Goal: Task Accomplishment & Management: Complete application form

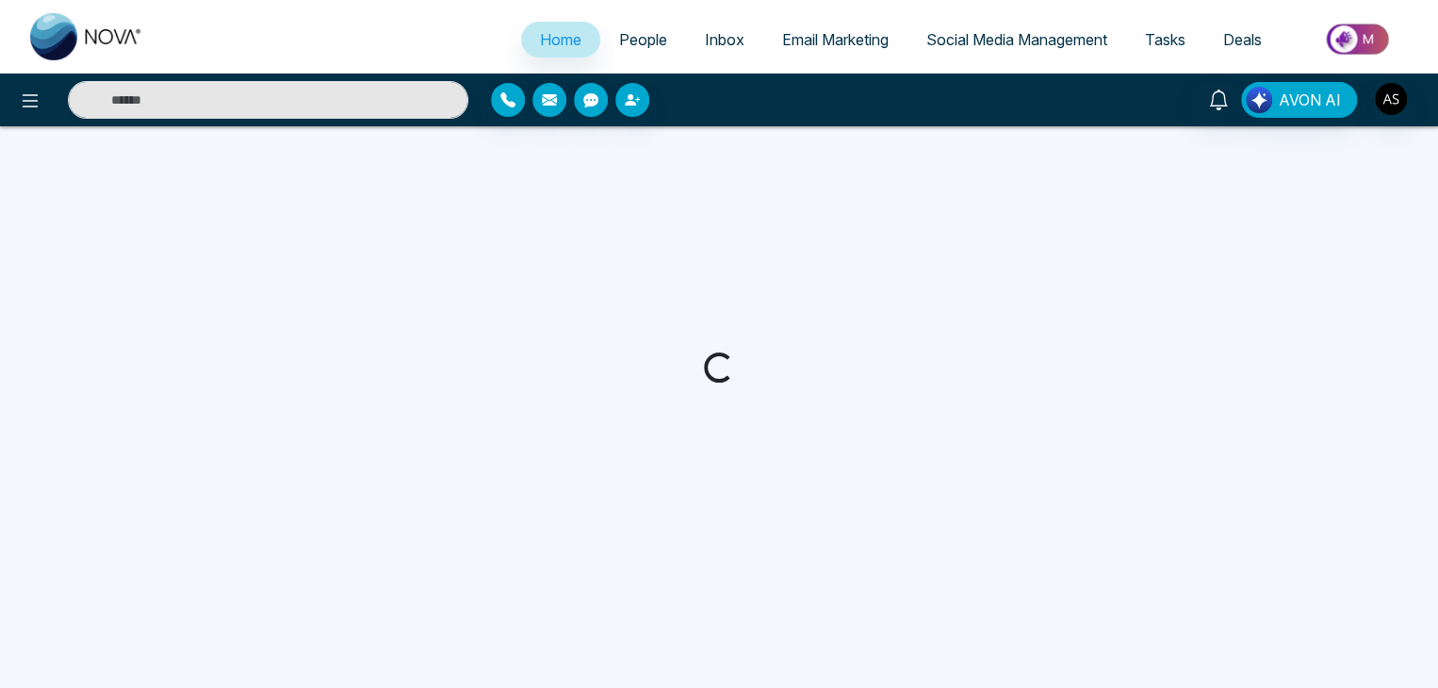
select select "*"
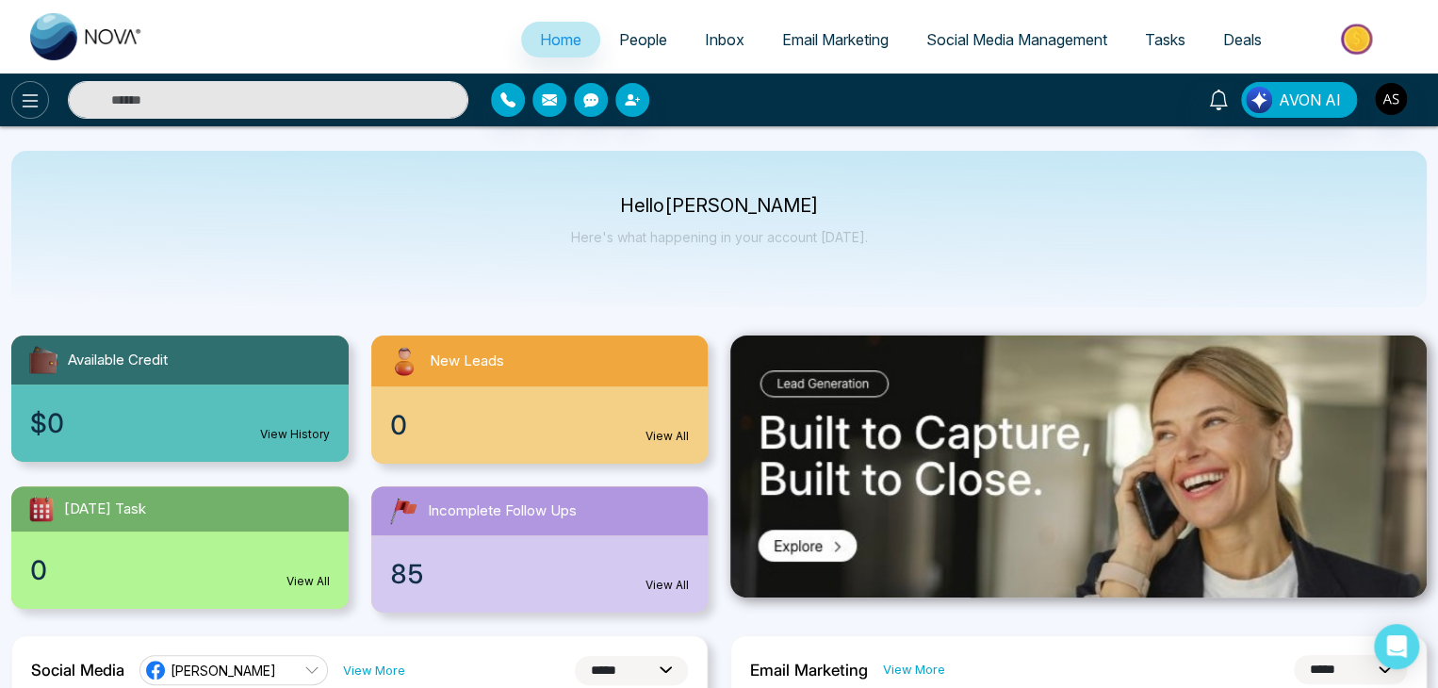
click at [34, 98] on icon at bounding box center [30, 100] width 23 height 23
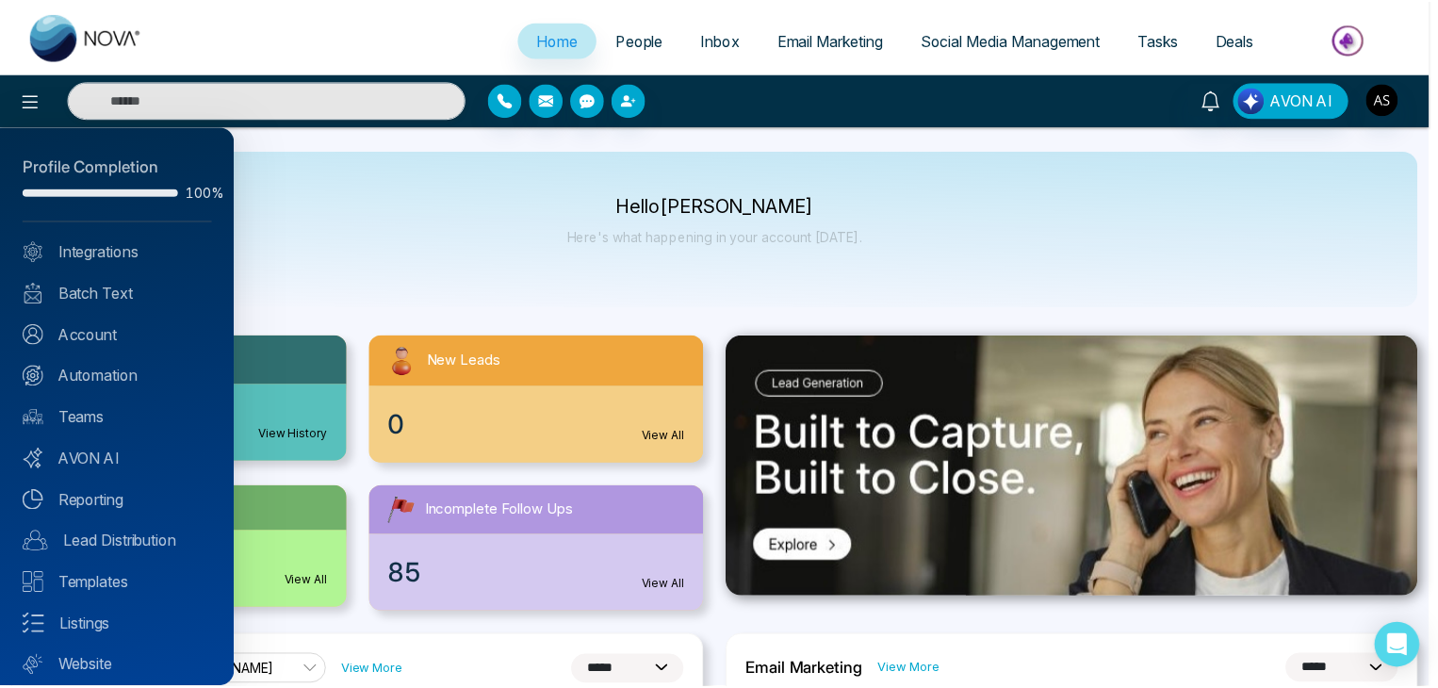
scroll to position [53, 0]
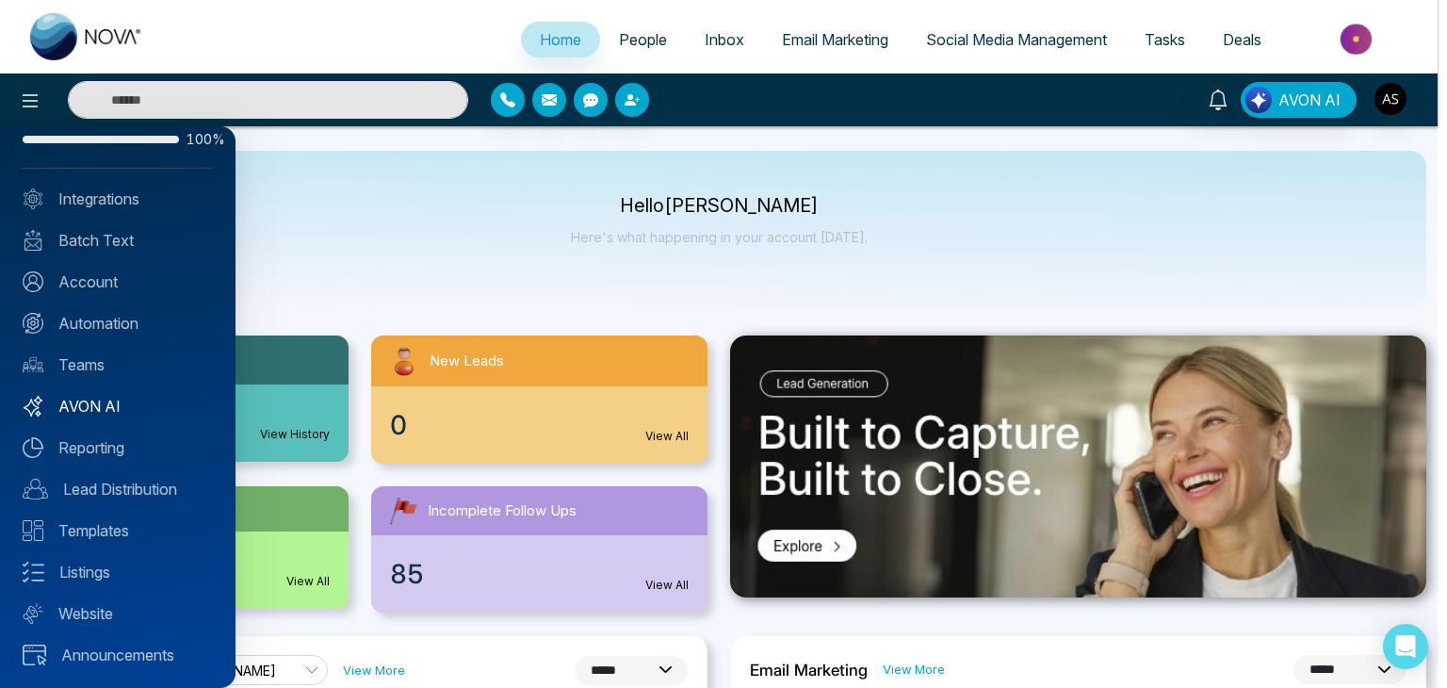
click at [100, 397] on link "AVON AI" at bounding box center [118, 406] width 190 height 23
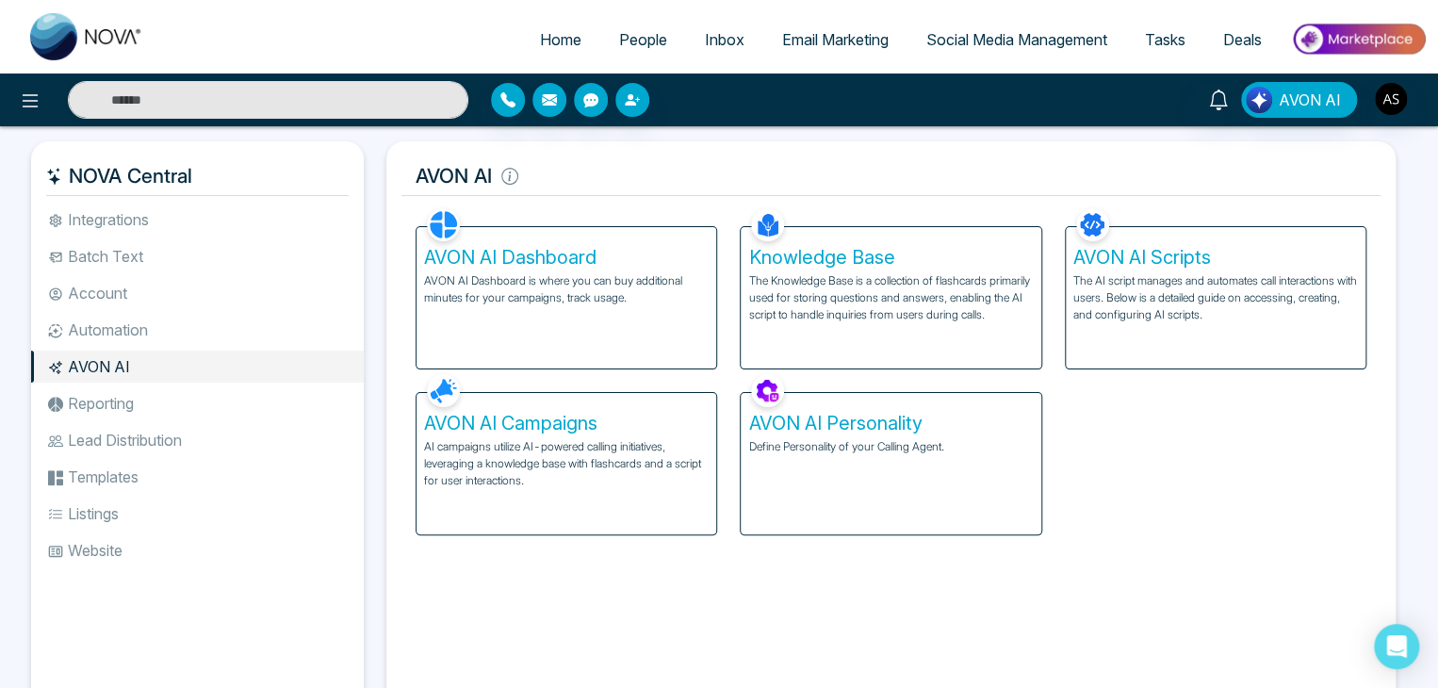
click at [327, 394] on li "Reporting" at bounding box center [197, 403] width 333 height 32
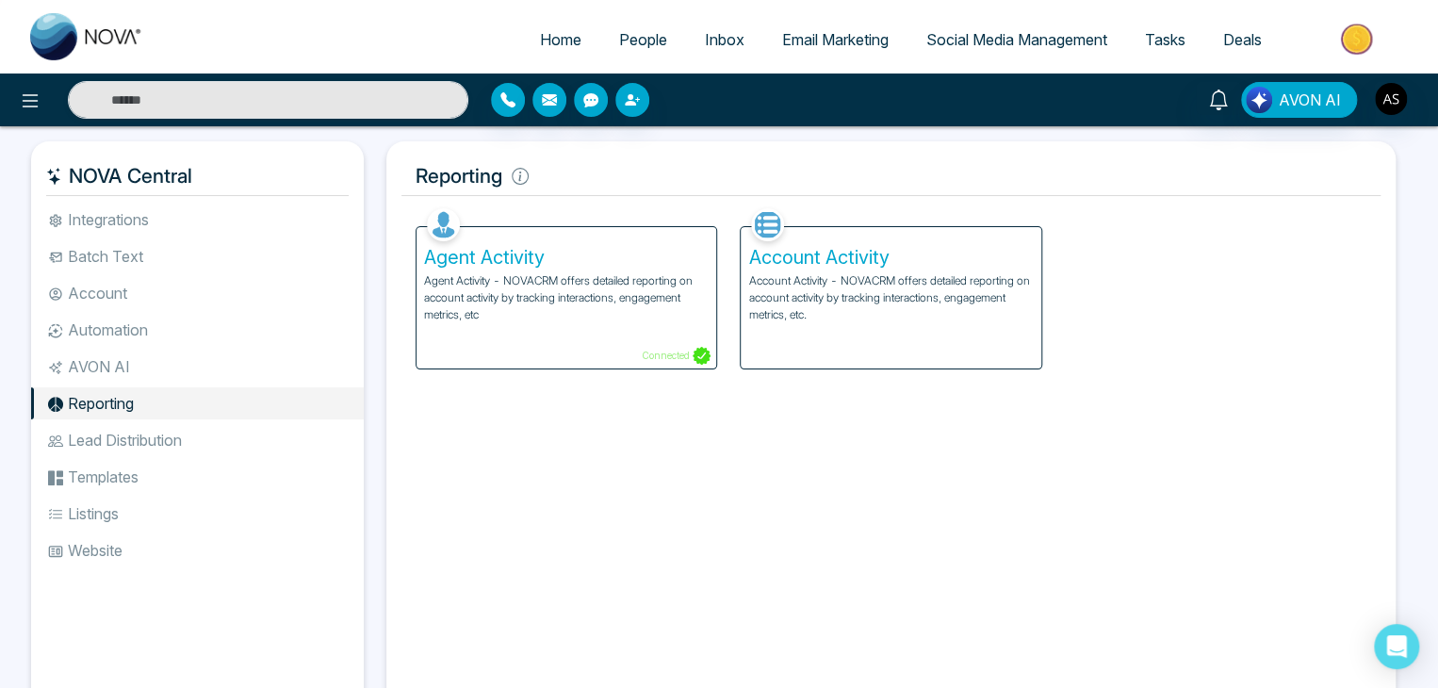
click at [324, 423] on ul "Integrations Batch Text Account Automation AVON AI Reporting Lead Distribution …" at bounding box center [197, 443] width 333 height 481
click at [311, 374] on li "AVON AI" at bounding box center [197, 366] width 333 height 32
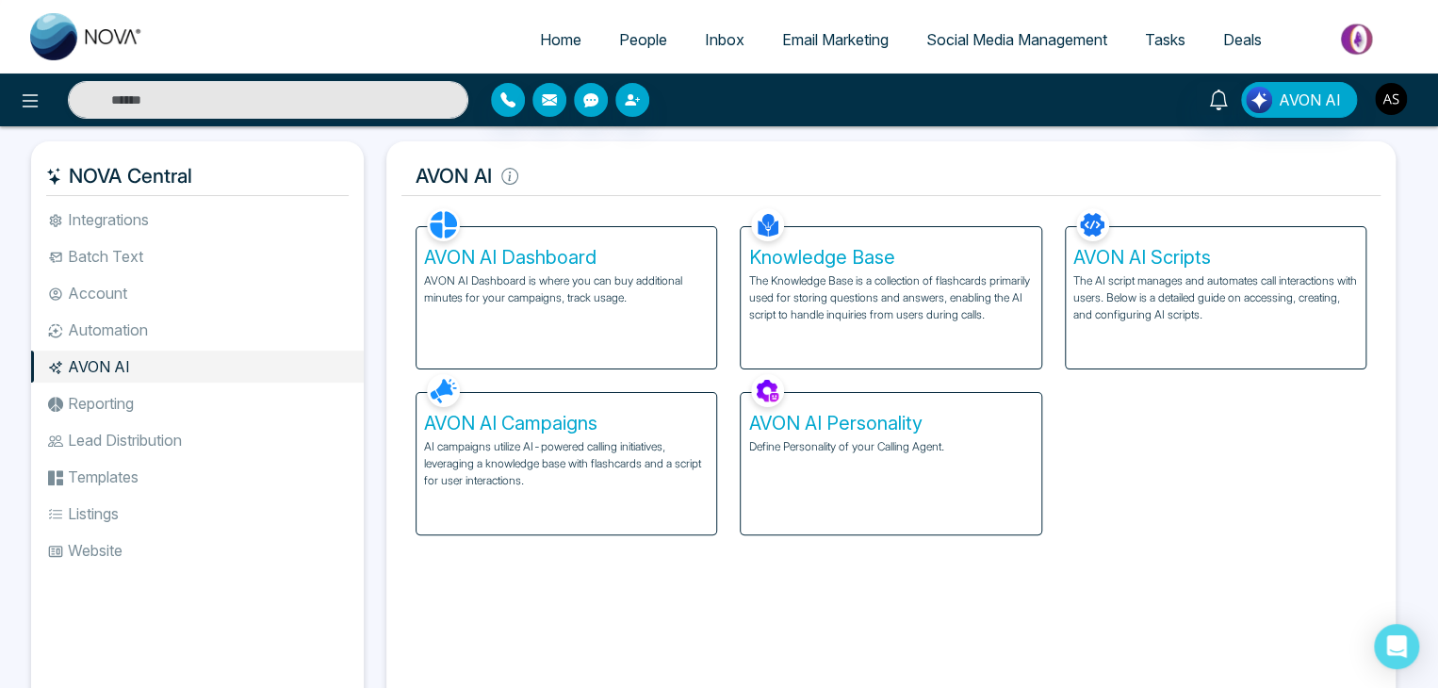
click at [1402, 103] on img "button" at bounding box center [1391, 99] width 32 height 32
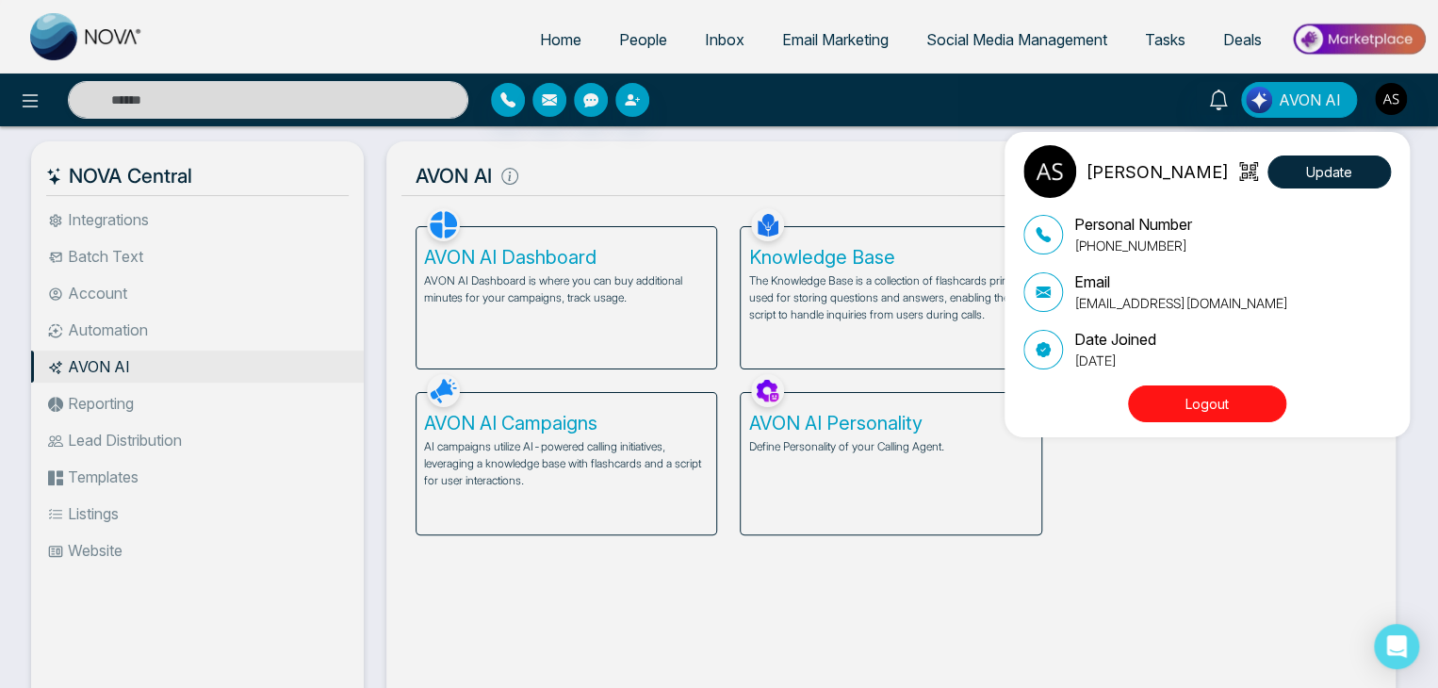
click at [1395, 98] on div "[PERSON_NAME] Update Personal Number [PHONE_NUMBER] Email [EMAIL_ADDRESS][DOMAI…" at bounding box center [719, 344] width 1438 height 688
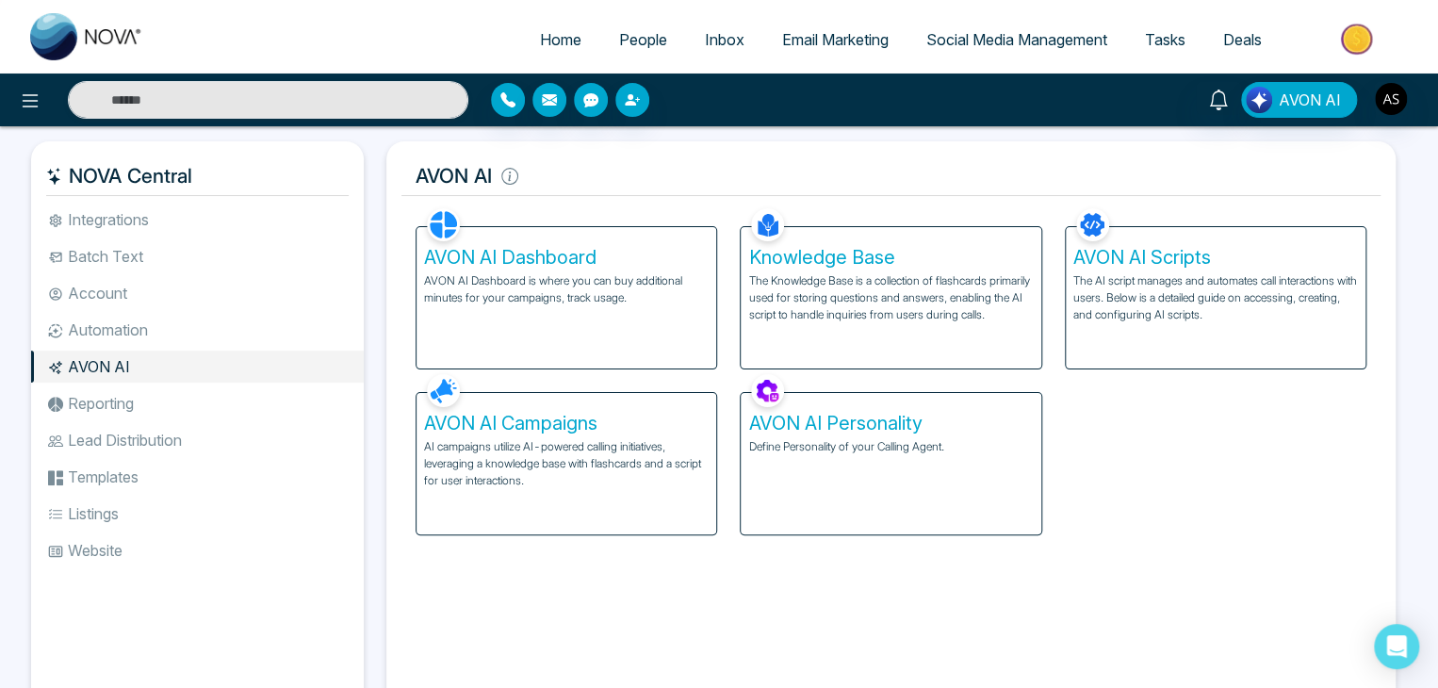
click at [277, 397] on li "Reporting" at bounding box center [197, 403] width 333 height 32
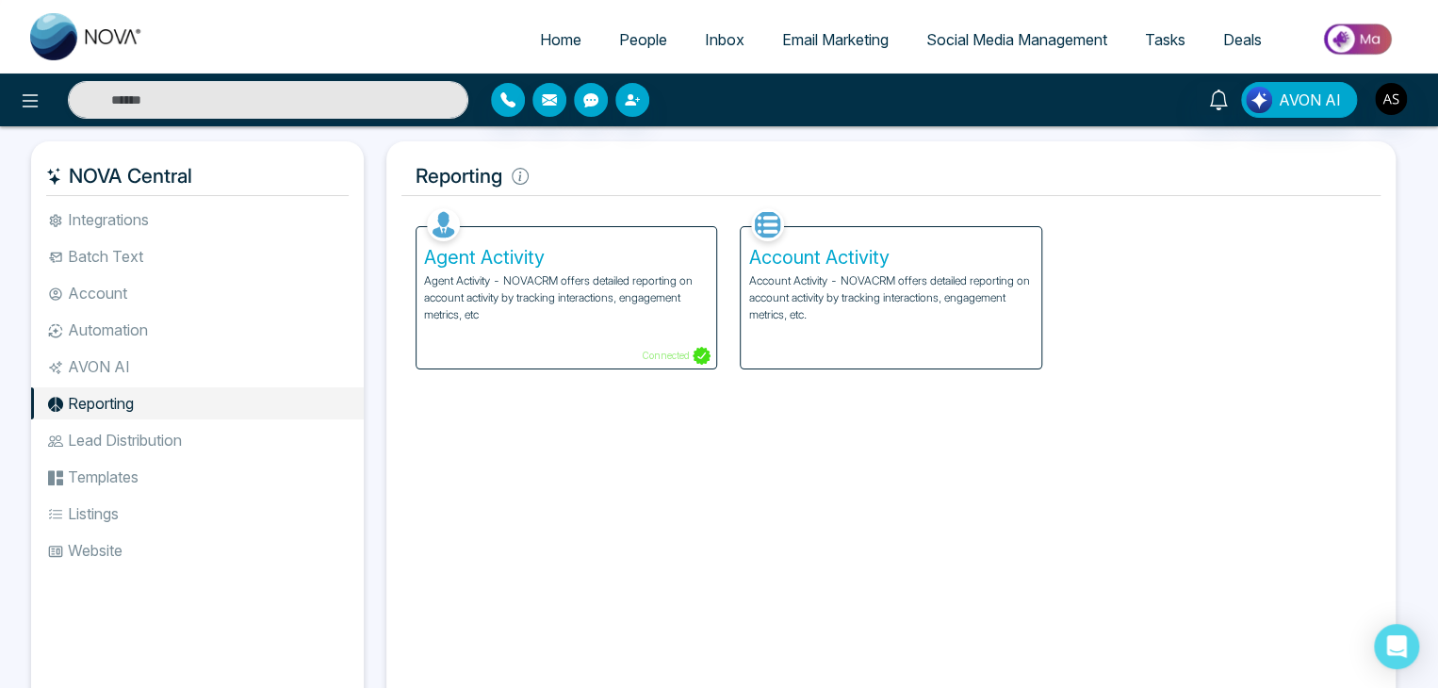
click at [292, 374] on li "AVON AI" at bounding box center [197, 366] width 333 height 32
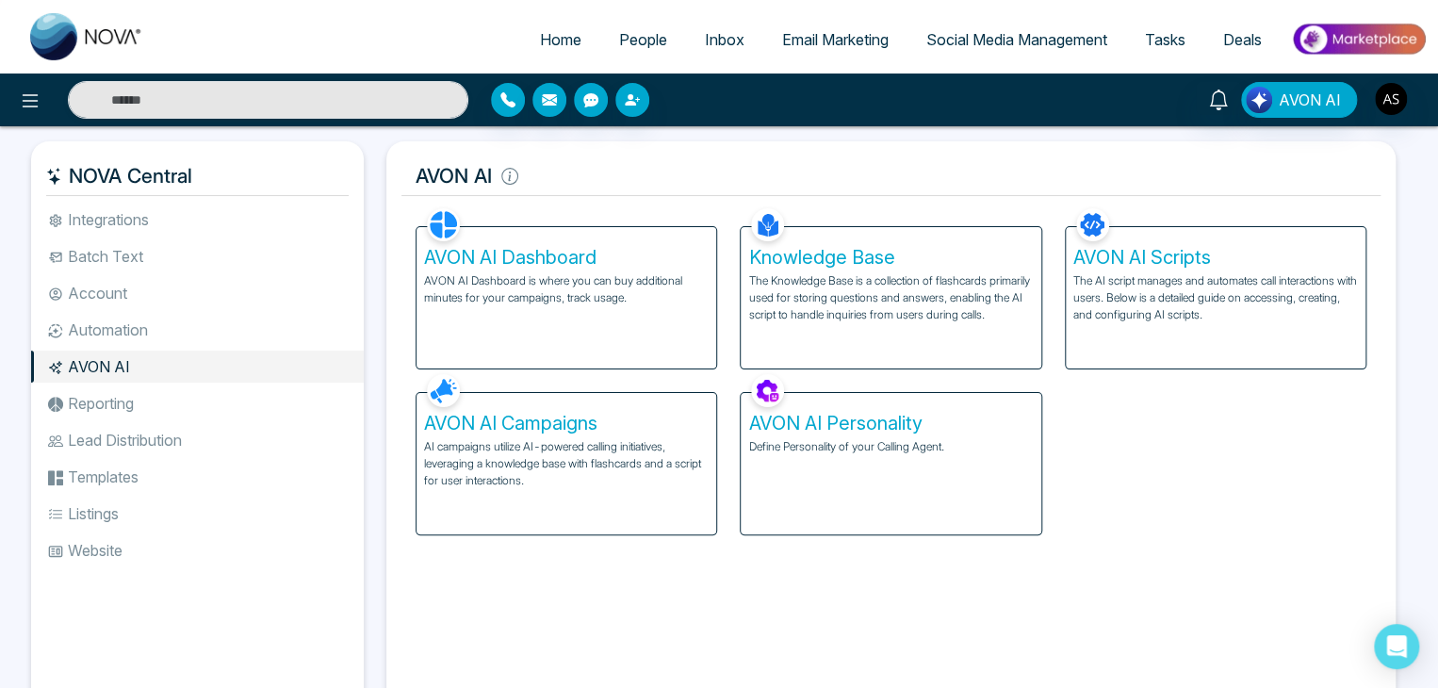
click at [345, 389] on li "Reporting" at bounding box center [197, 403] width 333 height 32
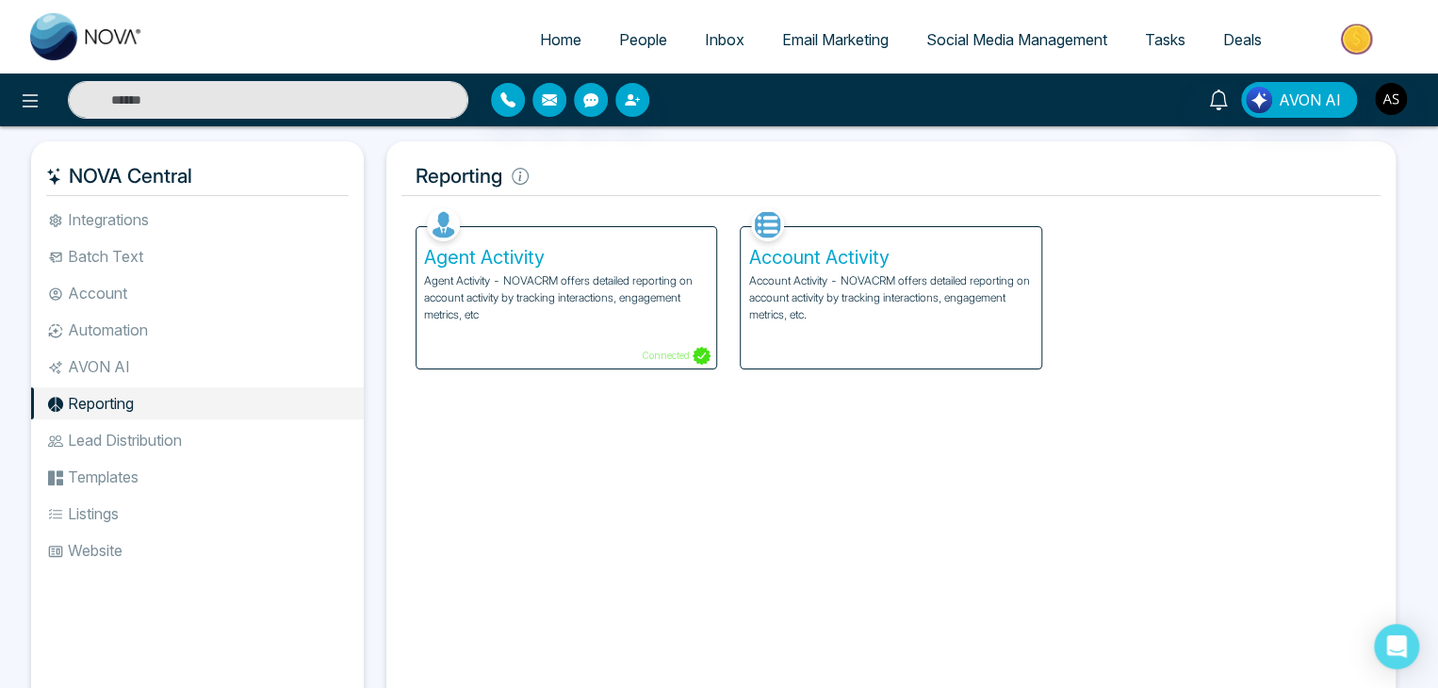
click at [340, 423] on ul "Integrations Batch Text Account Automation AVON AI Reporting Lead Distribution …" at bounding box center [197, 443] width 333 height 481
click at [339, 452] on li "Lead Distribution" at bounding box center [197, 440] width 333 height 32
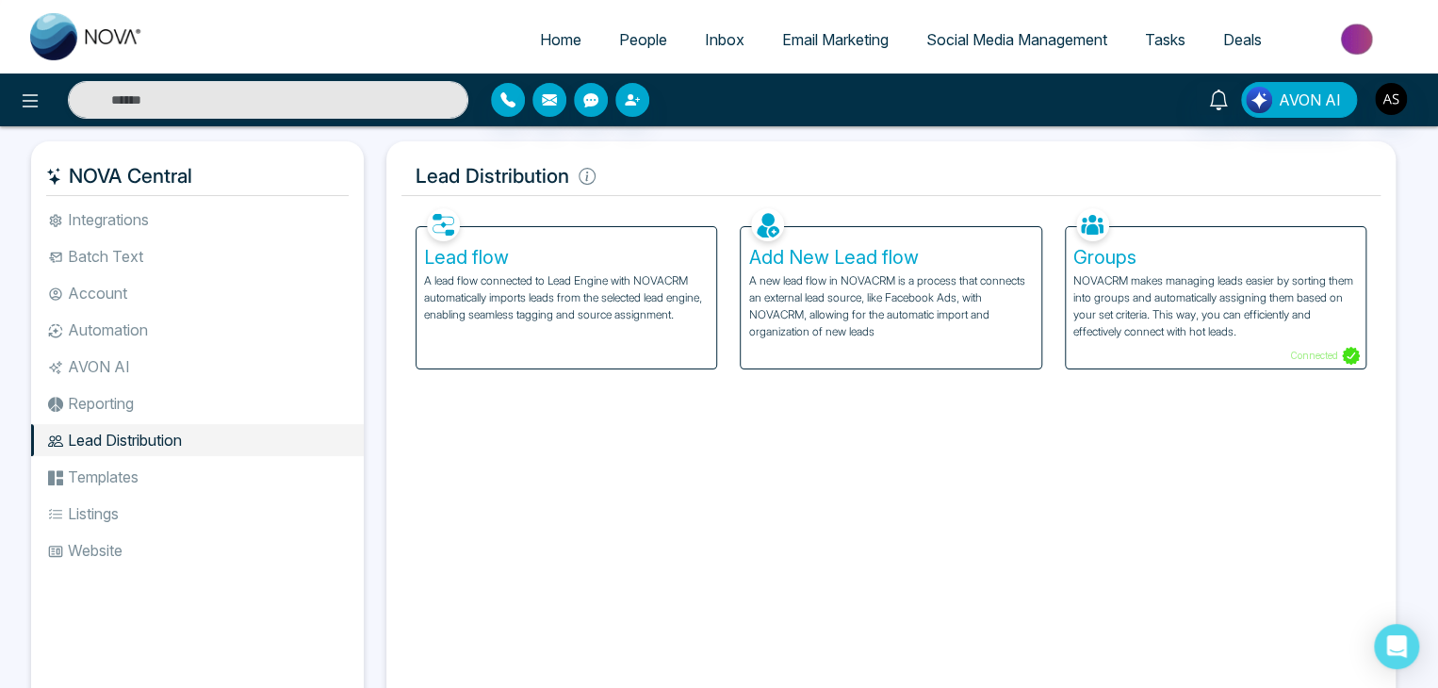
click at [339, 474] on li "Templates" at bounding box center [197, 477] width 333 height 32
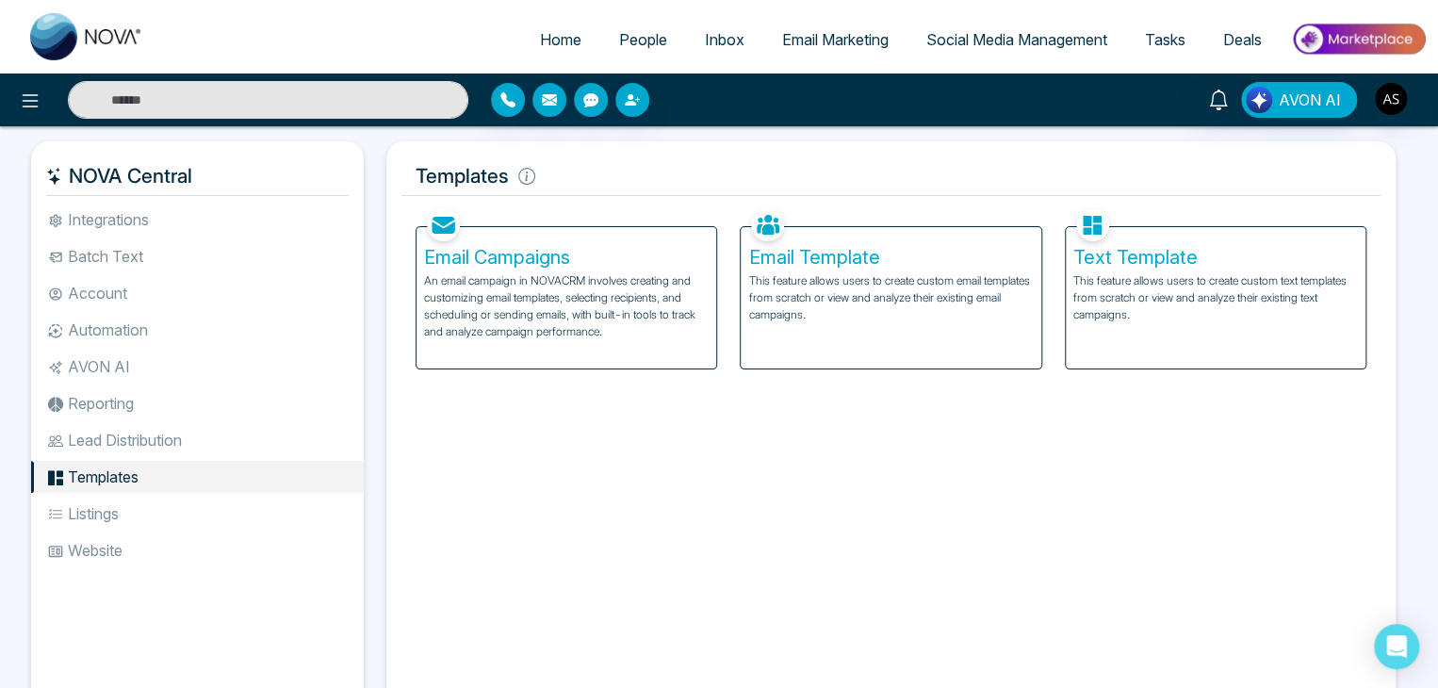
click at [347, 360] on li "AVON AI" at bounding box center [197, 366] width 333 height 32
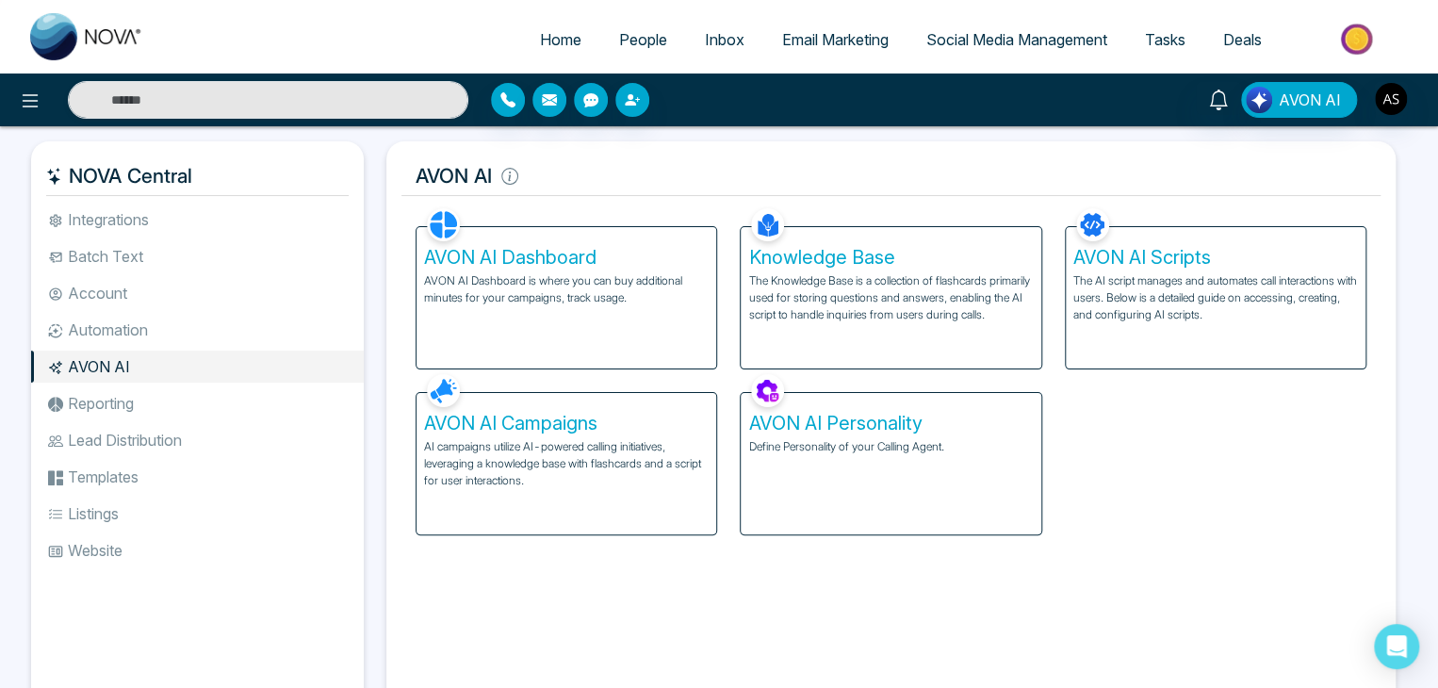
click at [1040, 137] on div "NOVA Central Integrations Batch Text Account Automation AVON AI Reporting Lead …" at bounding box center [719, 446] width 1438 height 640
click at [295, 392] on li "Reporting" at bounding box center [197, 403] width 333 height 32
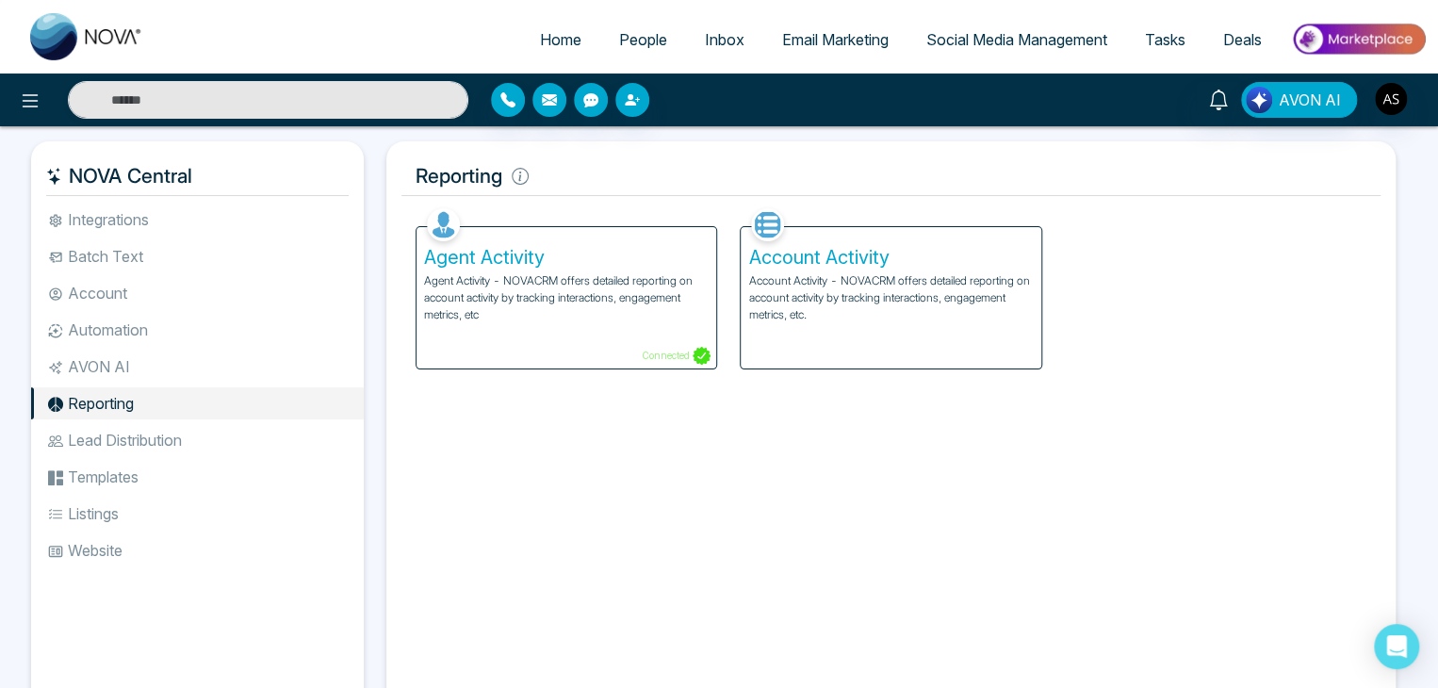
click at [295, 442] on li "Lead Distribution" at bounding box center [197, 440] width 333 height 32
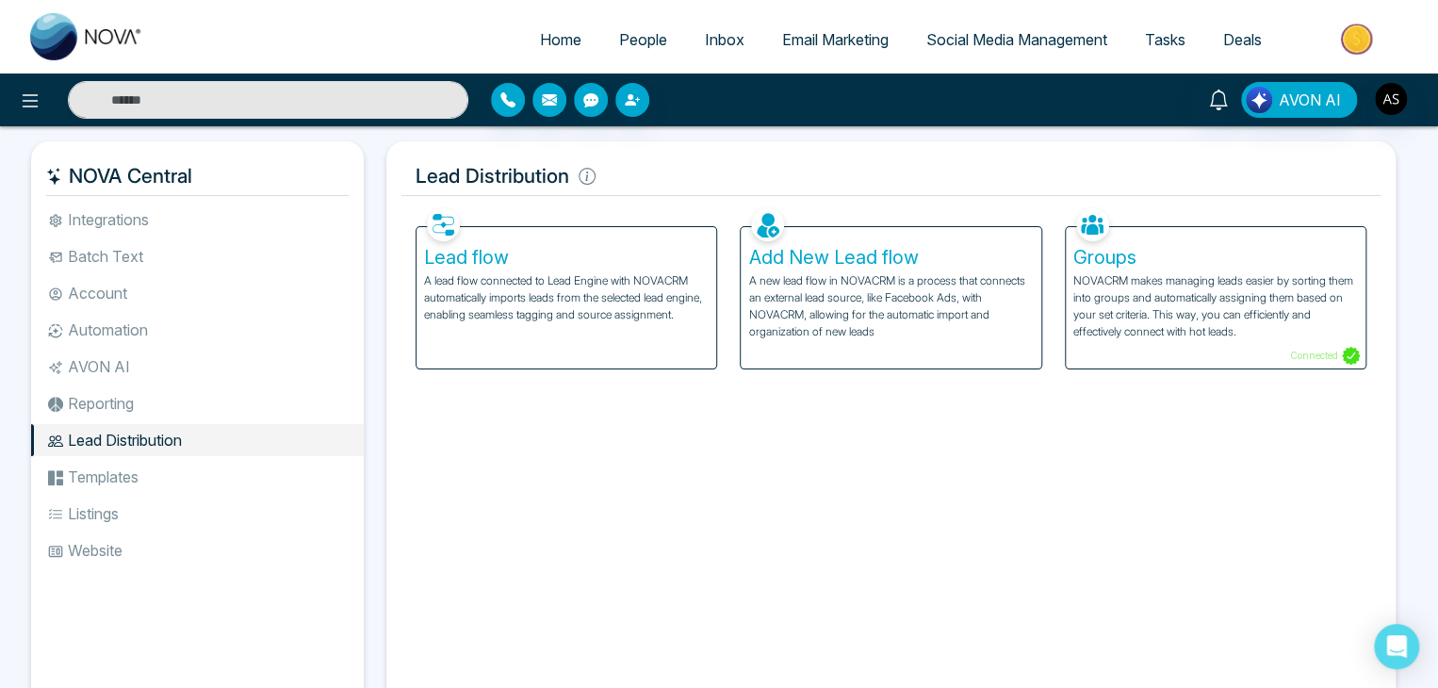
click at [296, 473] on li "Templates" at bounding box center [197, 477] width 333 height 32
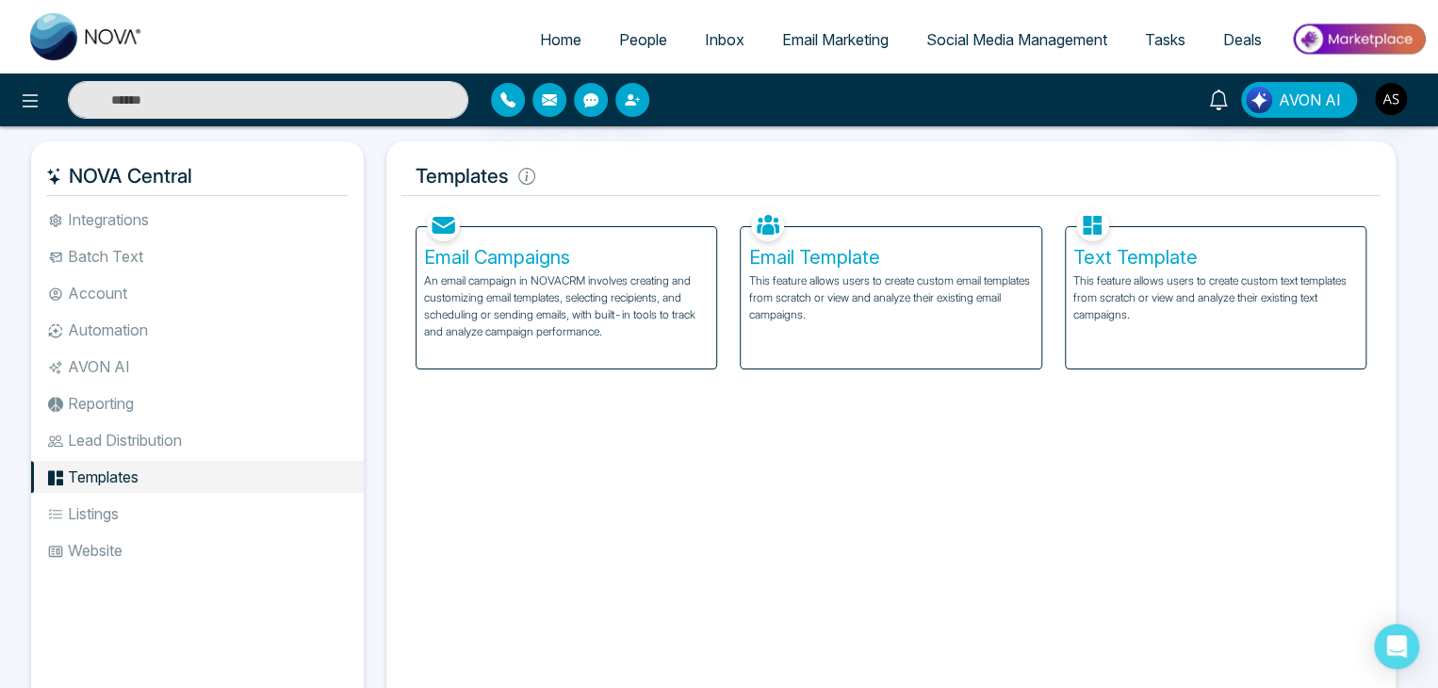
click at [296, 491] on li "Templates" at bounding box center [197, 477] width 333 height 32
click at [298, 510] on li "Listings" at bounding box center [197, 513] width 333 height 32
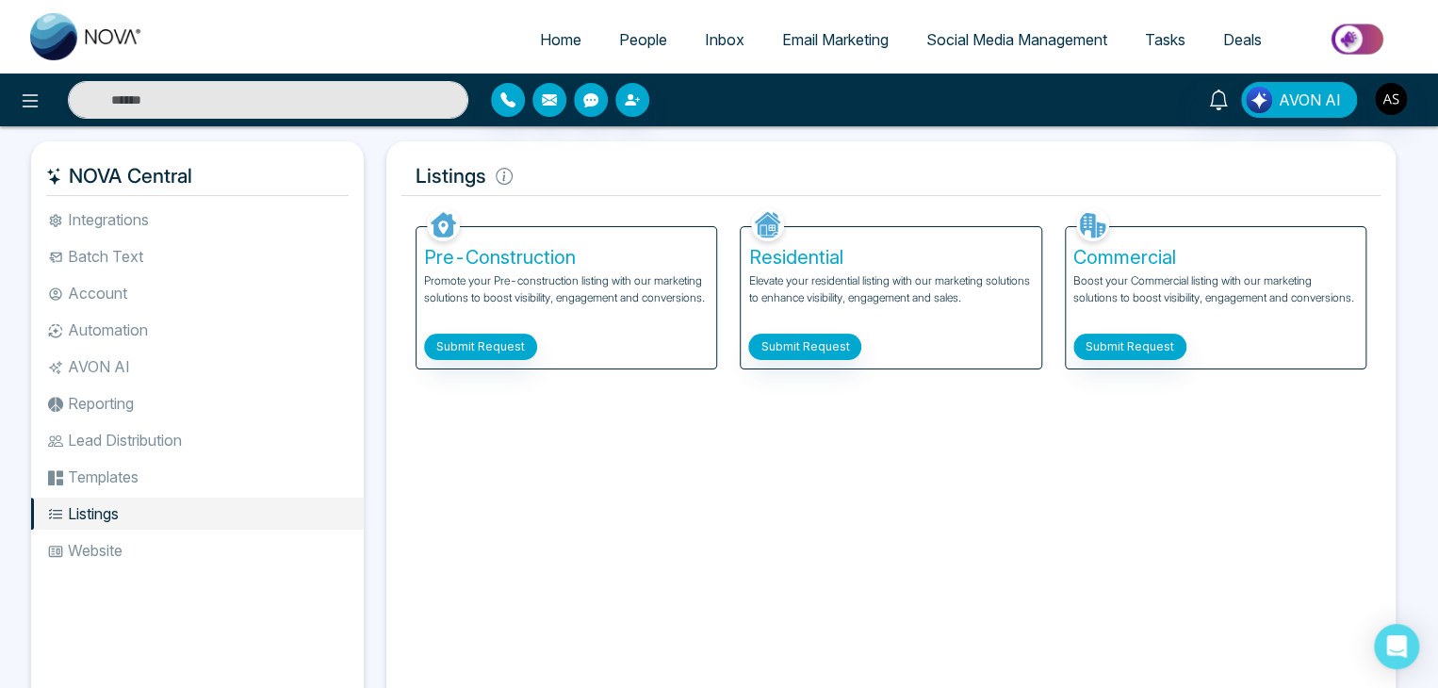
click at [298, 541] on li "Website" at bounding box center [197, 550] width 333 height 32
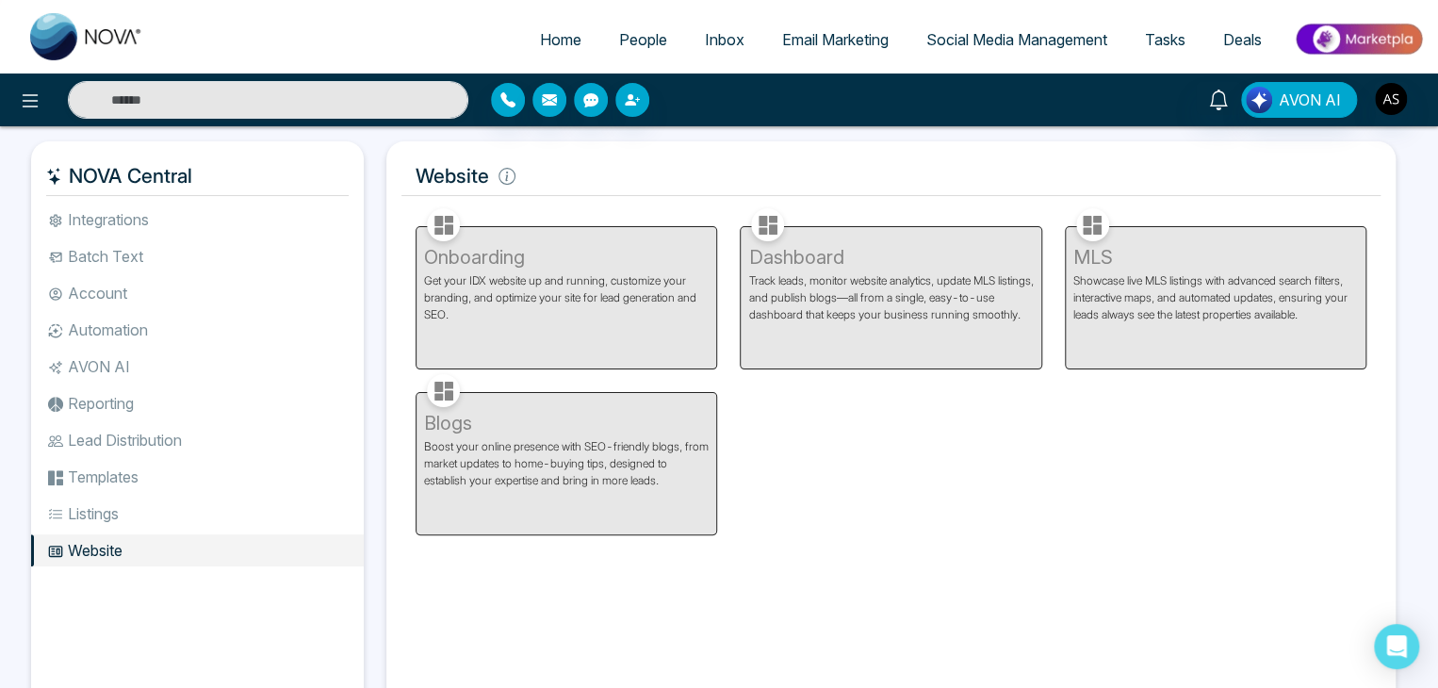
click at [290, 354] on li "AVON AI" at bounding box center [197, 366] width 333 height 32
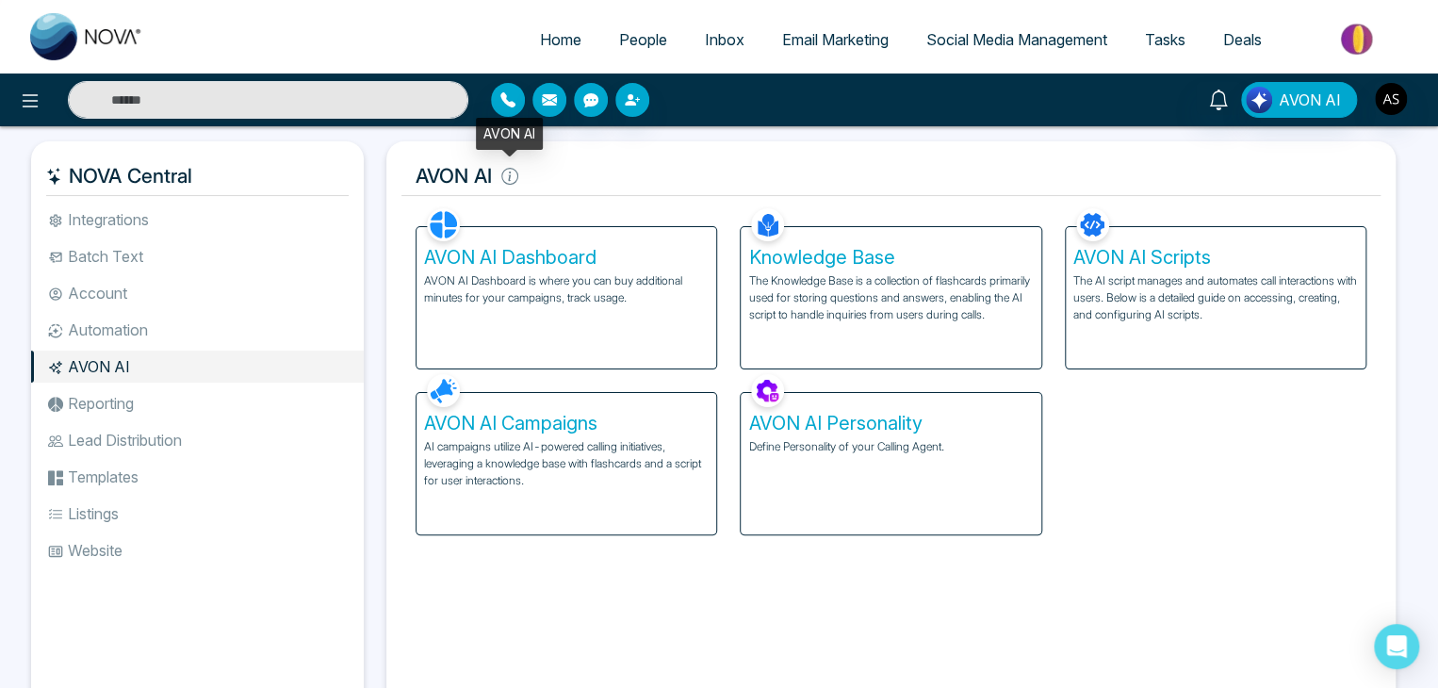
click at [505, 182] on icon at bounding box center [509, 176] width 17 height 17
click at [513, 175] on icon at bounding box center [509, 176] width 17 height 17
click at [556, 170] on h5 "AVON AI" at bounding box center [890, 176] width 979 height 40
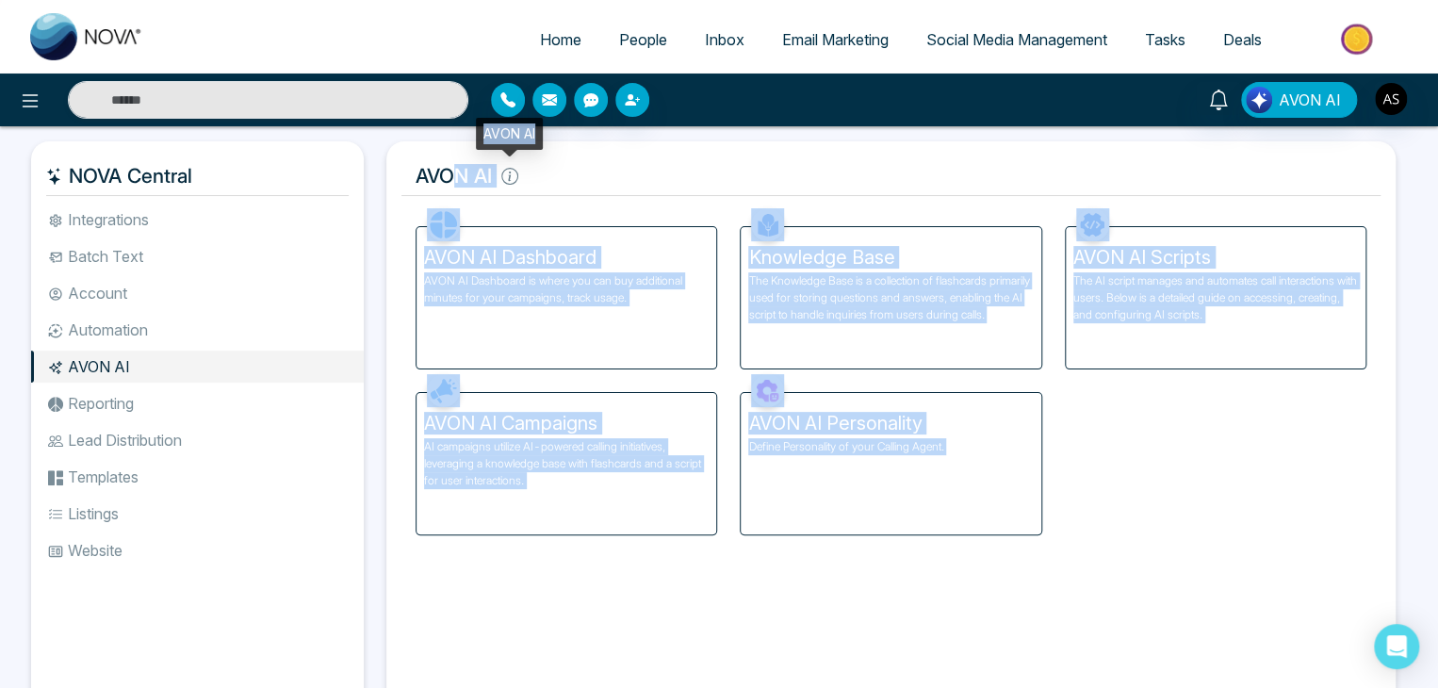
drag, startPoint x: 535, startPoint y: 133, endPoint x: 461, endPoint y: 132, distance: 74.4
click at [461, 132] on body "Home People Inbox Email Marketing Social Media Management Tasks Deals AVON AI N…" at bounding box center [719, 344] width 1438 height 688
click at [527, 144] on div "AVON AI Facebook NOVACRM enables users to connect to Facebook to schedule socia…" at bounding box center [890, 430] width 1009 height 579
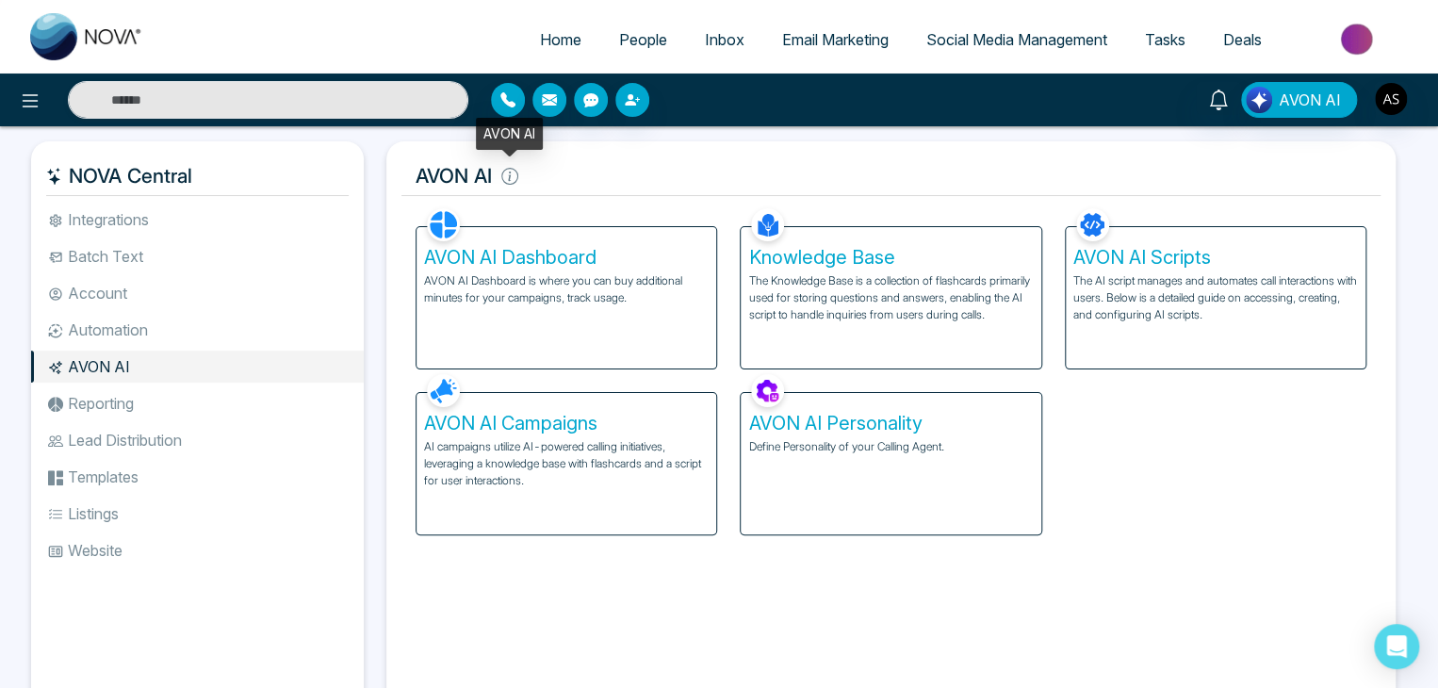
click at [508, 180] on icon at bounding box center [509, 176] width 17 height 17
click at [553, 183] on h5 "AVON AI" at bounding box center [890, 176] width 979 height 40
click at [303, 390] on li "Reporting" at bounding box center [197, 403] width 333 height 32
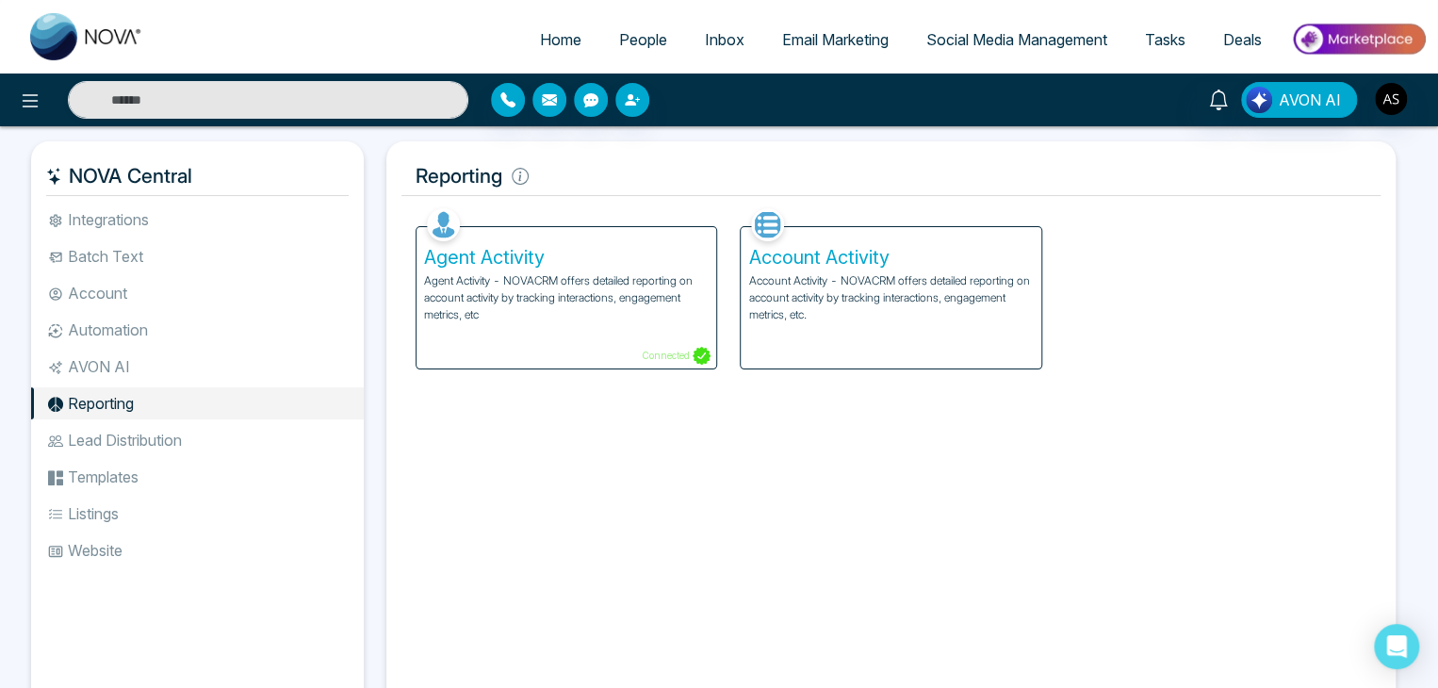
click at [309, 422] on ul "Integrations Batch Text Account Automation AVON AI Reporting Lead Distribution …" at bounding box center [197, 443] width 333 height 481
click at [313, 436] on li "Lead Distribution" at bounding box center [197, 440] width 333 height 32
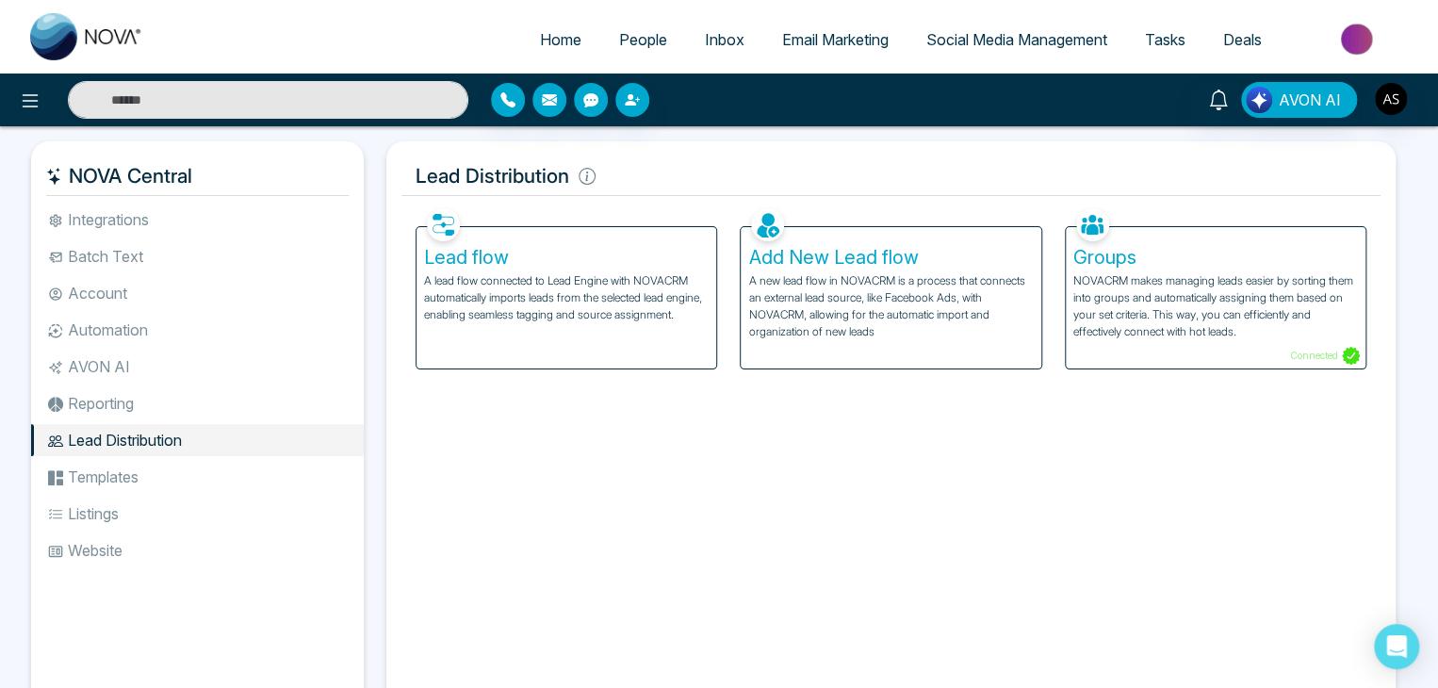
click at [316, 474] on li "Templates" at bounding box center [197, 477] width 333 height 32
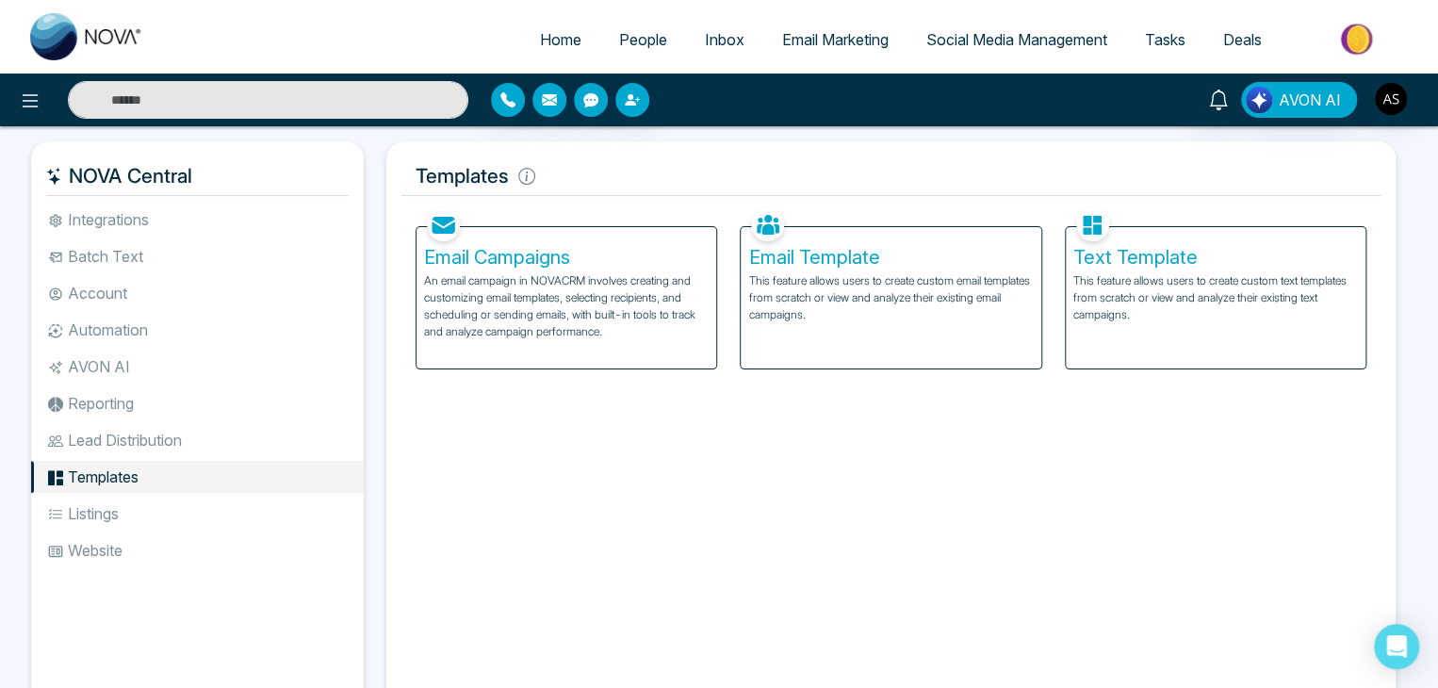
click at [314, 525] on li "Listings" at bounding box center [197, 513] width 333 height 32
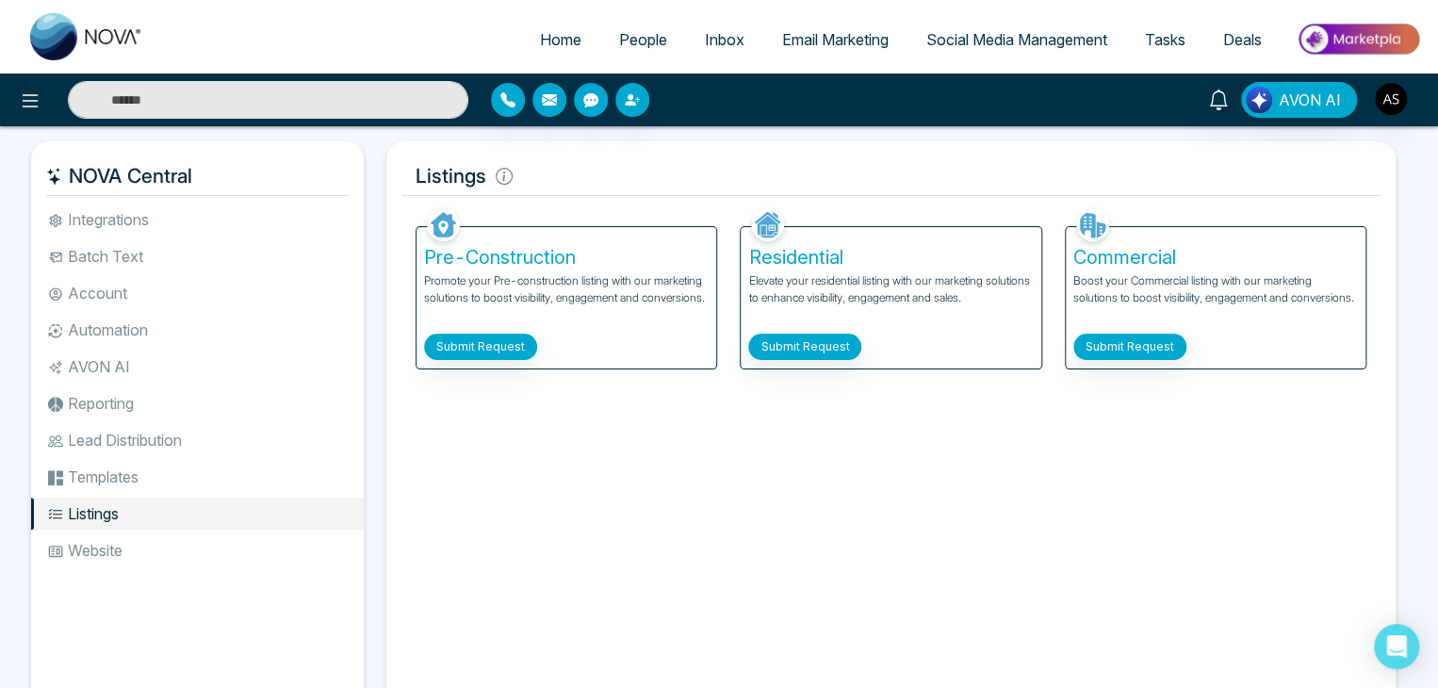
click at [314, 547] on li "Website" at bounding box center [197, 550] width 333 height 32
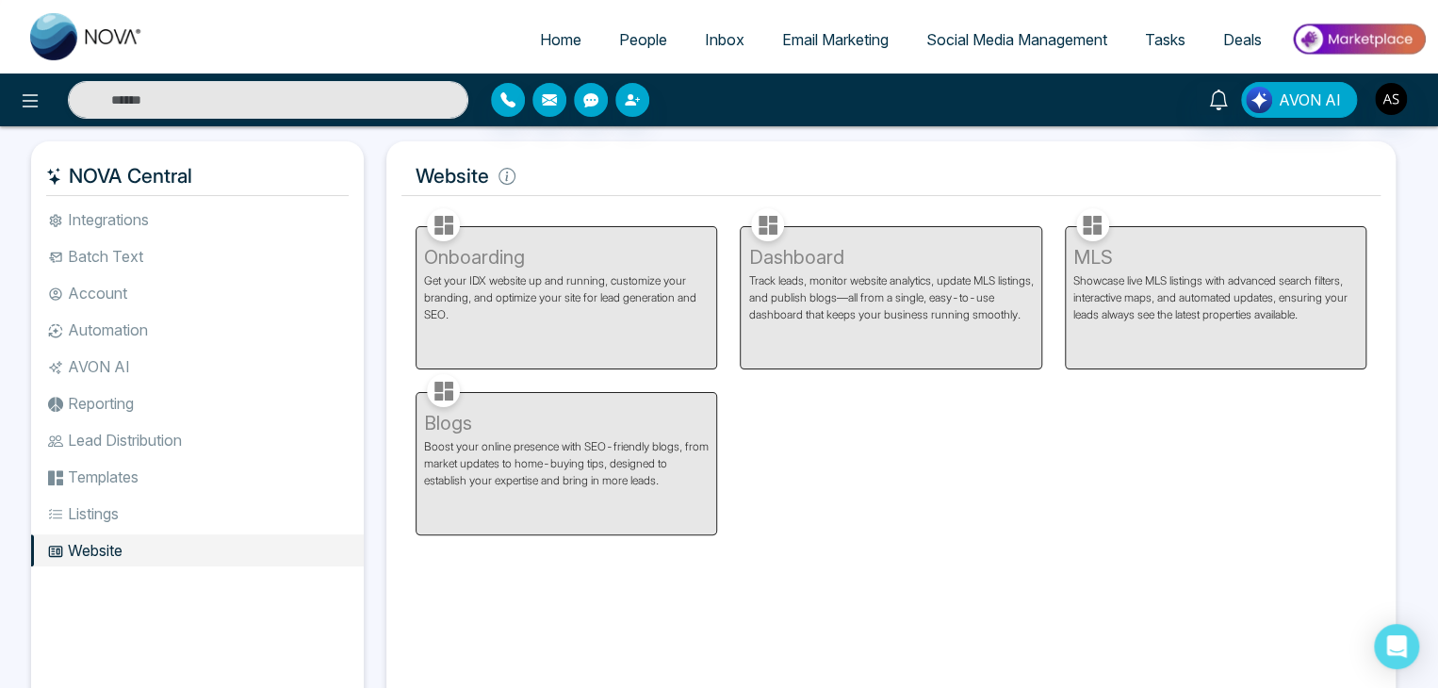
click at [298, 376] on li "AVON AI" at bounding box center [197, 366] width 333 height 32
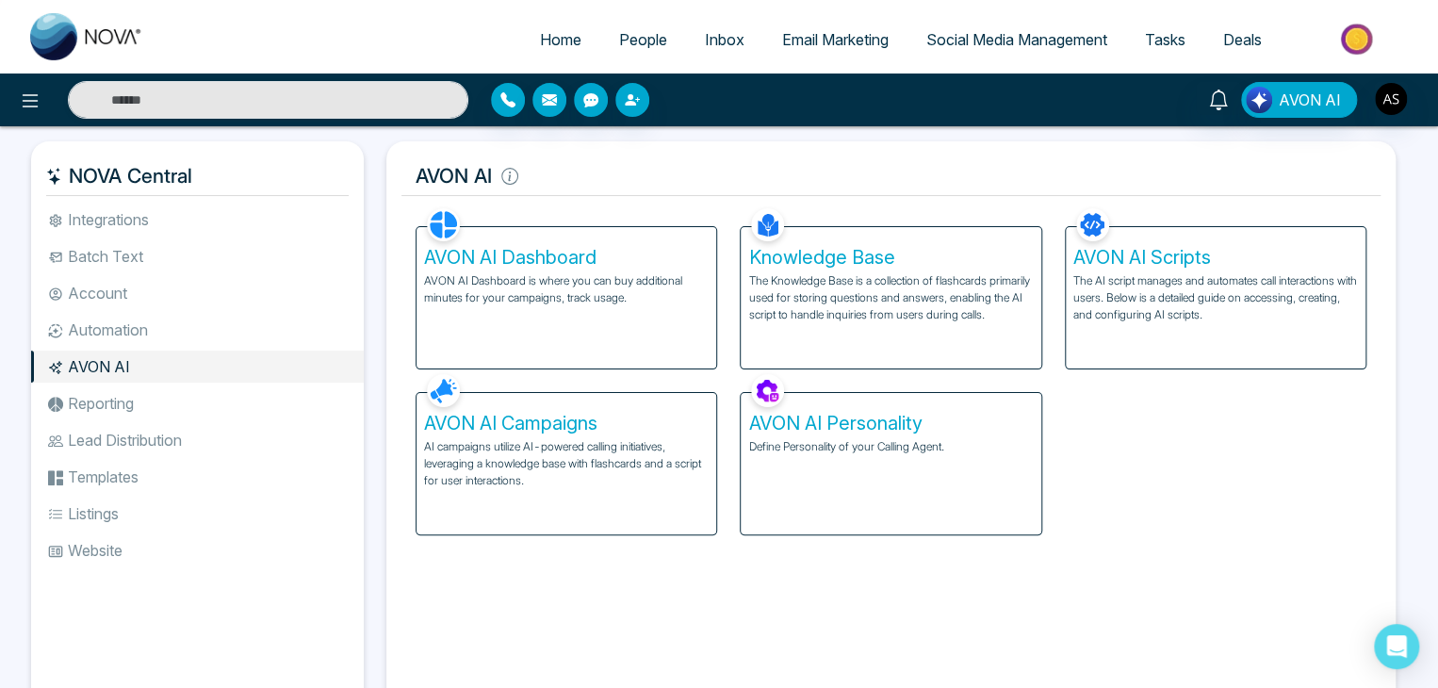
click at [596, 329] on div "AVON AI Dashboard AVON AI Dashboard is where you can buy additional minutes for…" at bounding box center [566, 297] width 300 height 141
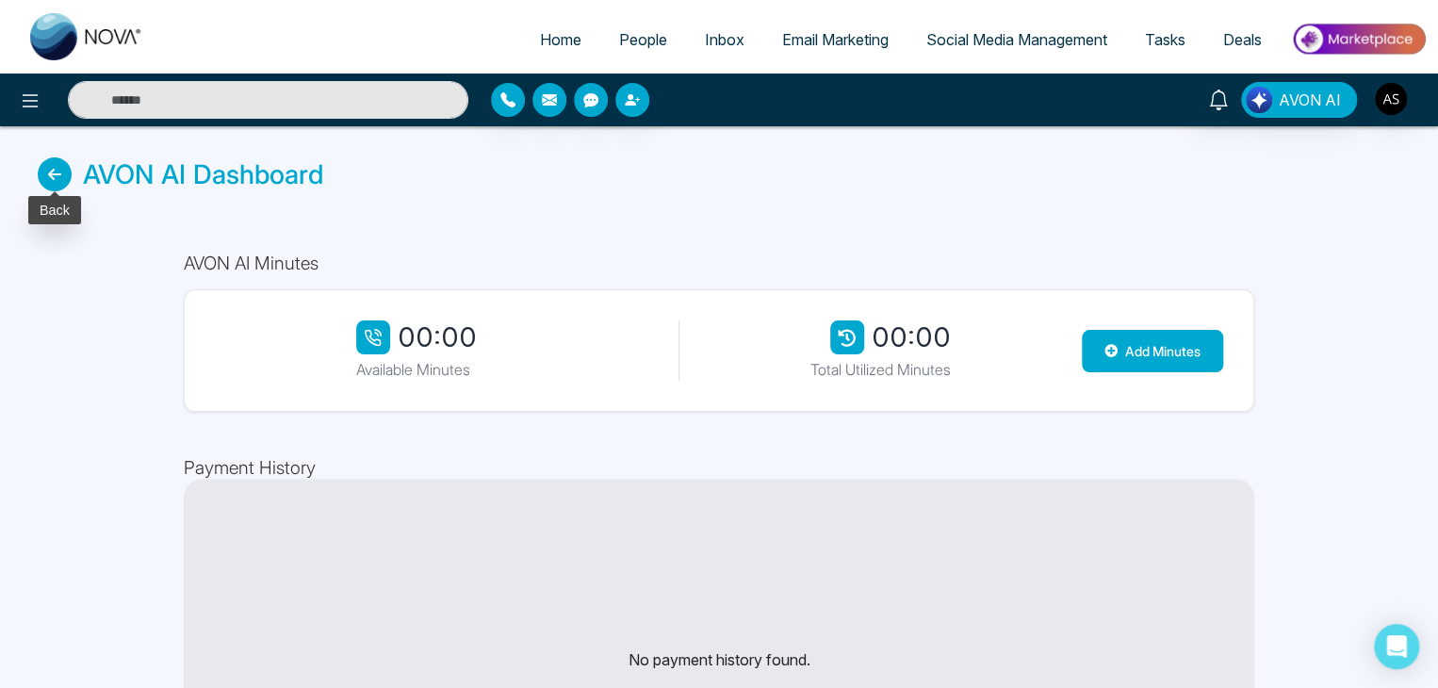
click at [57, 188] on icon at bounding box center [55, 174] width 34 height 34
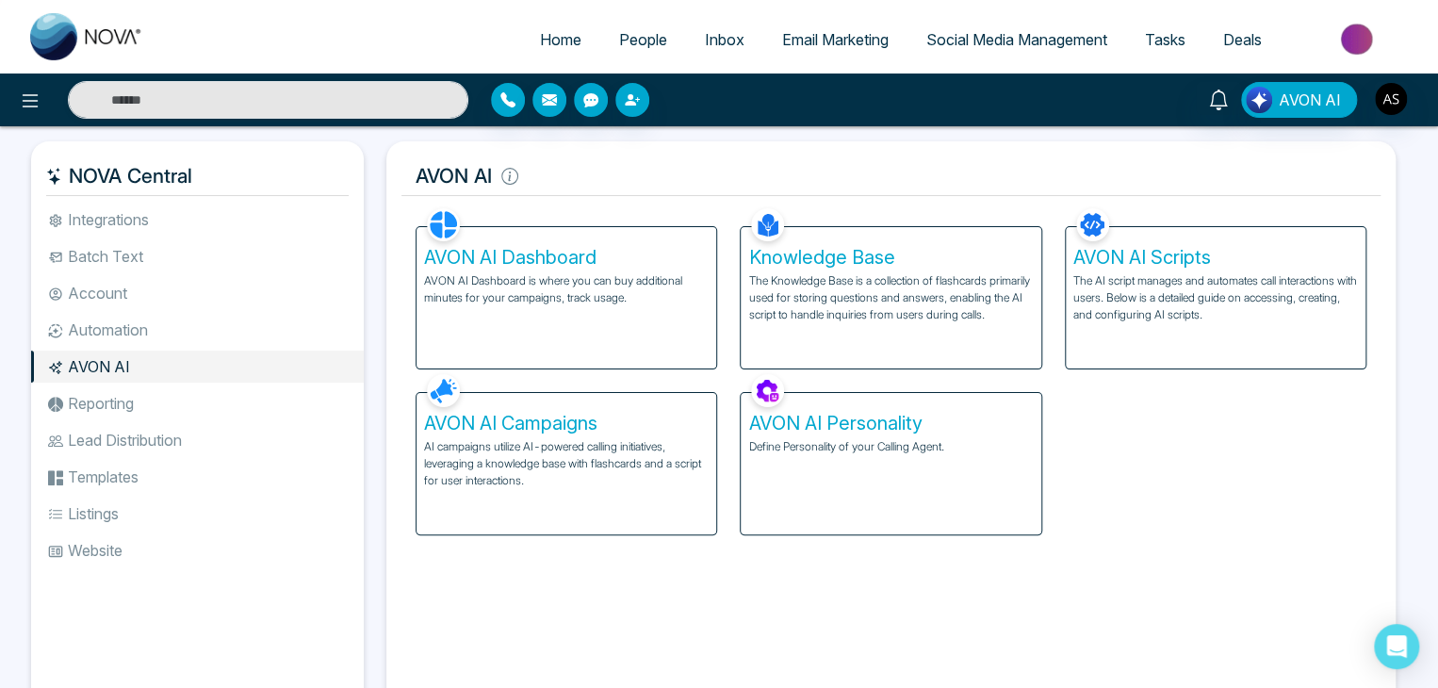
click at [818, 440] on p "Define Personality of your Calling Agent." at bounding box center [890, 446] width 285 height 17
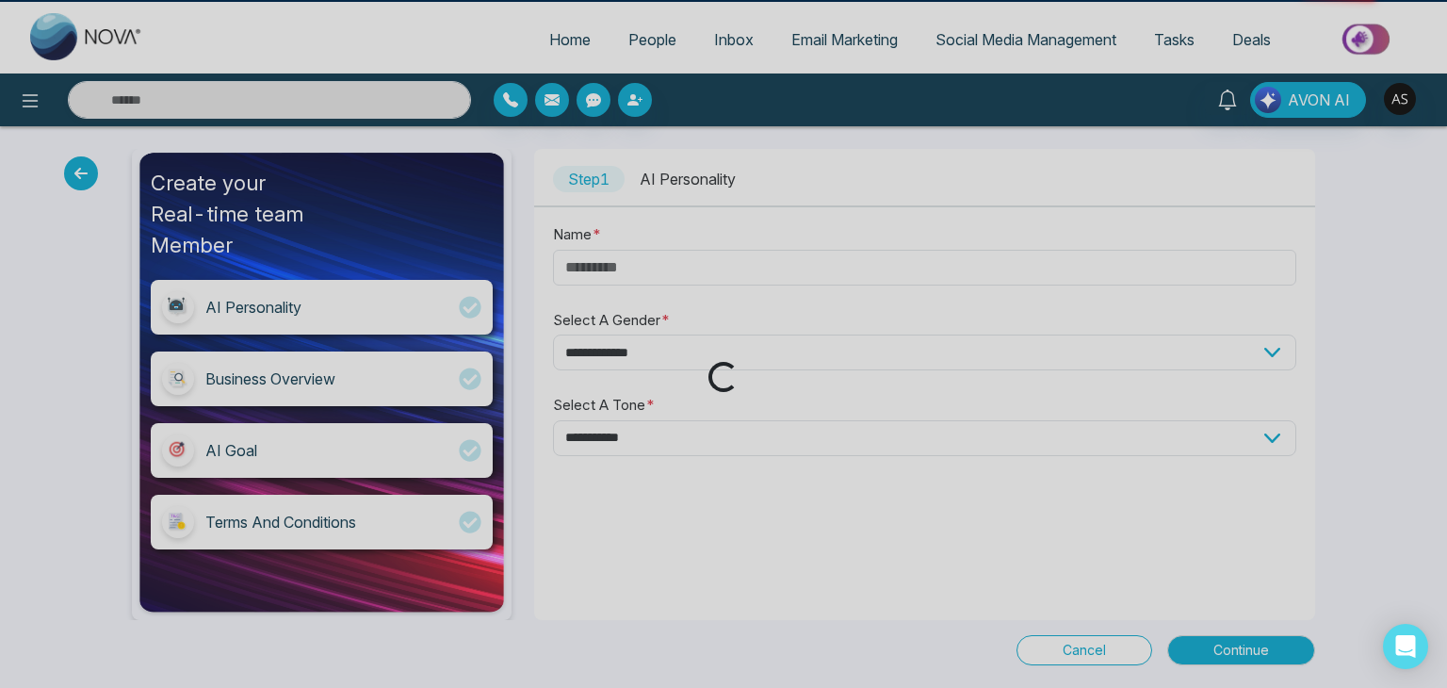
type input "*****"
select select "****"
select select "*******"
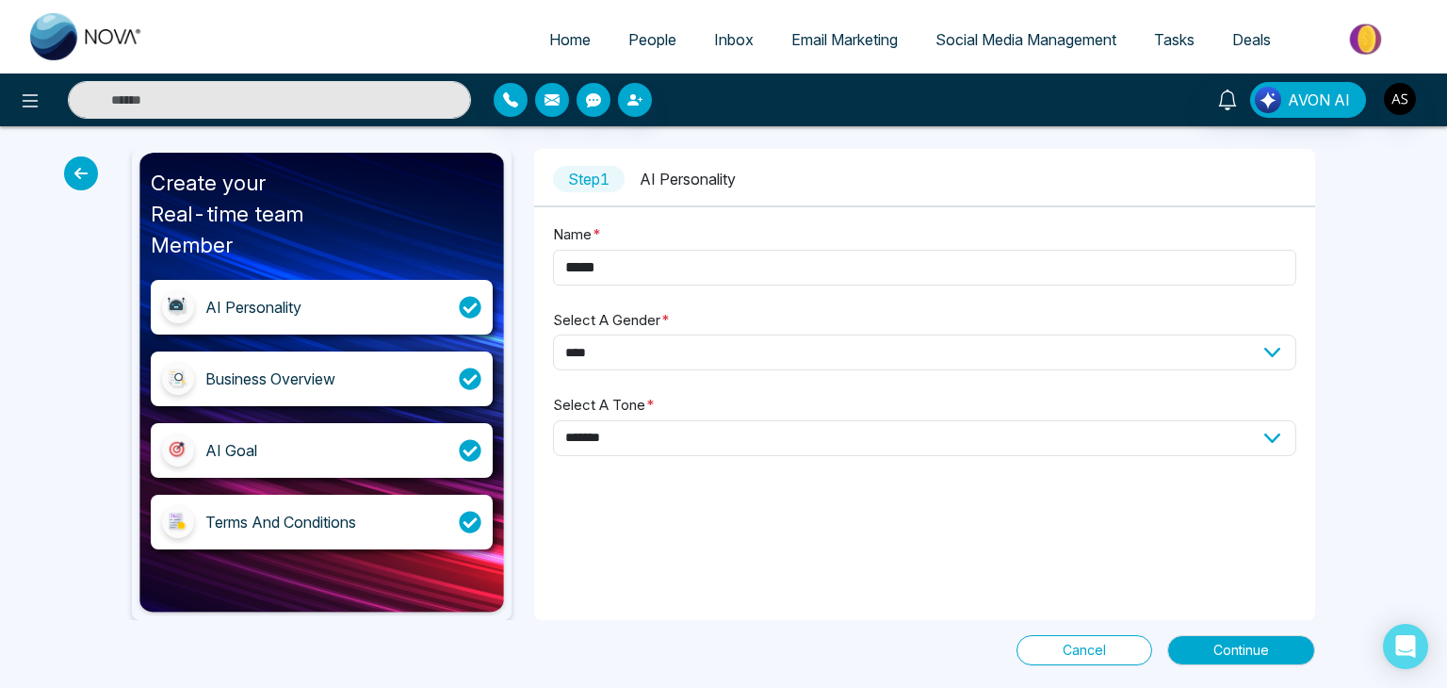
click at [419, 373] on div "Business Overview" at bounding box center [322, 378] width 342 height 55
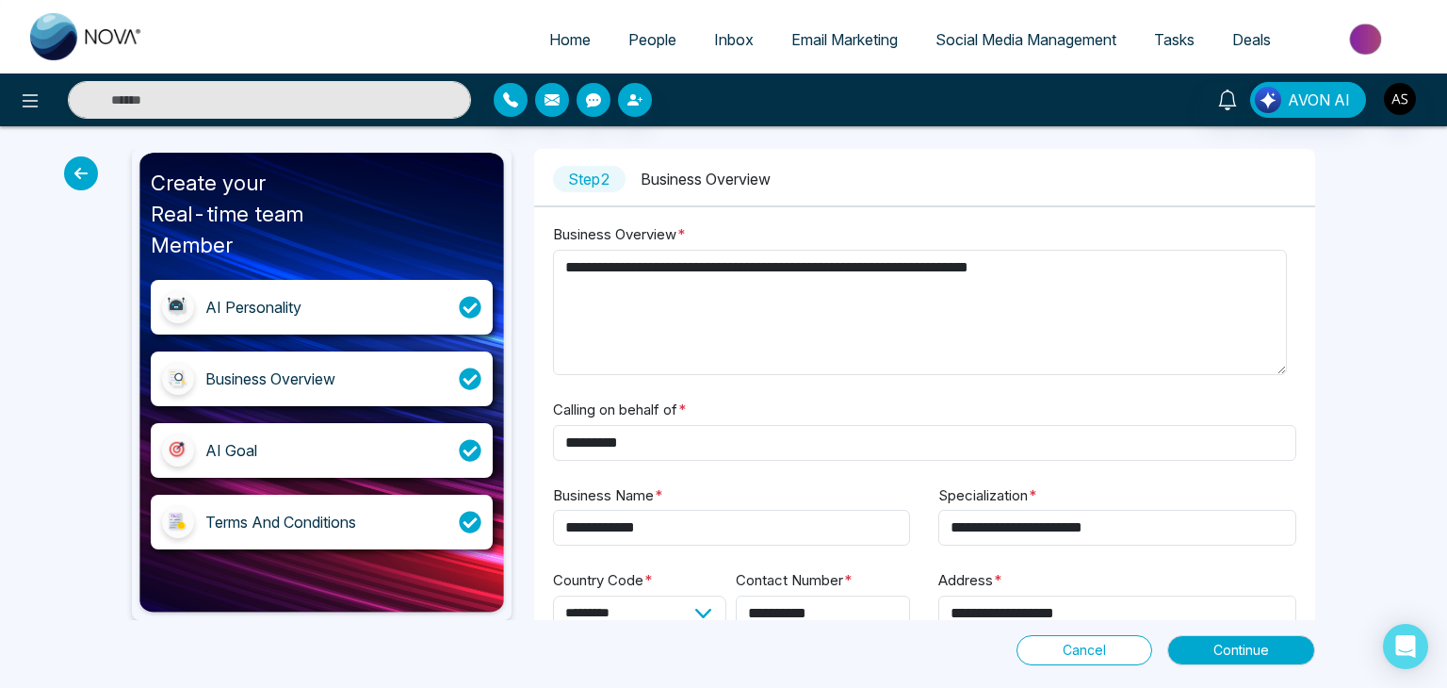
scroll to position [134, 0]
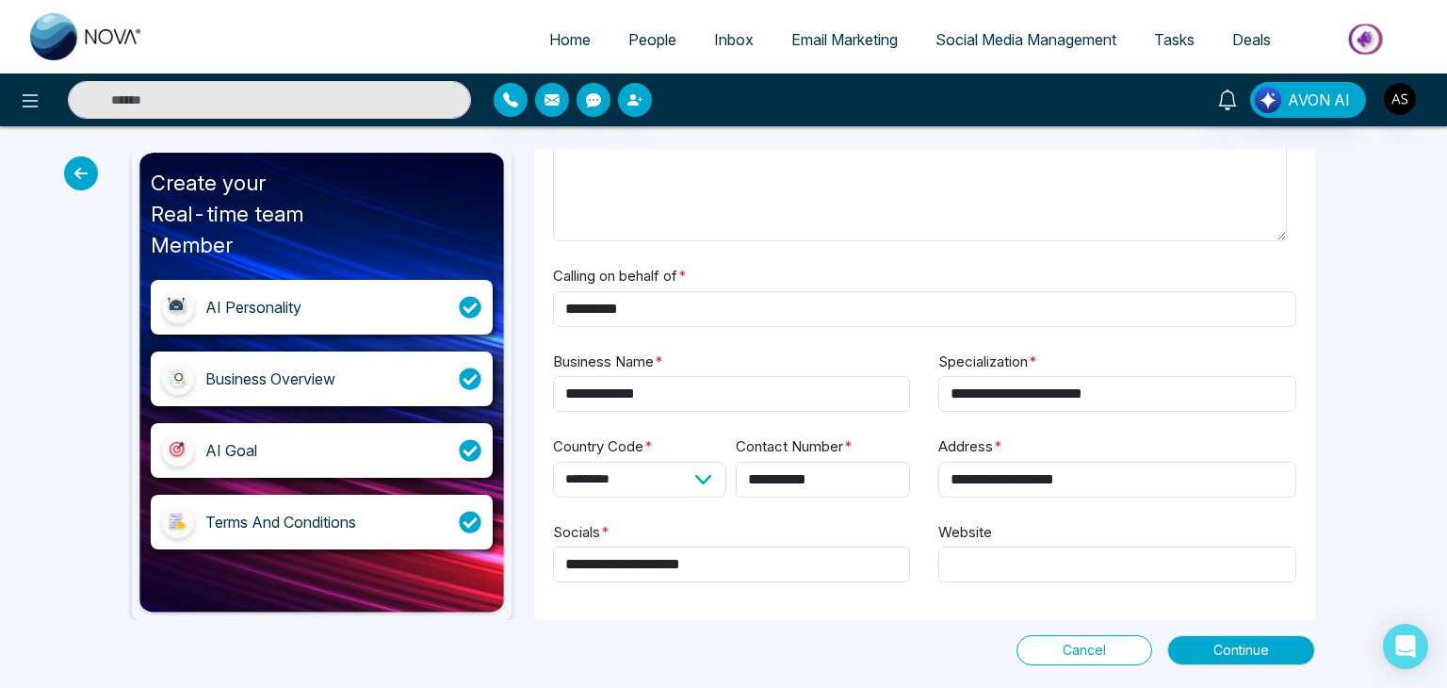
click at [394, 452] on div "AI Goal" at bounding box center [322, 450] width 342 height 55
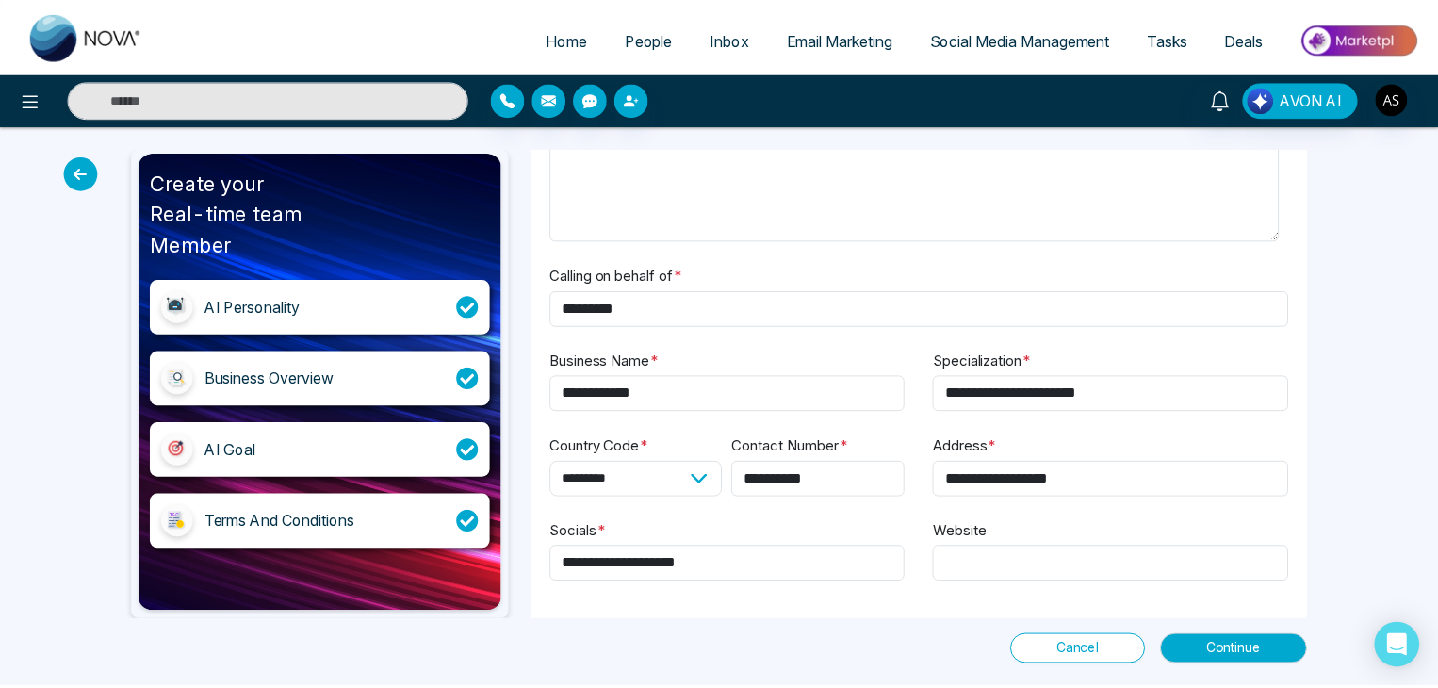
scroll to position [0, 0]
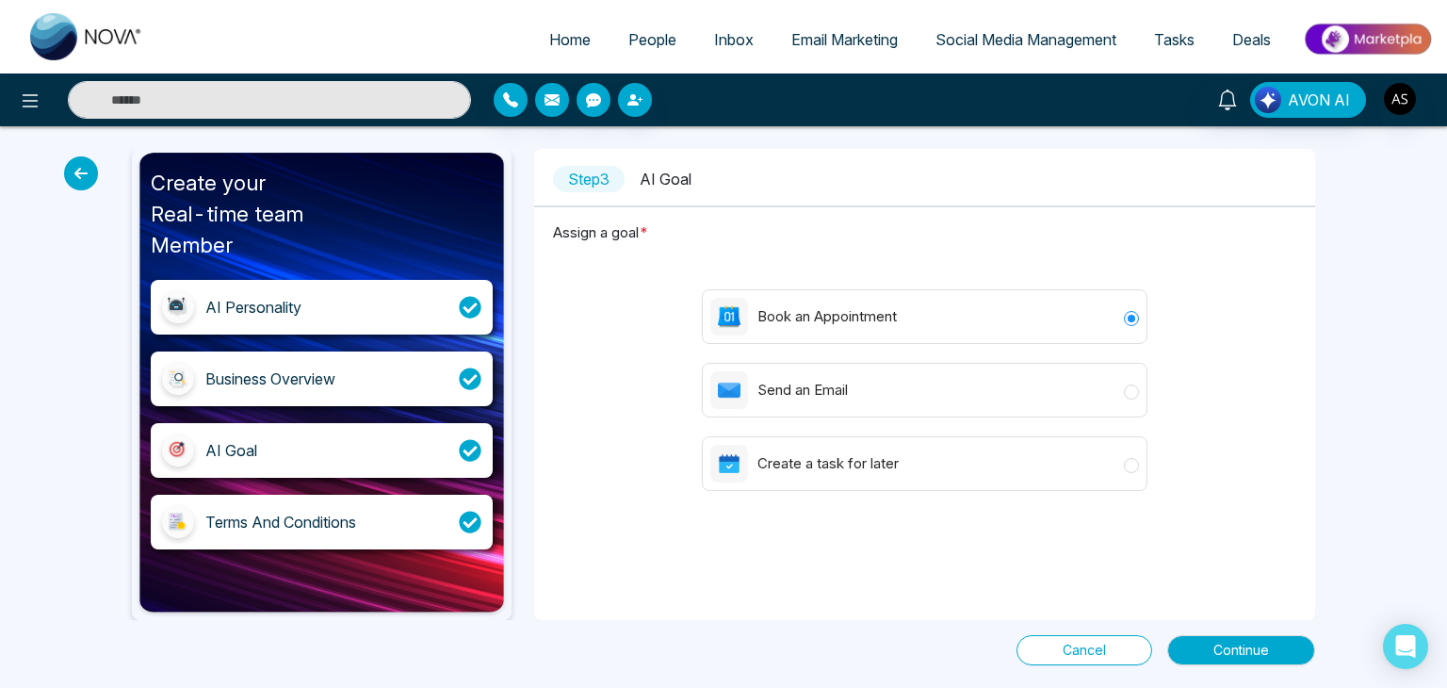
click at [419, 507] on div "Terms And Conditions" at bounding box center [322, 522] width 342 height 55
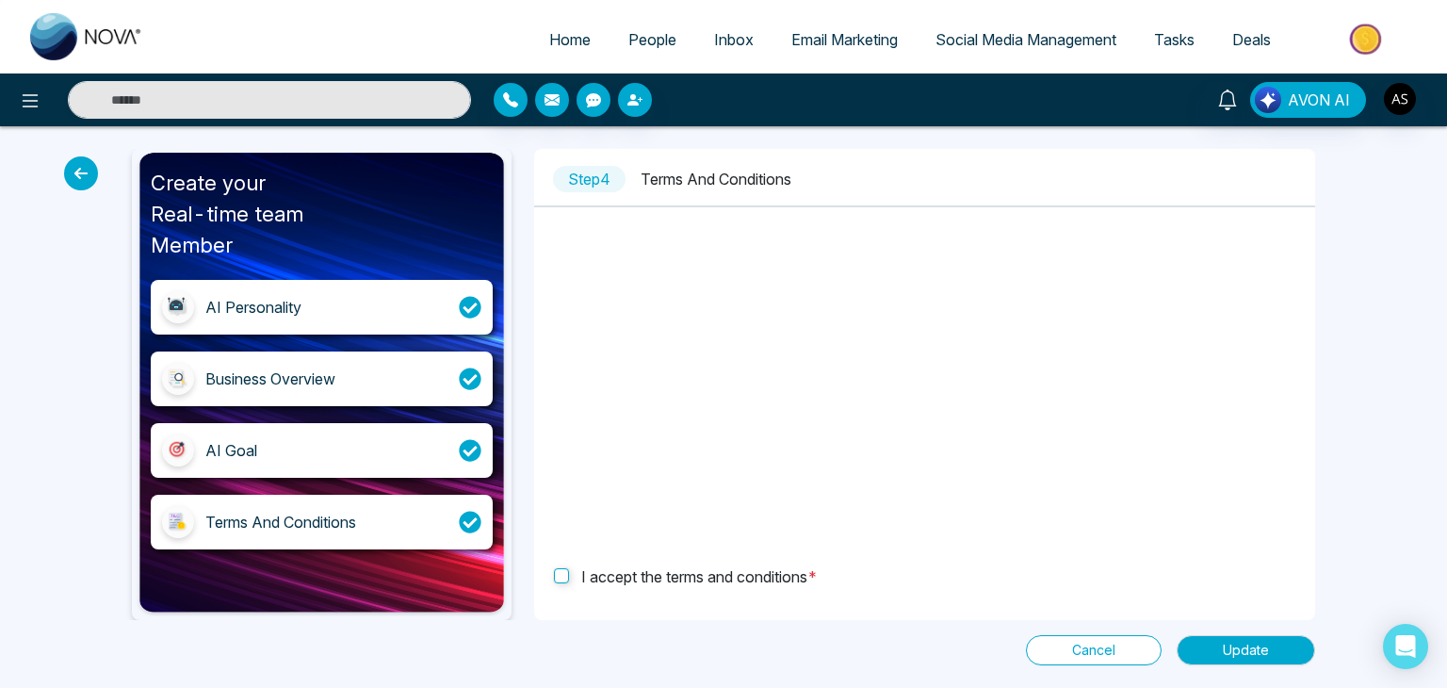
click at [78, 165] on icon at bounding box center [81, 173] width 34 height 34
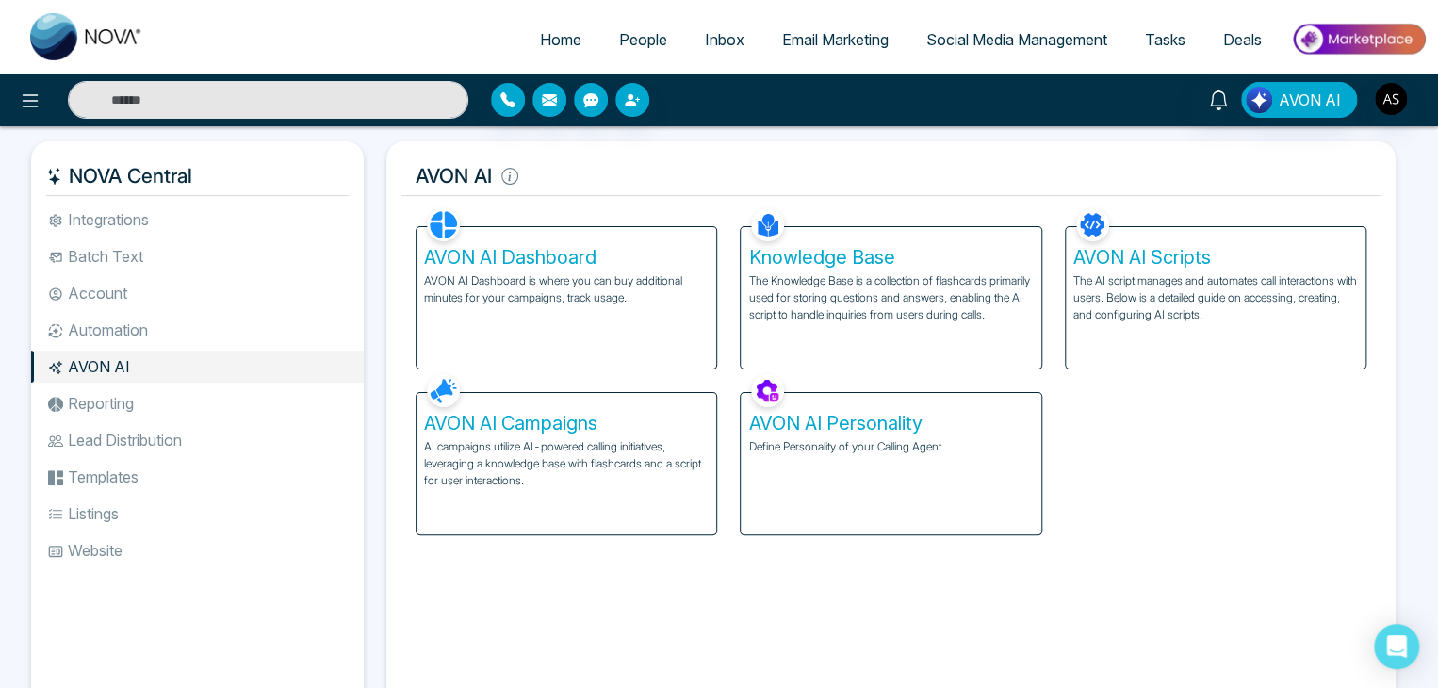
click at [849, 232] on div "Knowledge Base The Knowledge Base is a collection of flashcards primarily used …" at bounding box center [890, 297] width 300 height 141
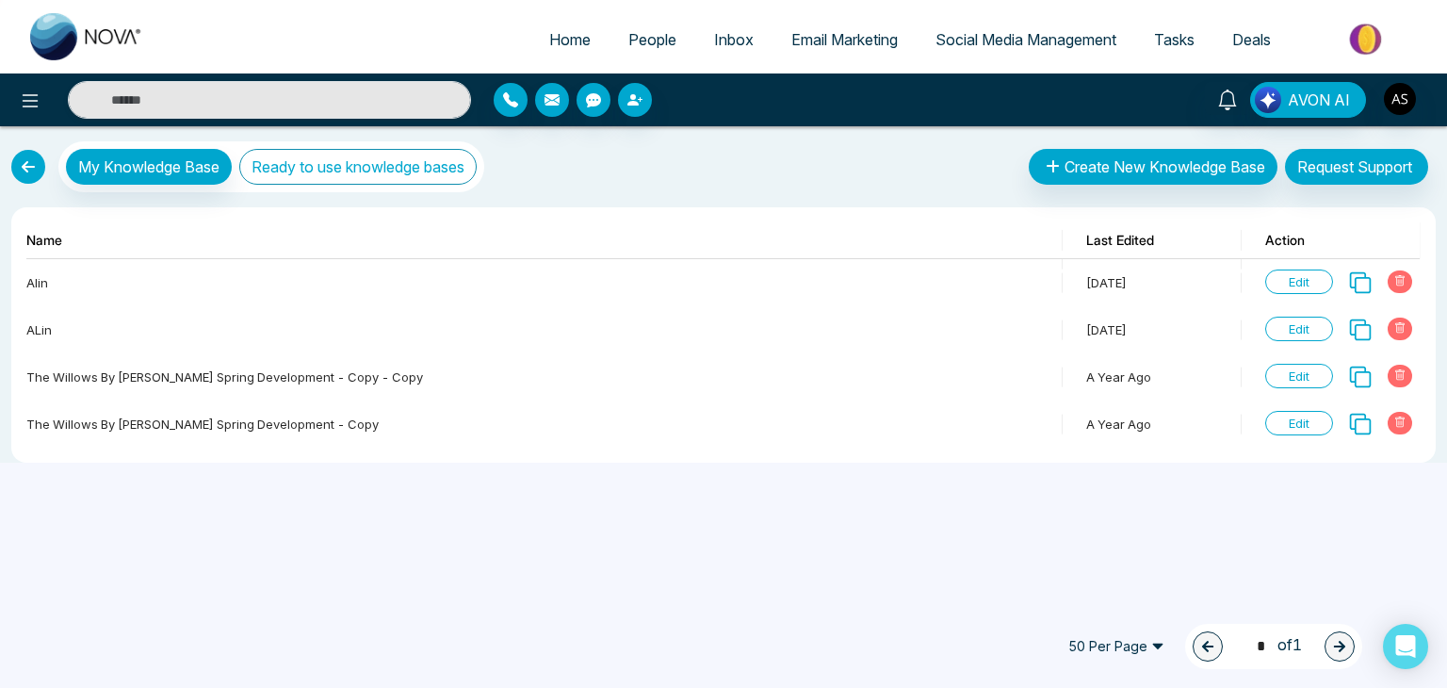
click at [440, 155] on button "Ready to use knowledge bases" at bounding box center [357, 167] width 237 height 36
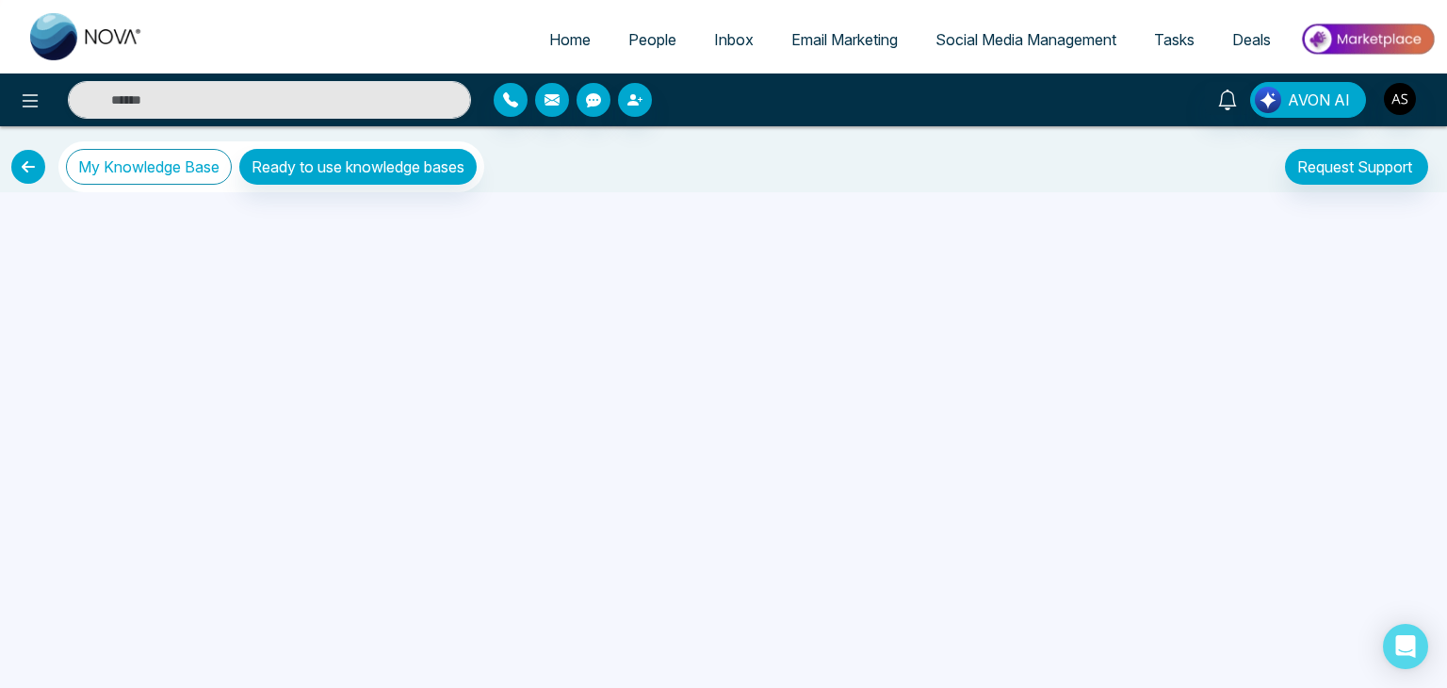
click at [211, 155] on button "My Knowledge Base" at bounding box center [149, 167] width 166 height 36
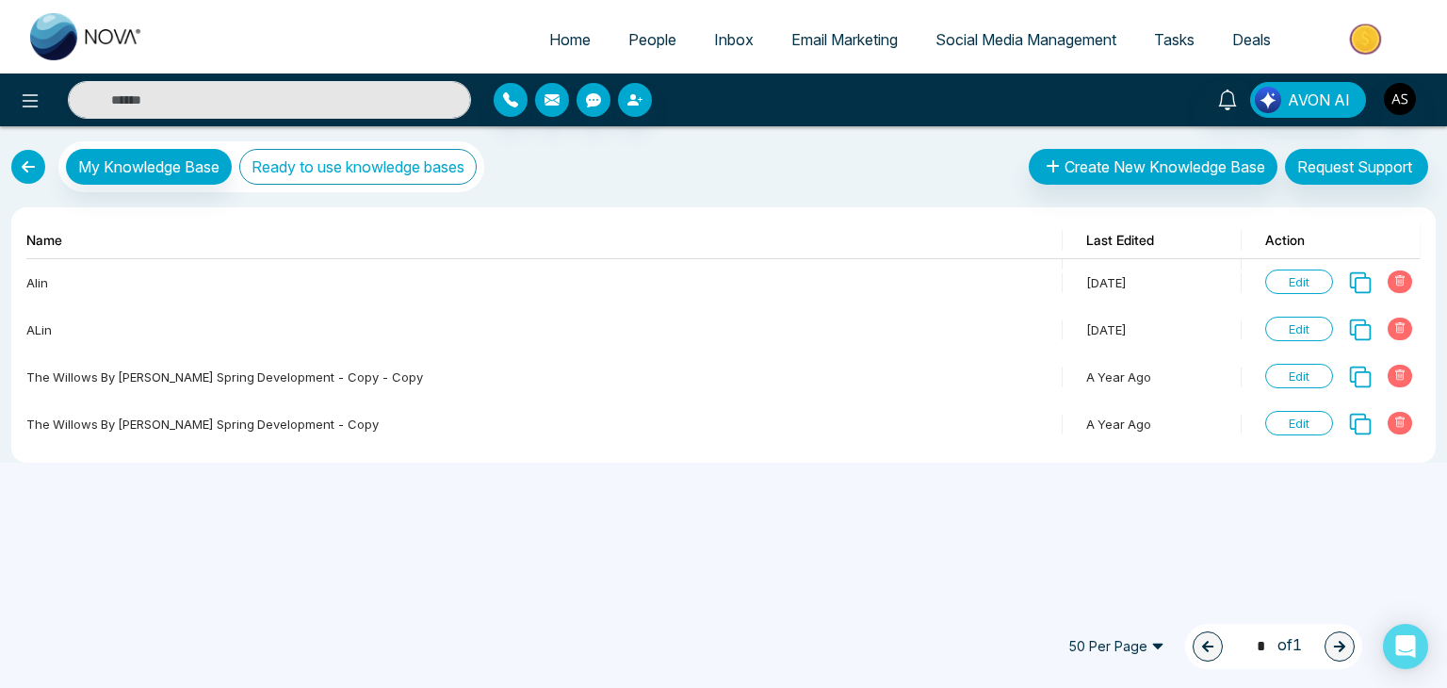
click at [299, 170] on button "Ready to use knowledge bases" at bounding box center [357, 167] width 237 height 36
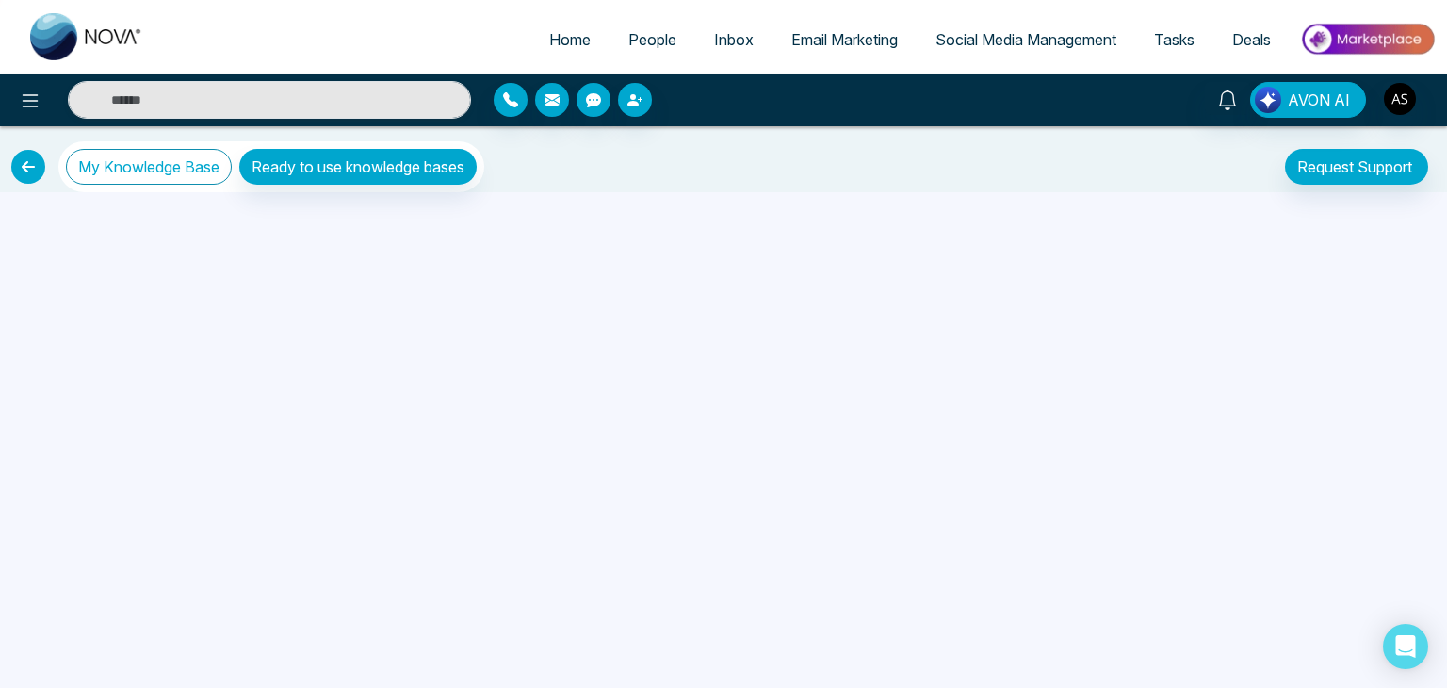
click at [187, 168] on button "My Knowledge Base" at bounding box center [149, 167] width 166 height 36
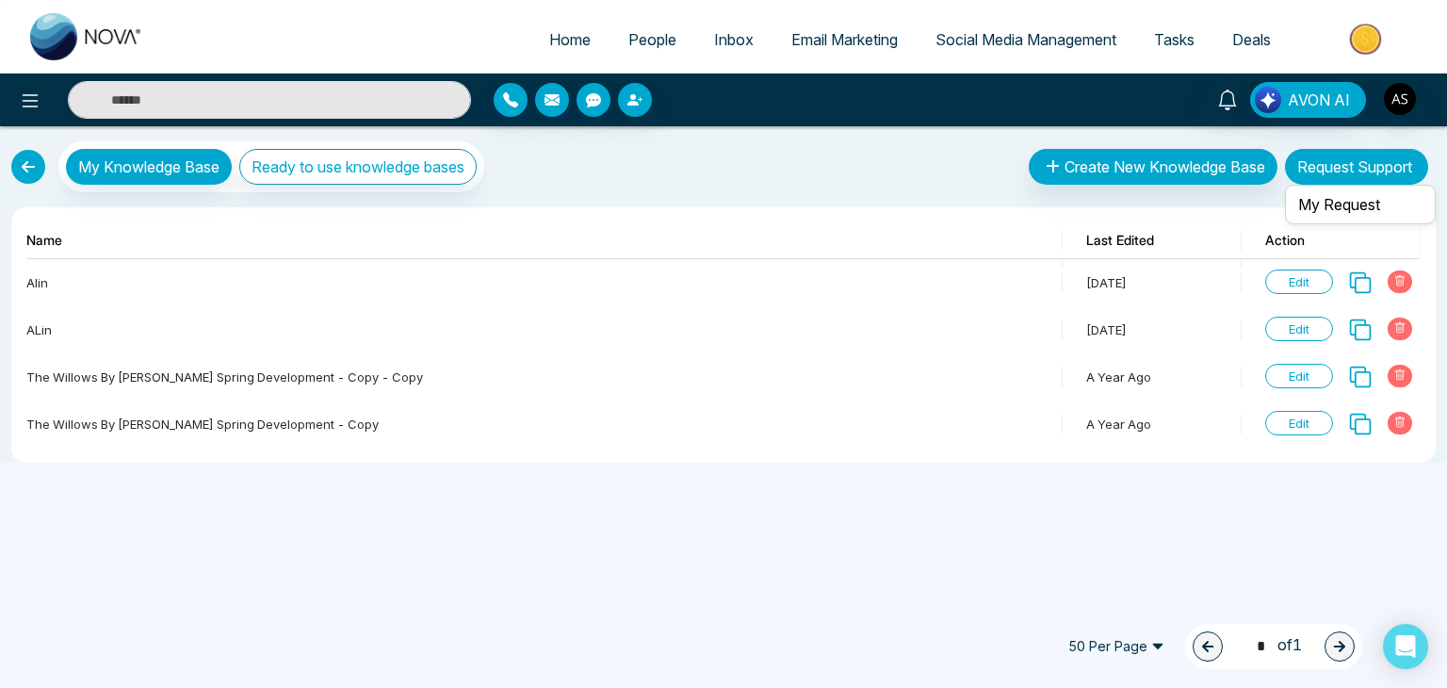
click at [1391, 168] on button "Request Support" at bounding box center [1356, 167] width 143 height 36
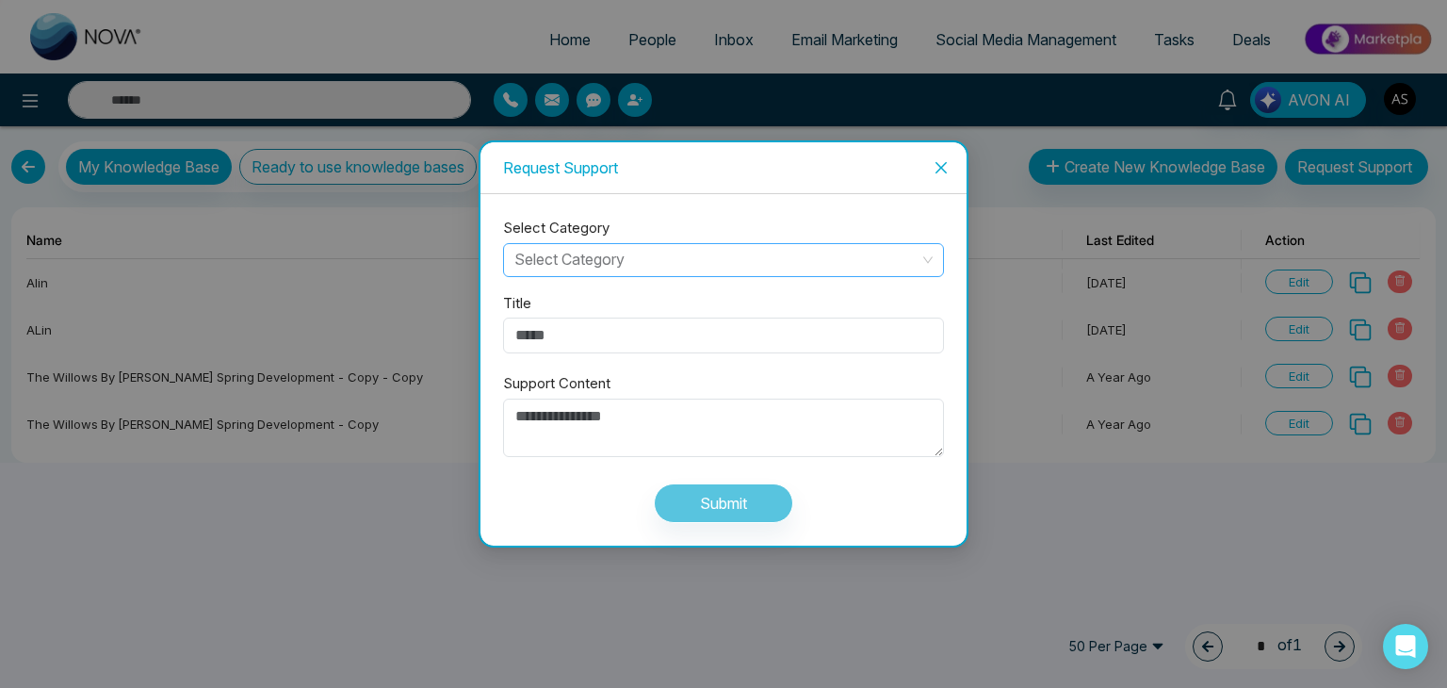
click at [833, 262] on input "search" at bounding box center [716, 258] width 405 height 28
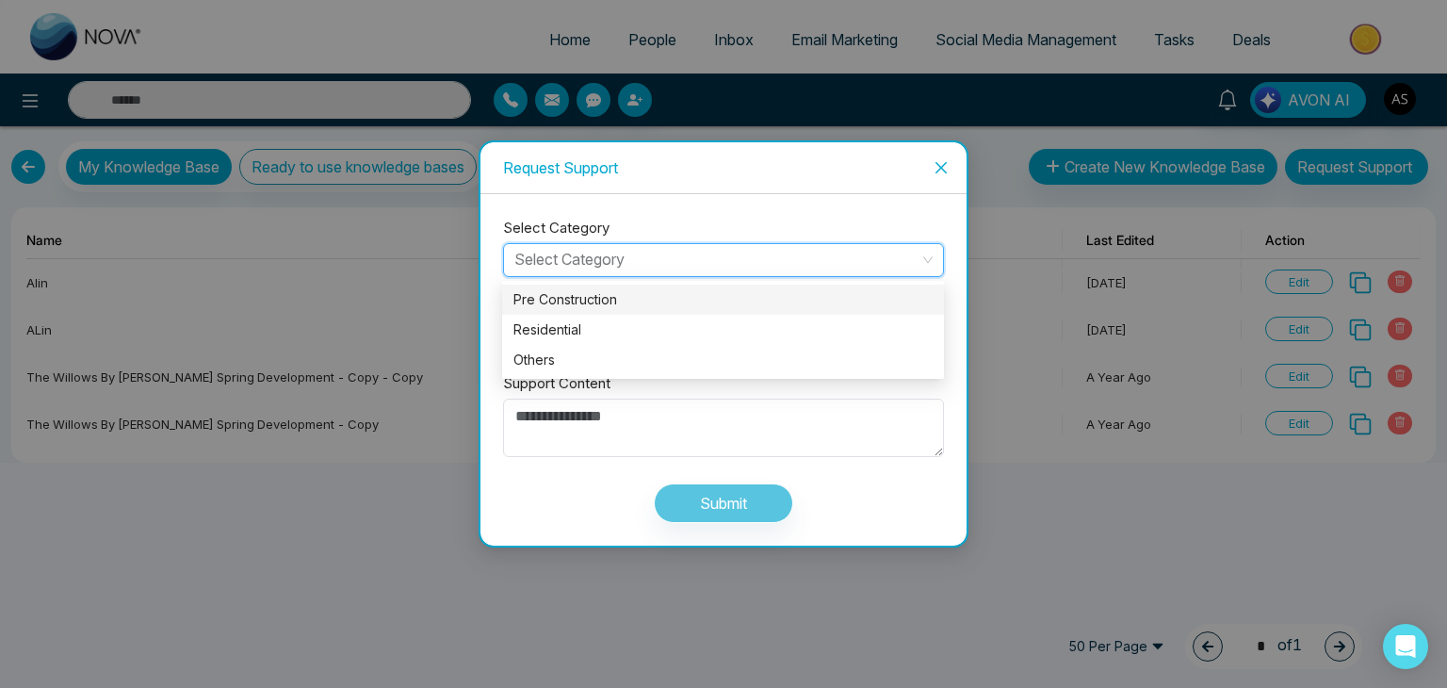
click at [833, 262] on input "search" at bounding box center [716, 258] width 405 height 28
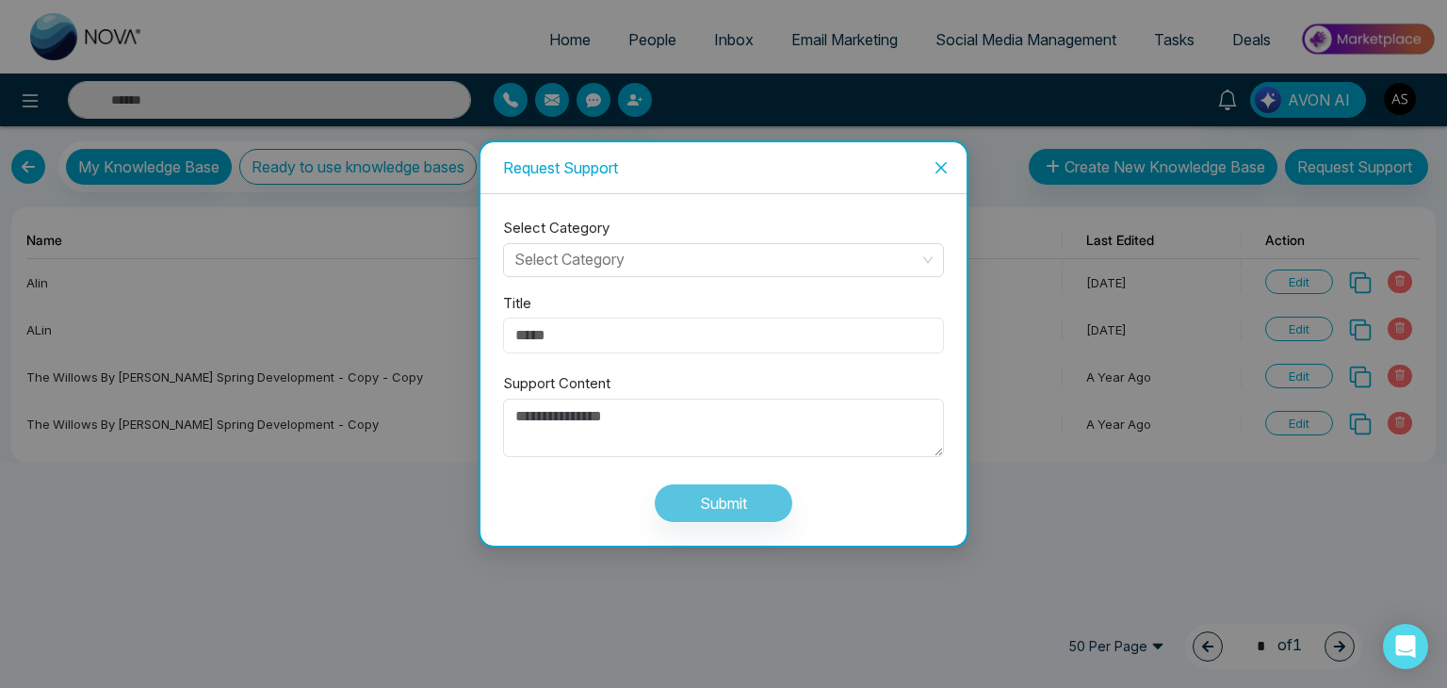
click at [824, 337] on input "Title" at bounding box center [723, 335] width 441 height 36
drag, startPoint x: 824, startPoint y: 337, endPoint x: 818, endPoint y: 408, distance: 71.0
click at [818, 408] on div "Title Support Content" at bounding box center [723, 367] width 441 height 180
click at [818, 408] on textarea "Support Content" at bounding box center [723, 428] width 441 height 58
click at [934, 168] on icon "close" at bounding box center [941, 167] width 15 height 15
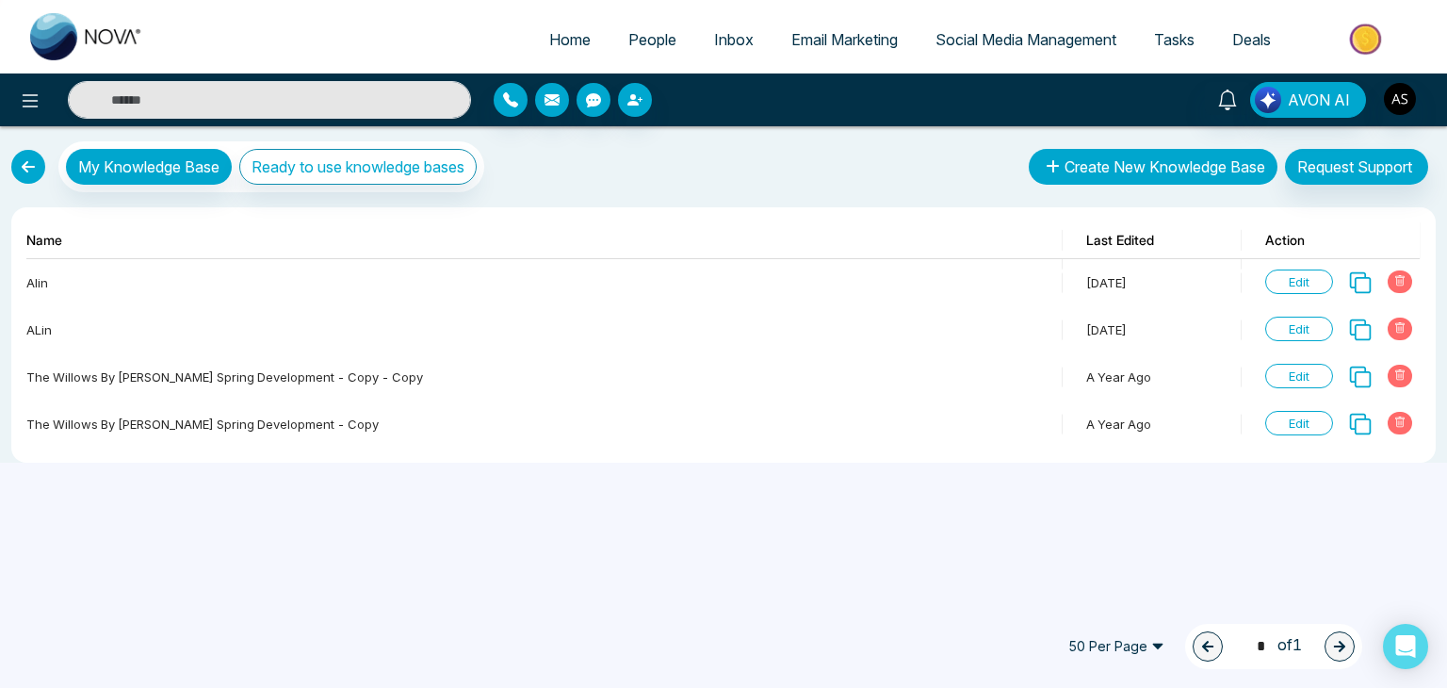
click at [1107, 178] on button "Create New Knowledge Base" at bounding box center [1153, 167] width 249 height 36
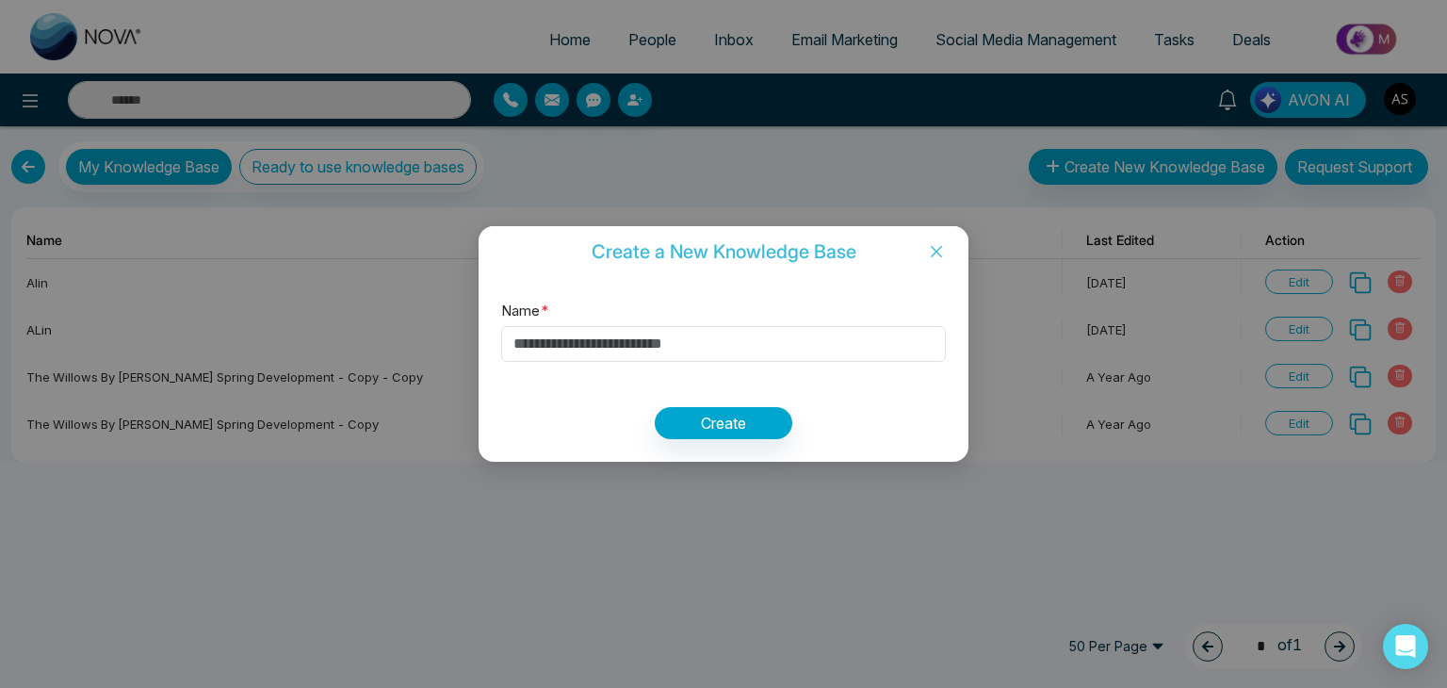
click at [941, 245] on icon "close" at bounding box center [936, 251] width 15 height 15
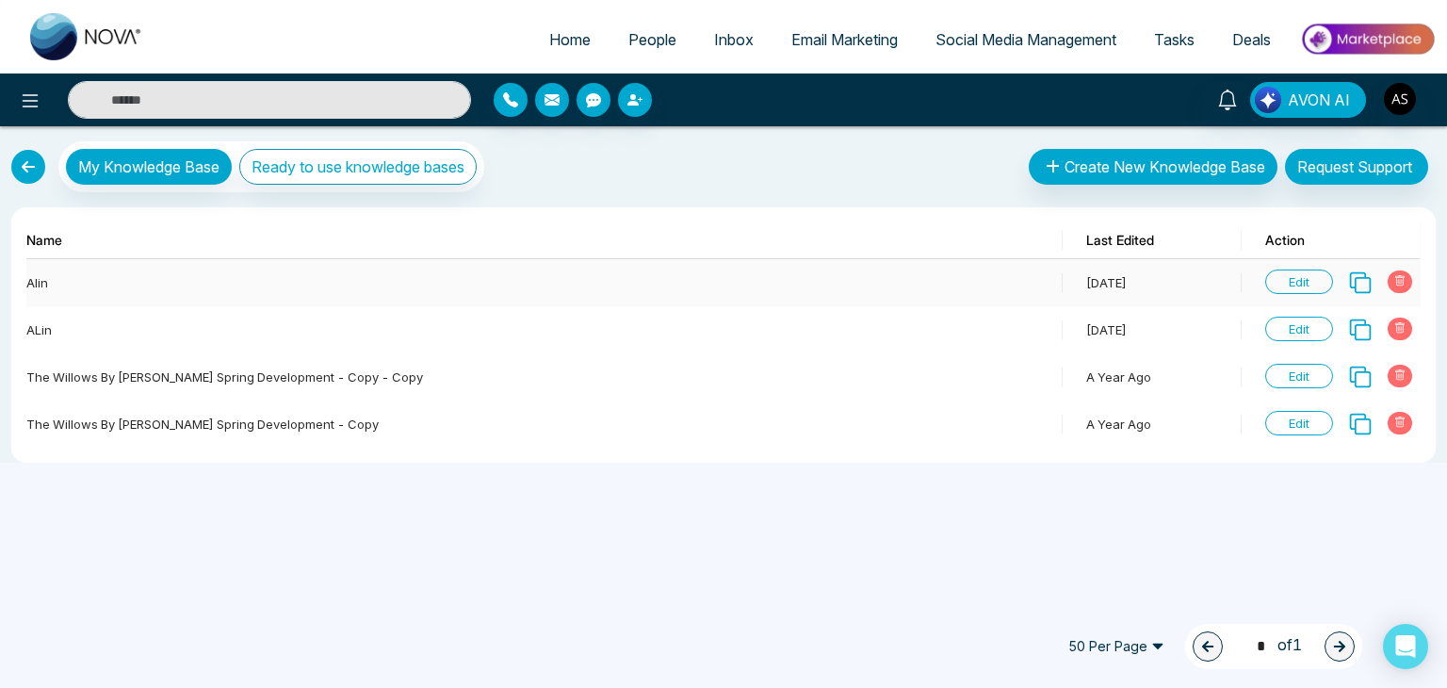
click at [1295, 276] on span "Edit" at bounding box center [1299, 281] width 68 height 24
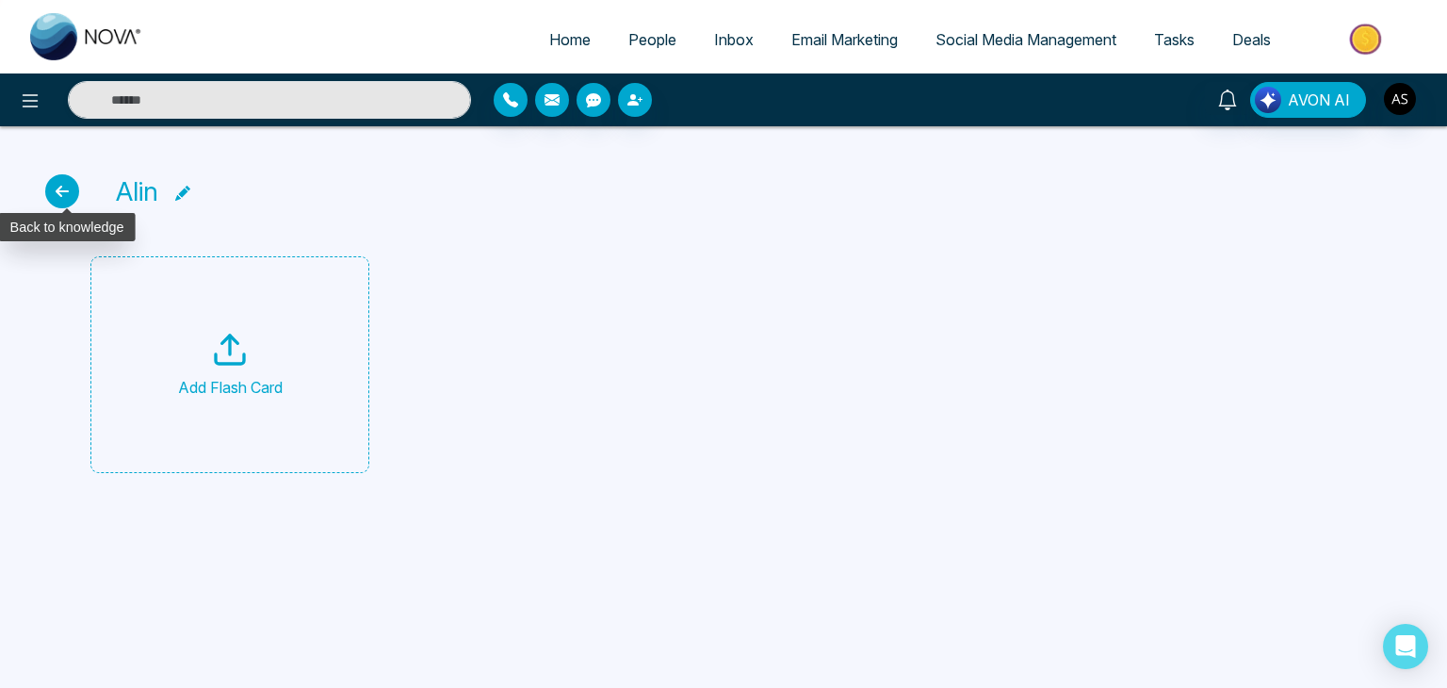
click at [56, 184] on icon at bounding box center [62, 191] width 34 height 34
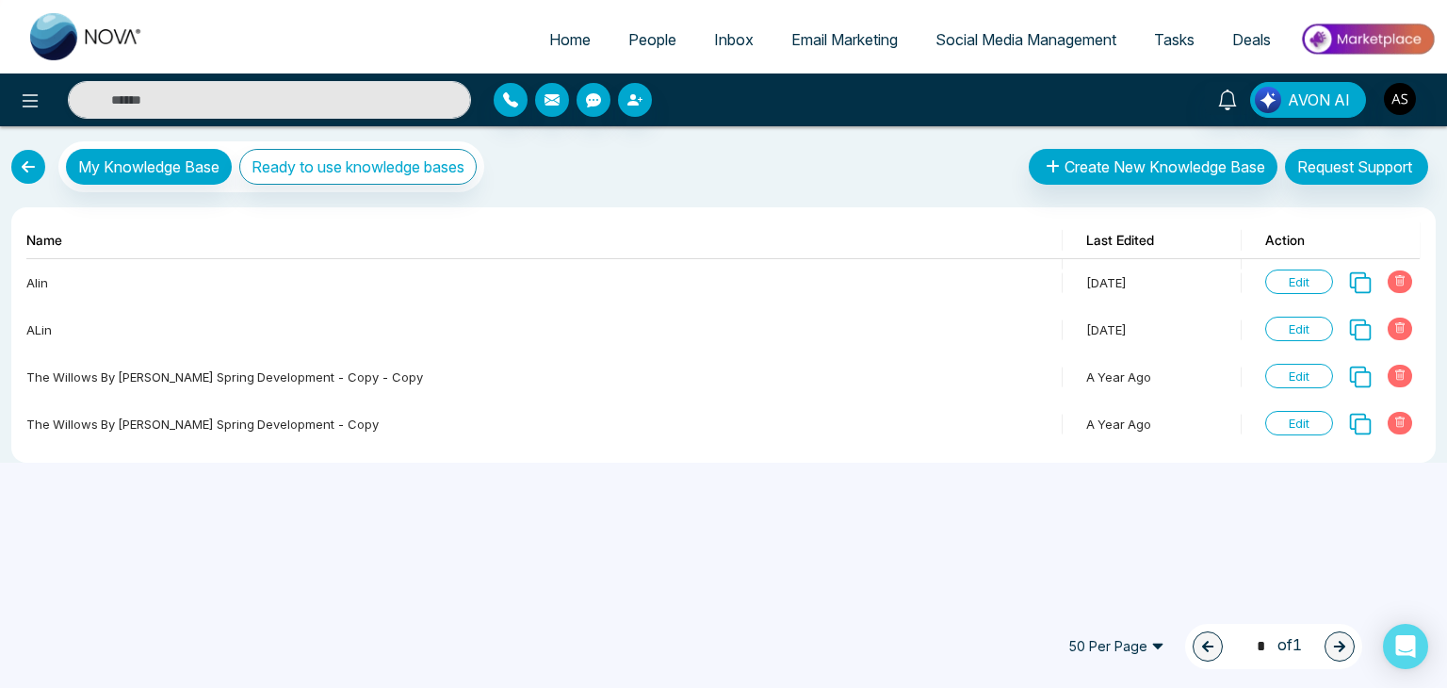
click at [22, 152] on link at bounding box center [28, 167] width 34 height 34
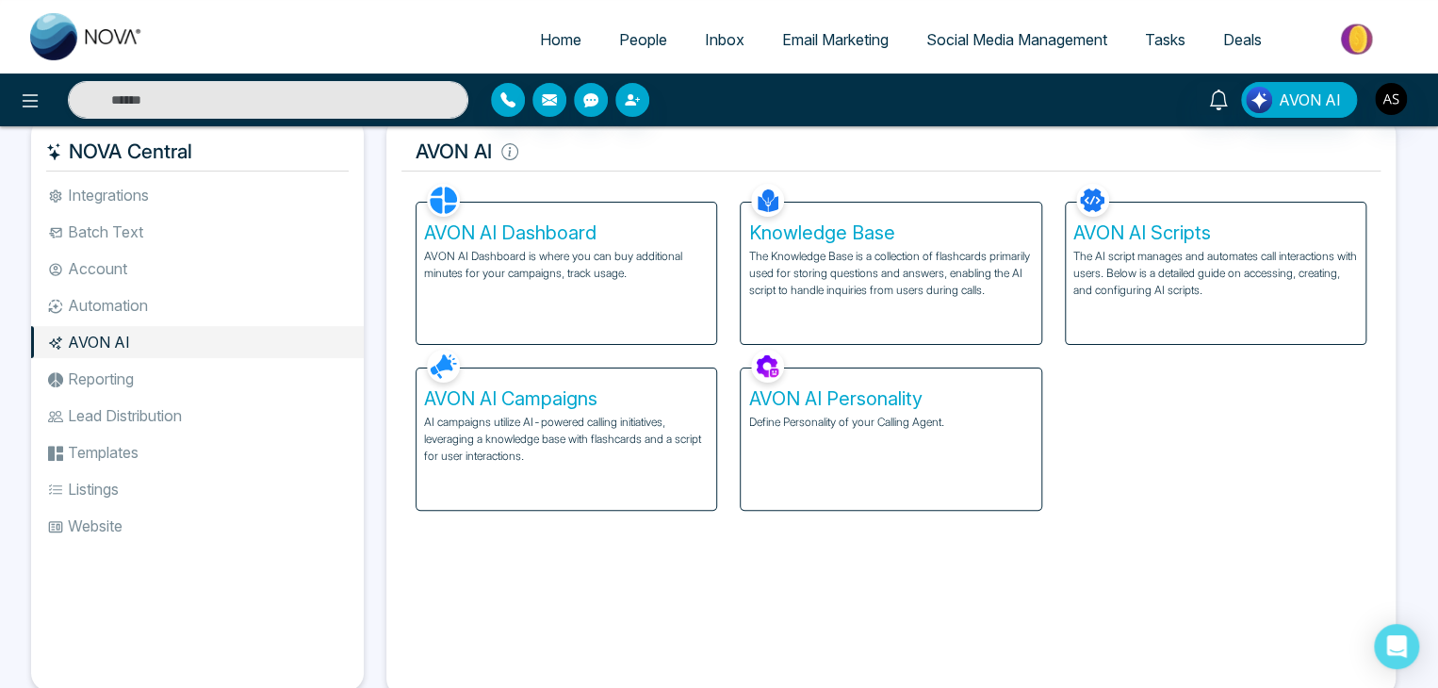
scroll to position [26, 0]
click at [1253, 294] on p "The AI script manages and automates call interactions with users. Below is a de…" at bounding box center [1215, 271] width 285 height 51
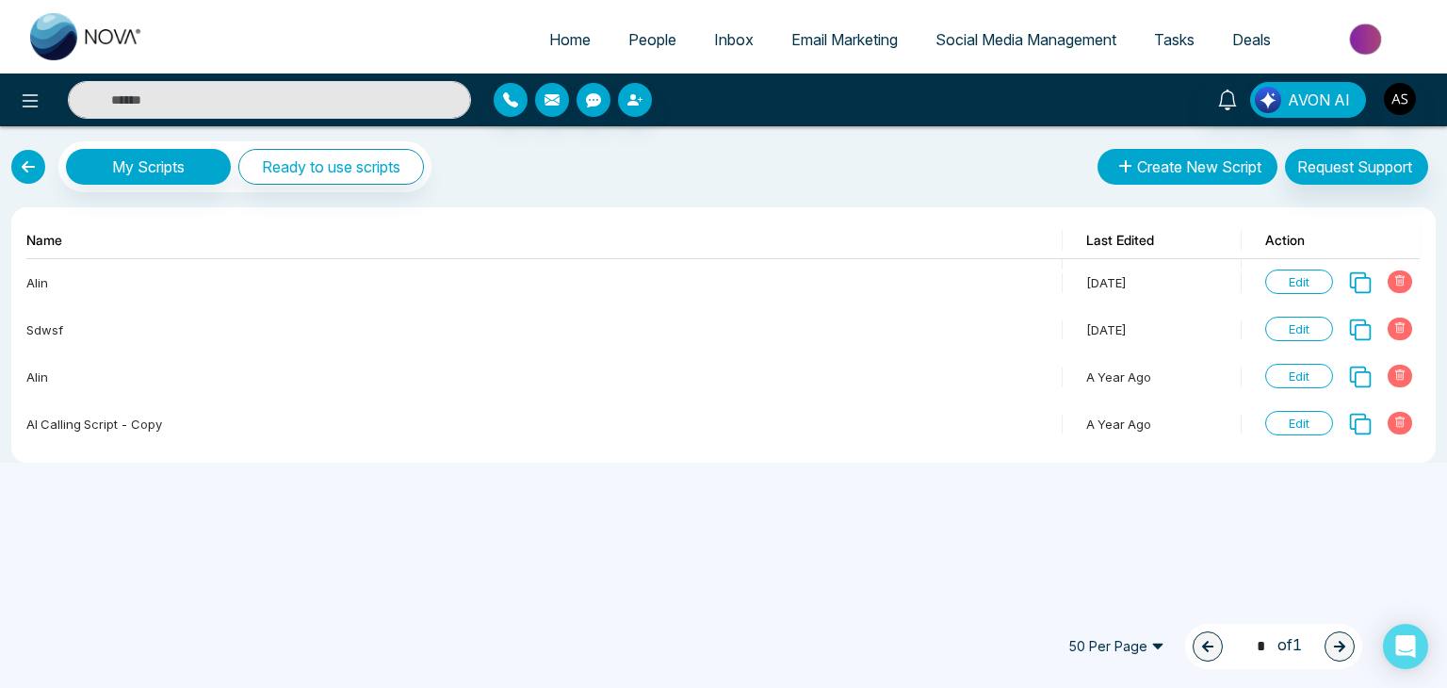
click at [1150, 154] on button "Create New Script" at bounding box center [1188, 167] width 180 height 36
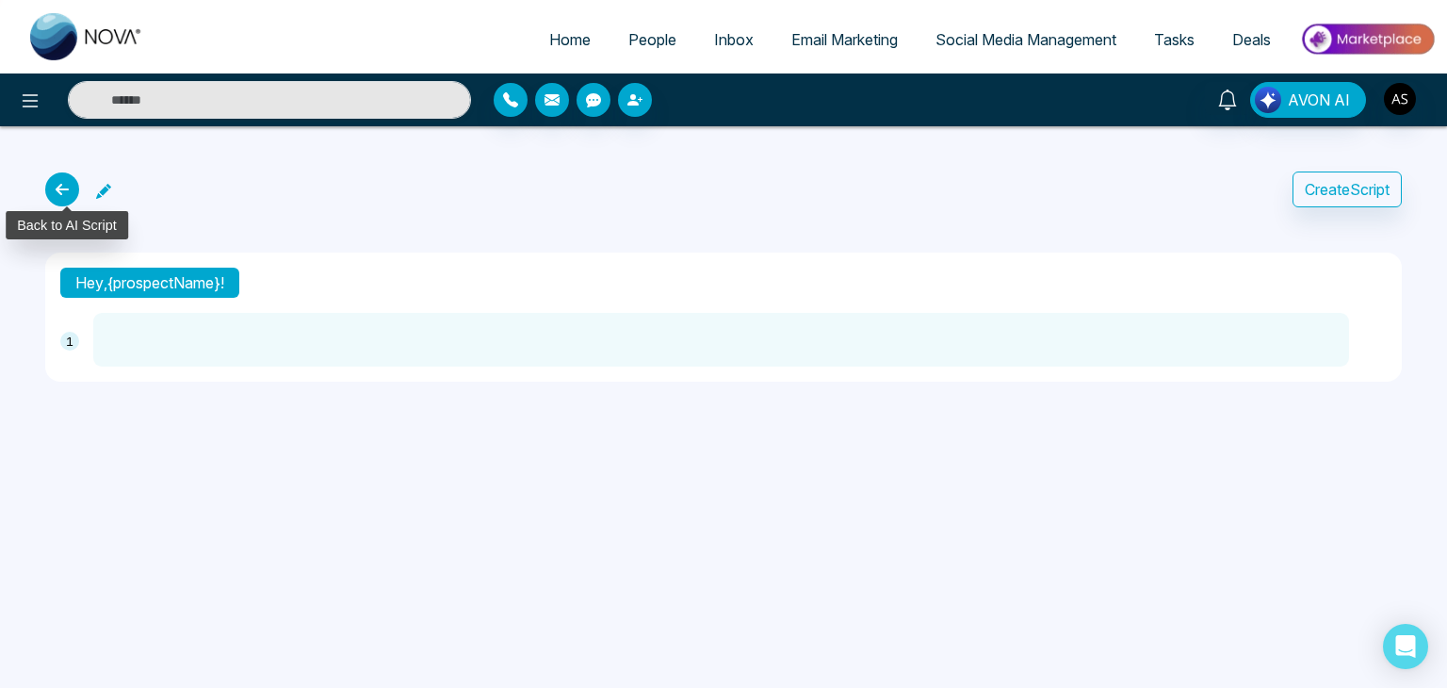
click at [64, 175] on icon at bounding box center [62, 189] width 34 height 34
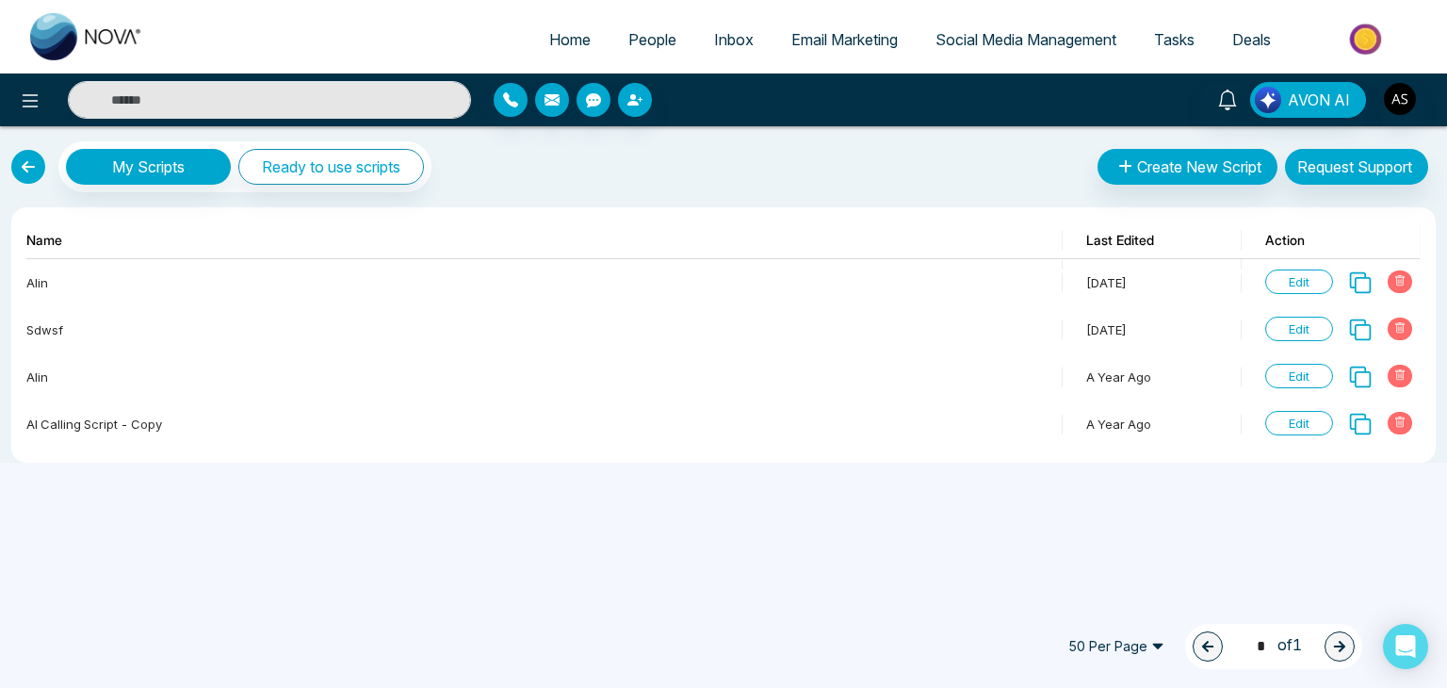
click at [30, 157] on link at bounding box center [28, 167] width 34 height 34
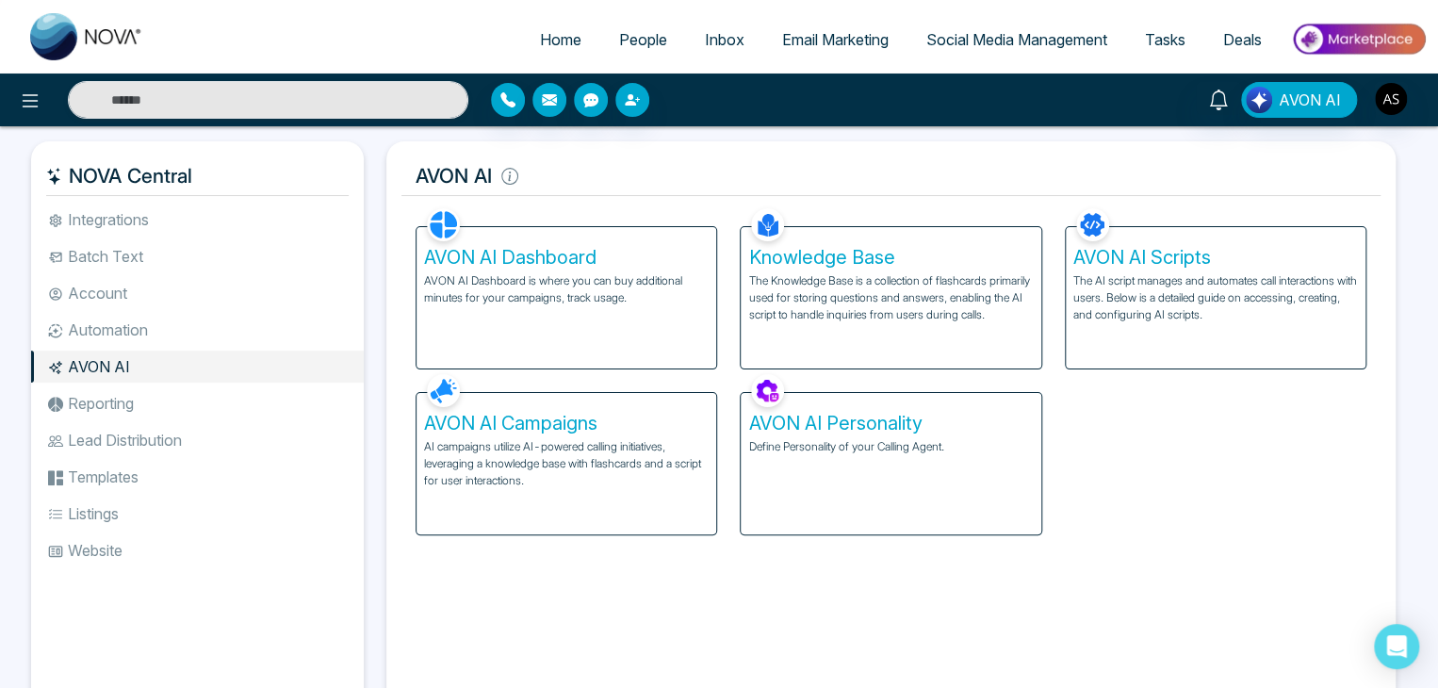
click at [534, 274] on p "AVON AI Dashboard is where you can buy additional minutes for your campaigns, t…" at bounding box center [566, 289] width 285 height 34
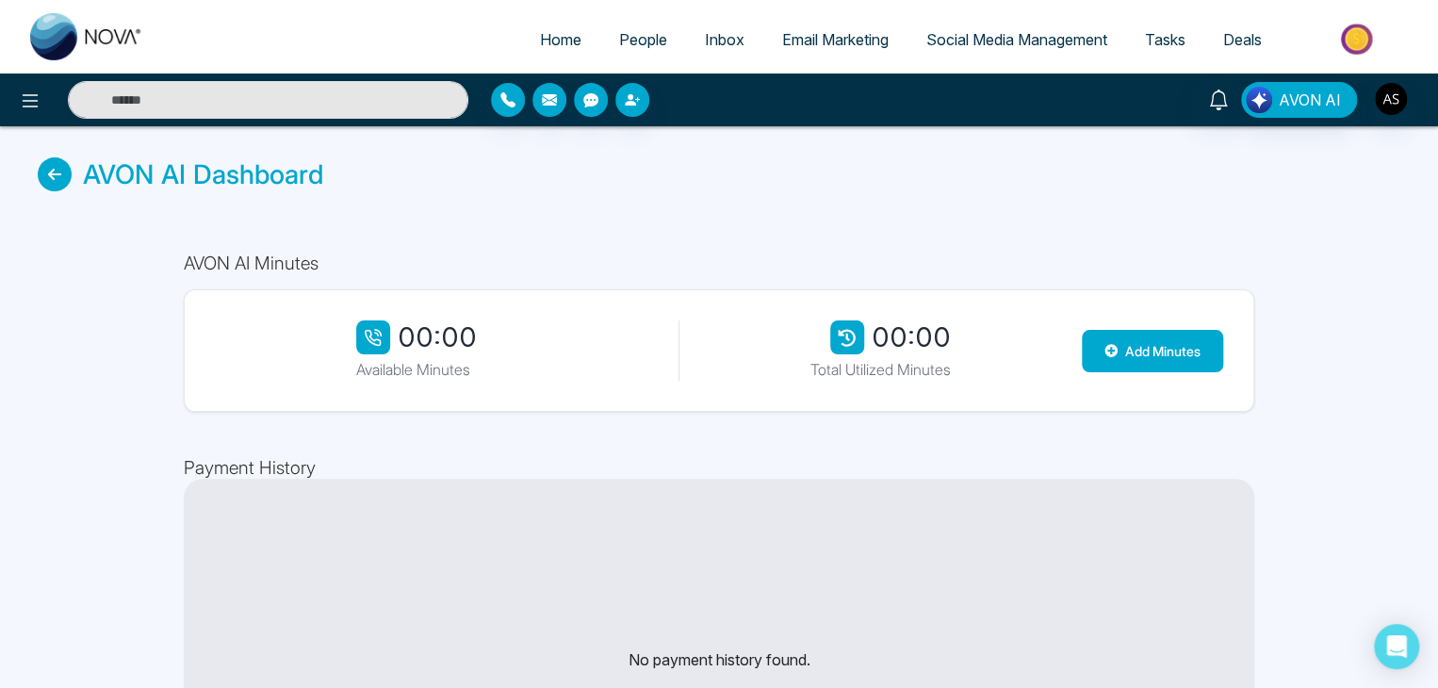
scroll to position [36, 0]
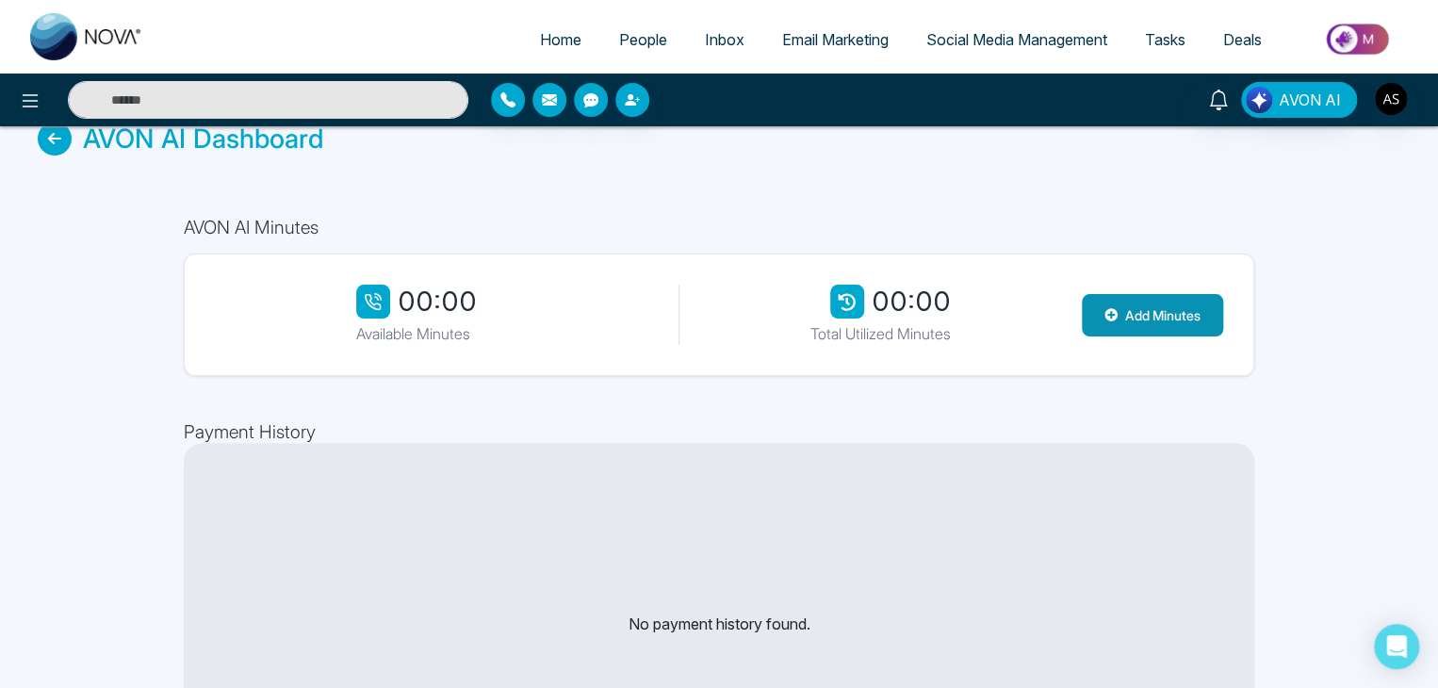
click at [1187, 302] on button "Add Minutes" at bounding box center [1152, 315] width 141 height 42
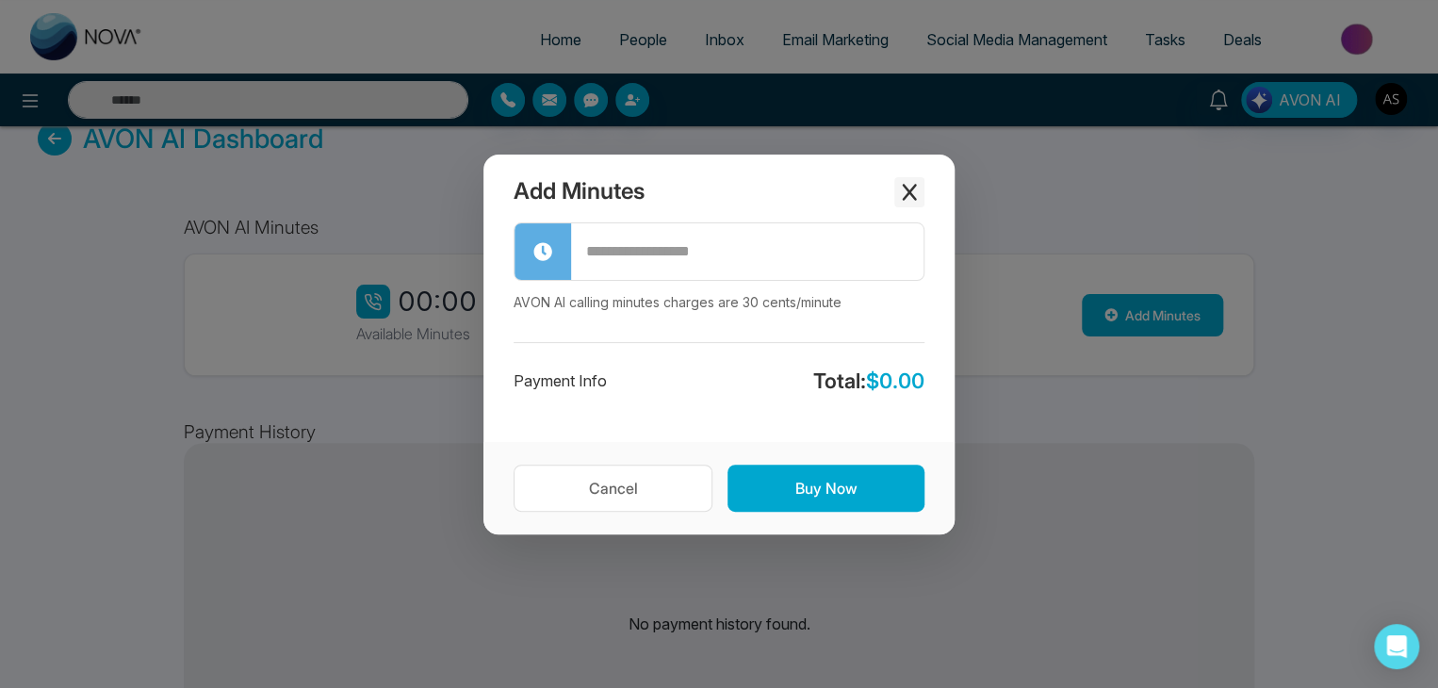
click at [916, 197] on icon "Close modal" at bounding box center [909, 192] width 19 height 19
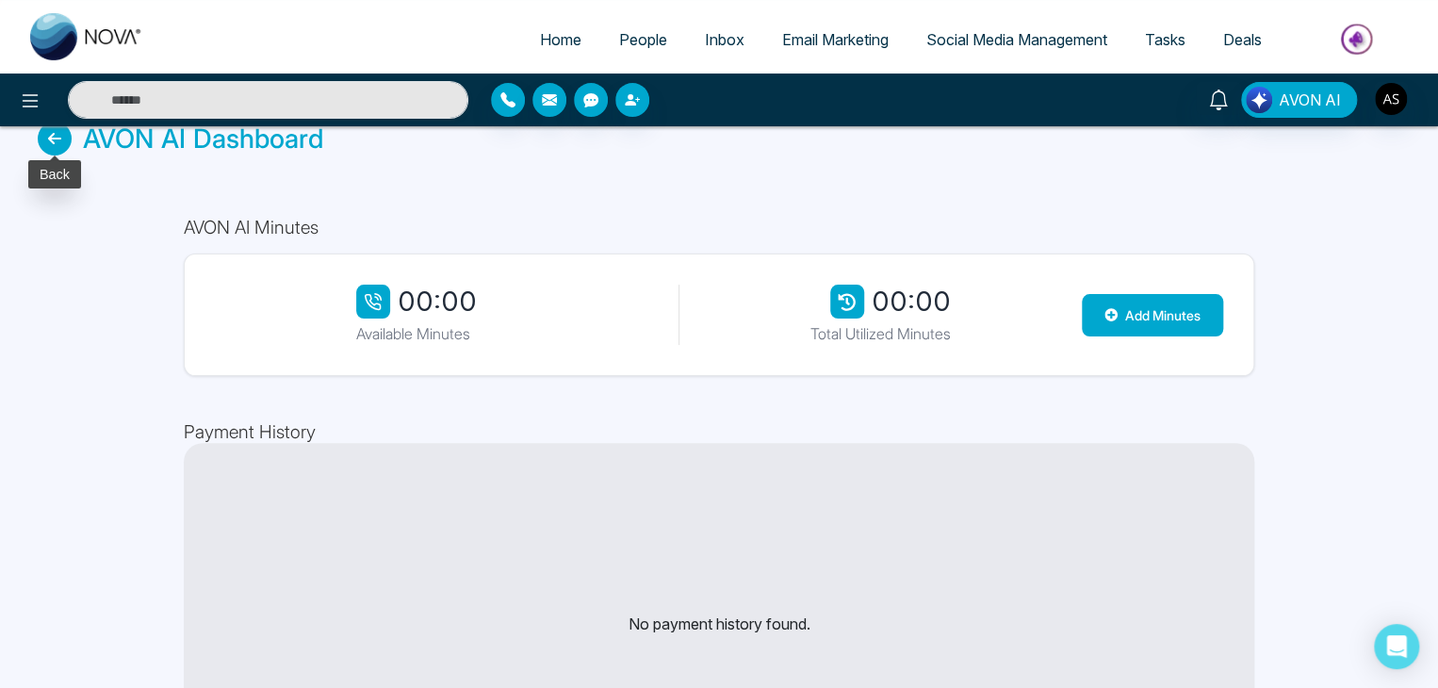
click at [56, 138] on icon at bounding box center [55, 139] width 34 height 34
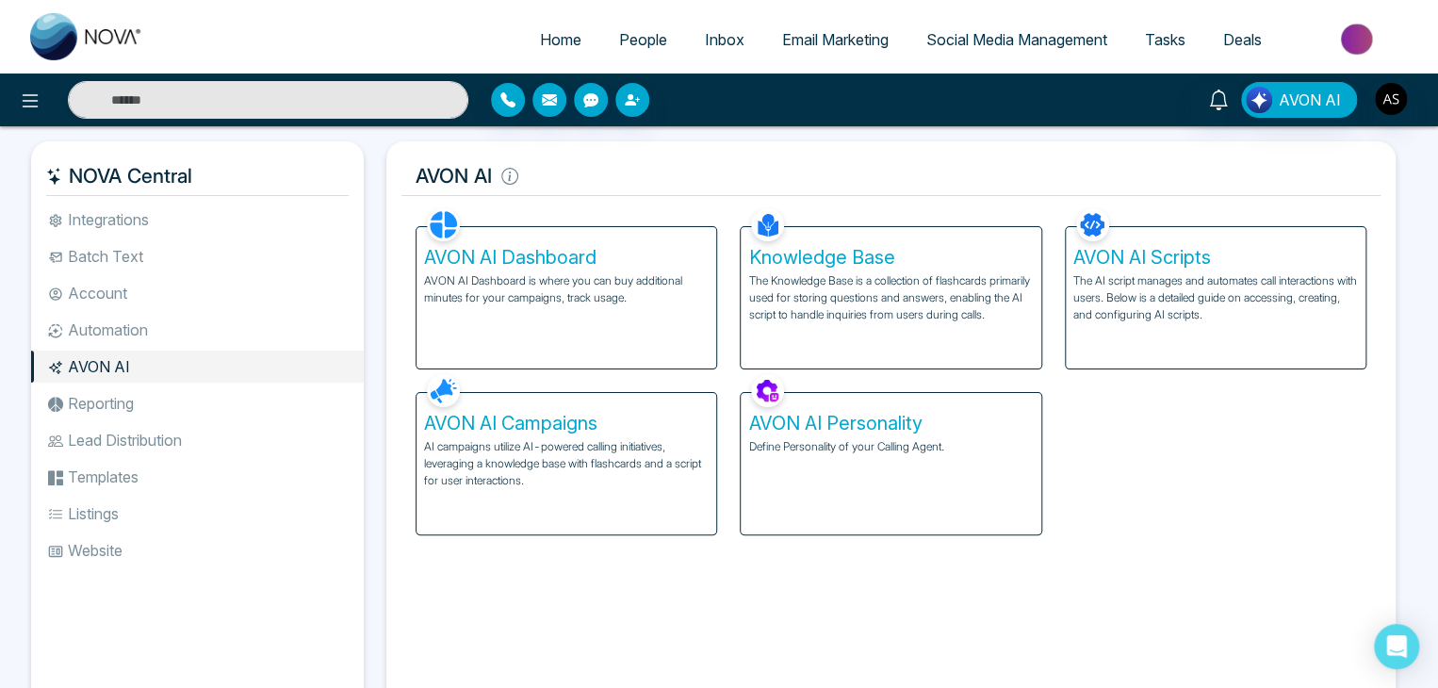
click at [617, 484] on p "AI campaigns utilize AI-powered calling initiatives, leveraging a knowledge bas…" at bounding box center [566, 463] width 285 height 51
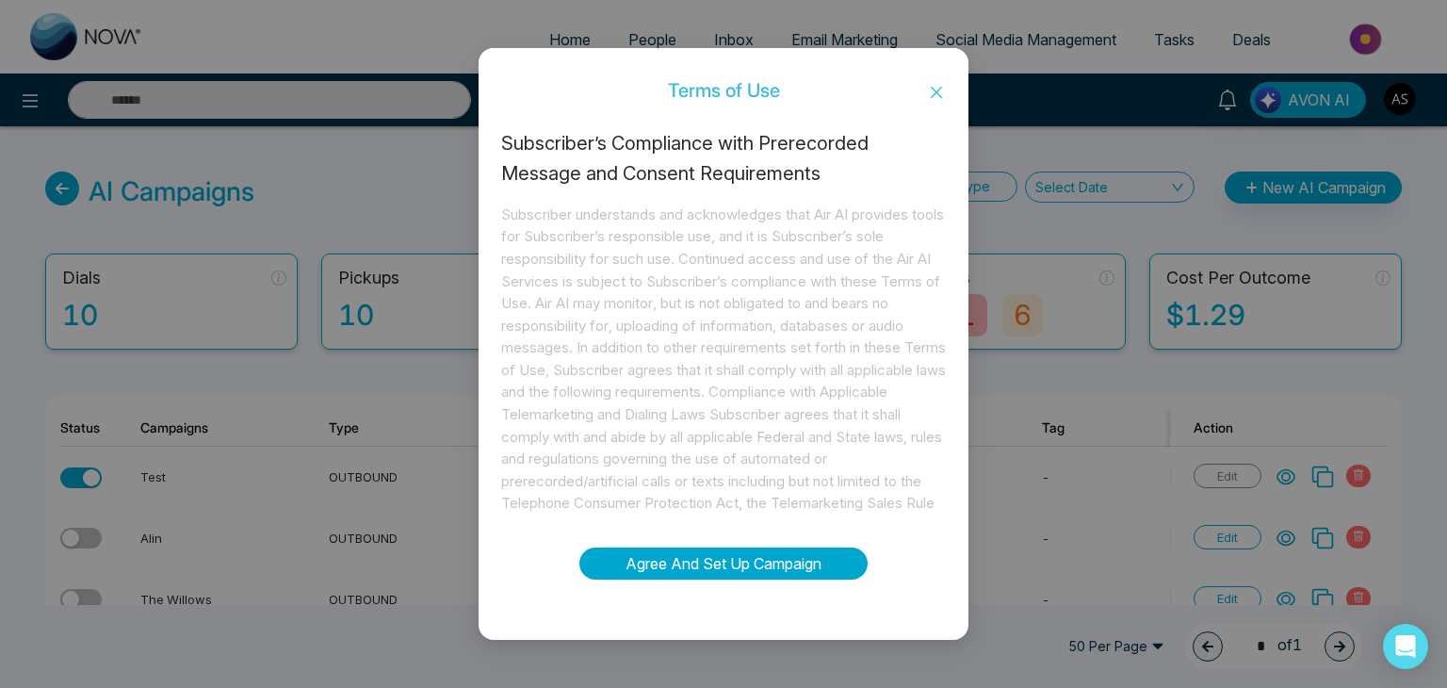
click at [719, 562] on button "Agree And Set Up Campaign" at bounding box center [723, 563] width 288 height 32
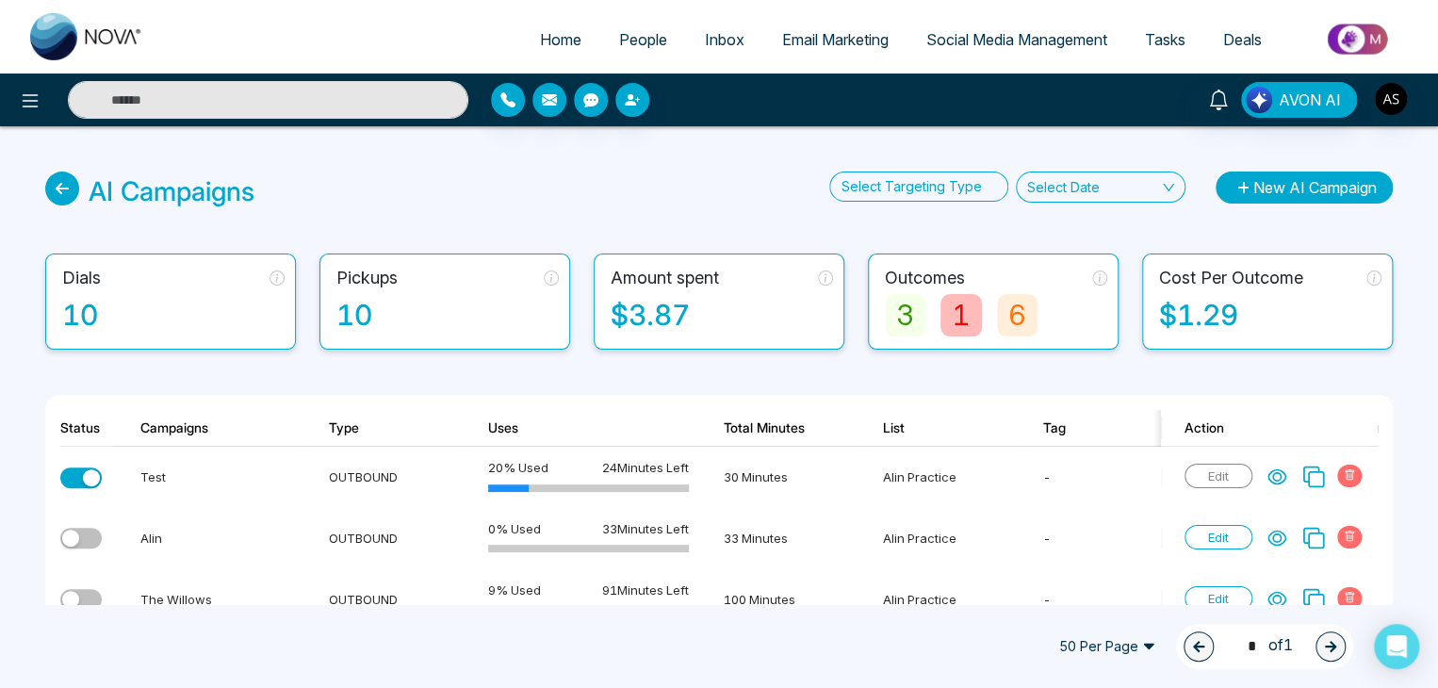
click at [1277, 176] on button "New AI Campaign" at bounding box center [1303, 187] width 177 height 32
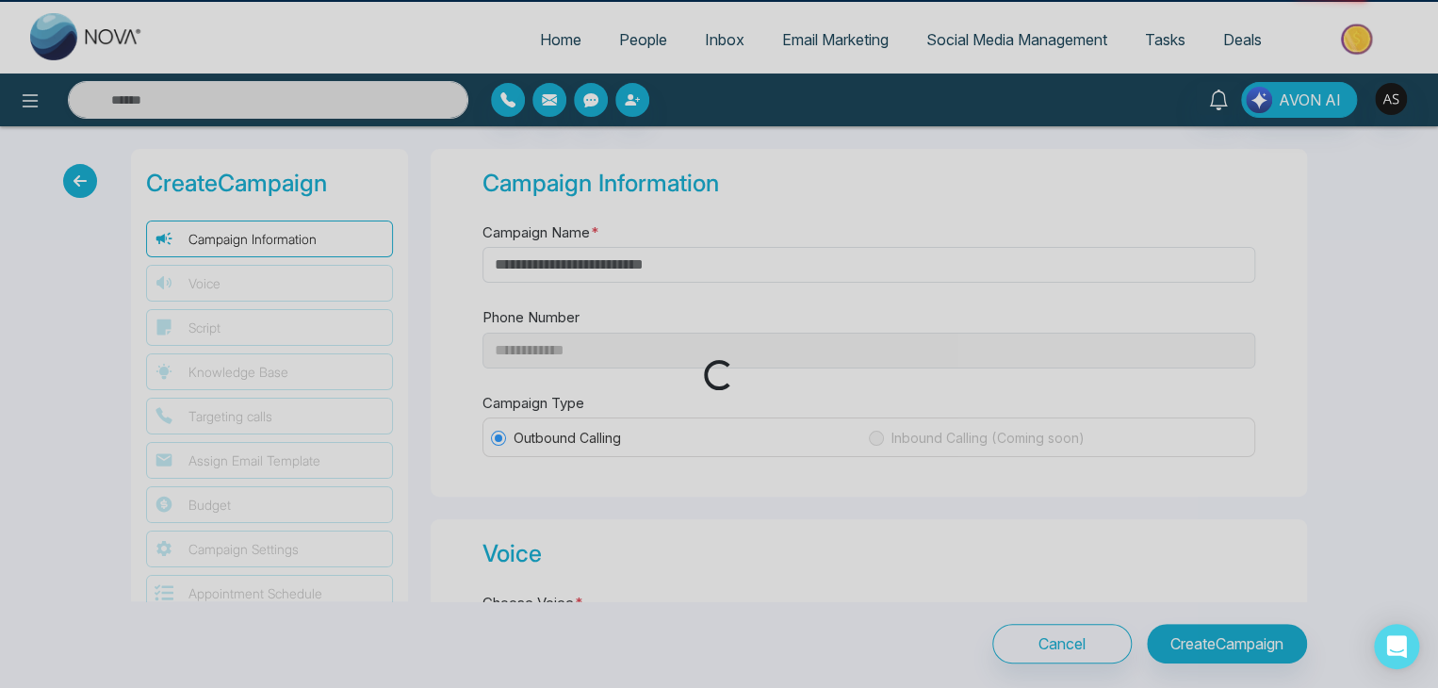
type input "**********"
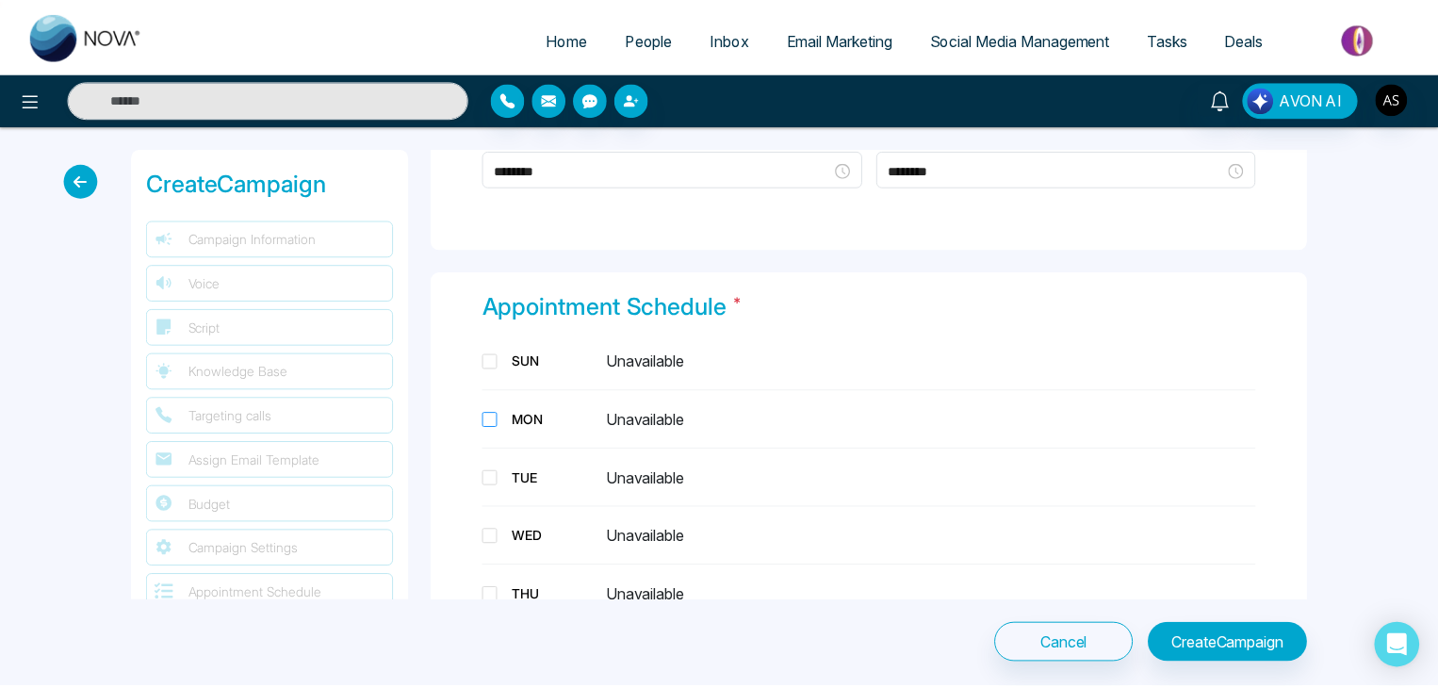
scroll to position [2374, 0]
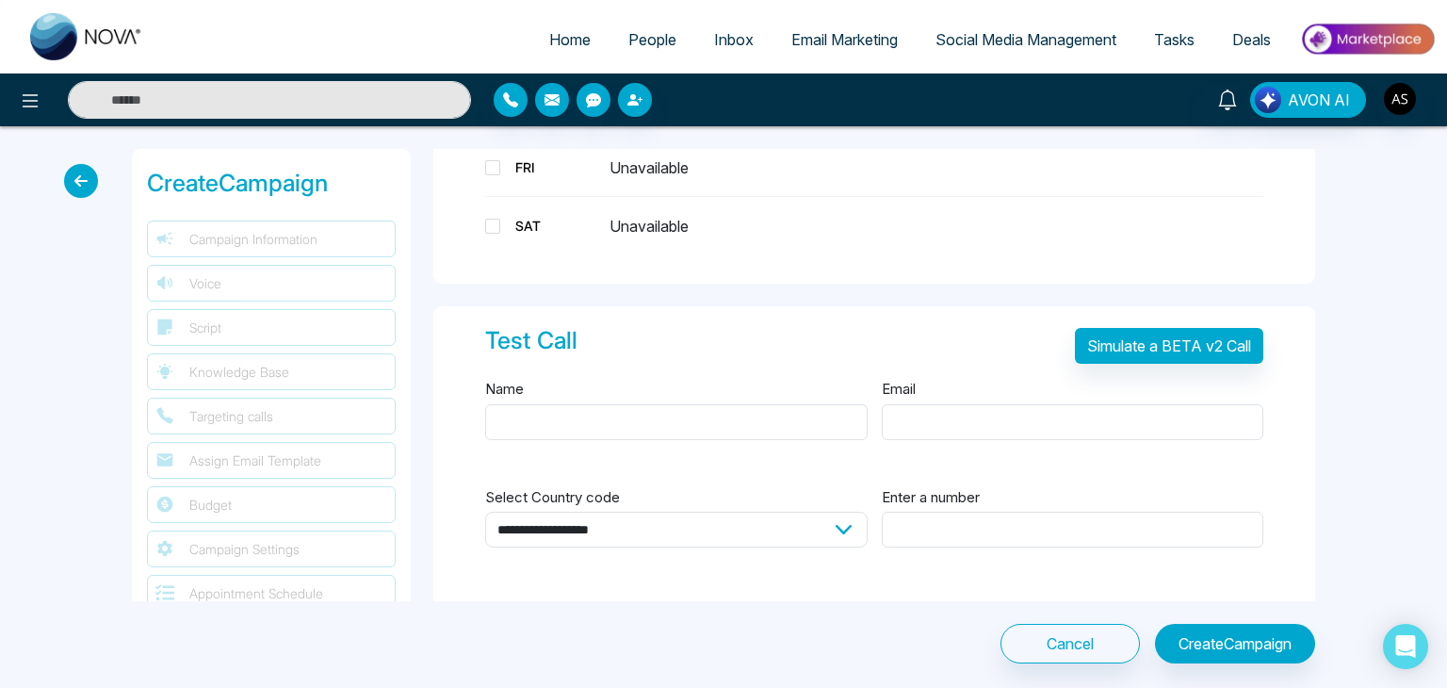
click at [69, 185] on icon at bounding box center [81, 181] width 34 height 34
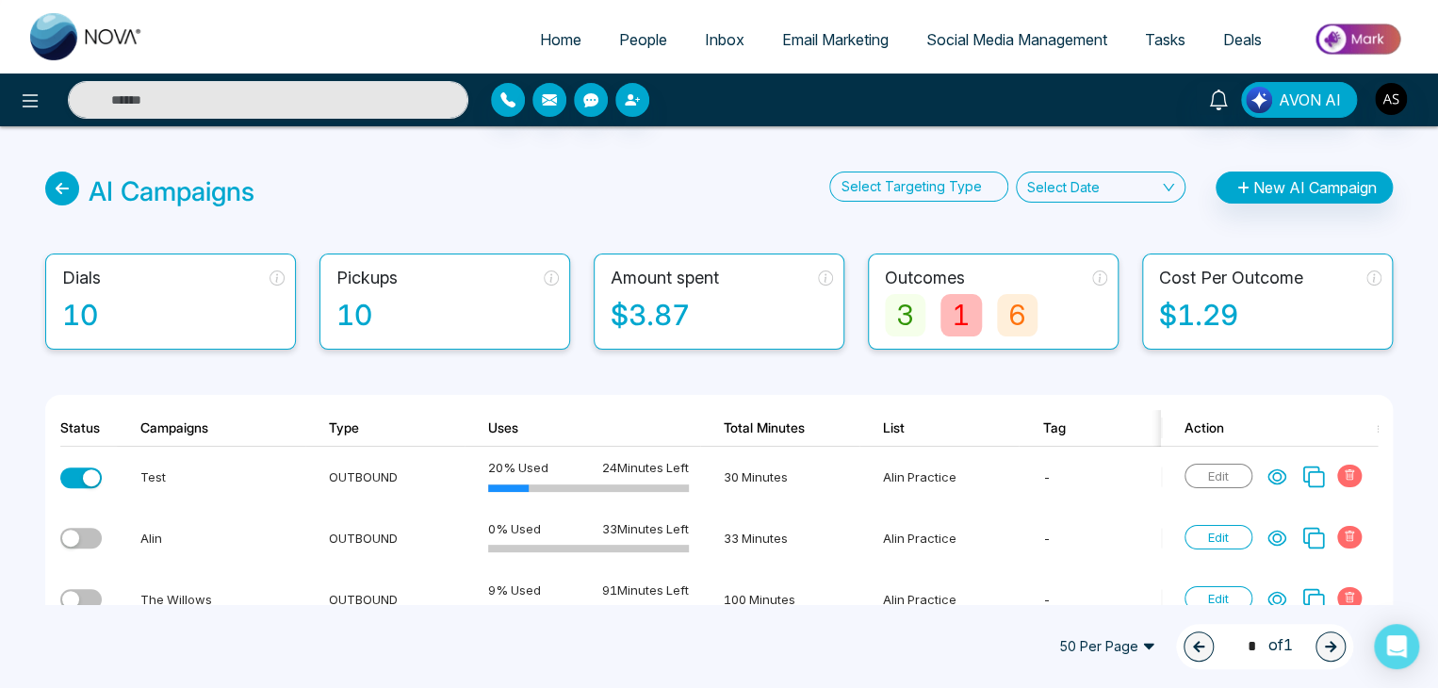
click at [1153, 423] on th "Tag" at bounding box center [1097, 428] width 159 height 37
click at [56, 184] on icon at bounding box center [62, 188] width 34 height 34
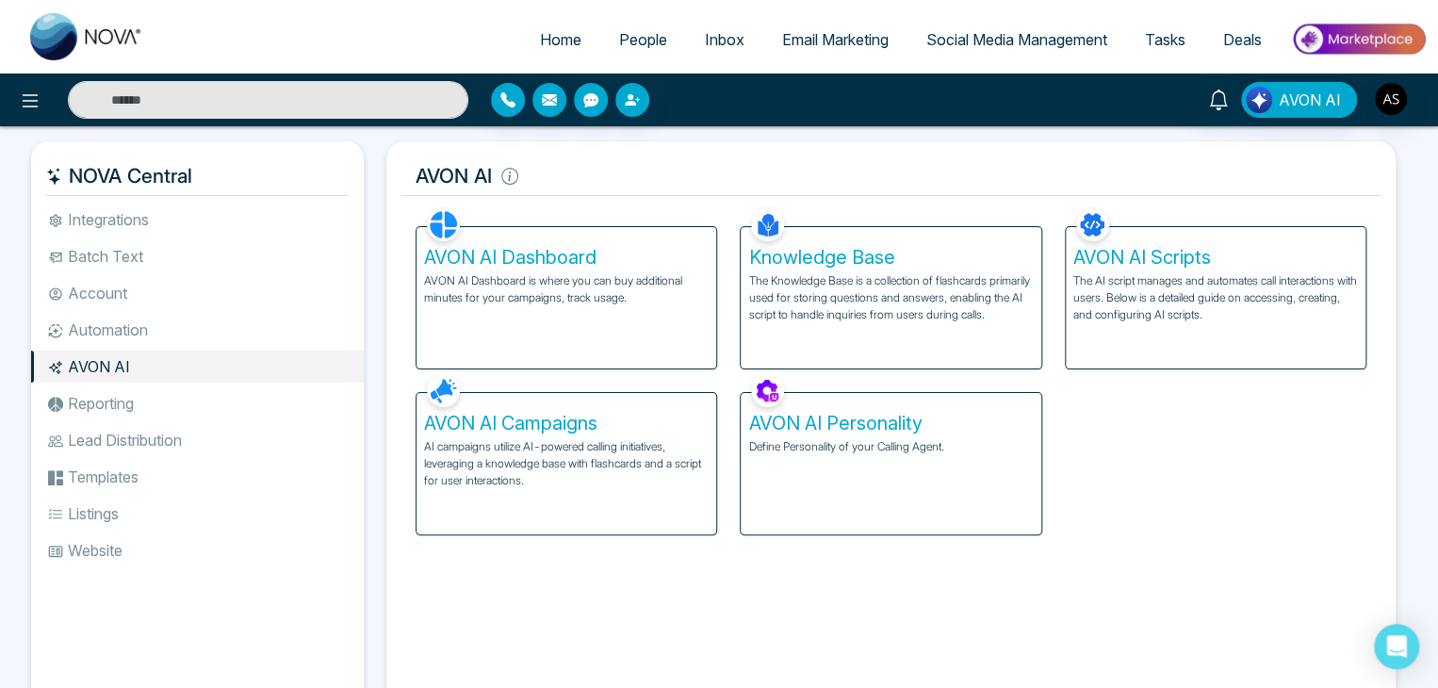
click at [241, 416] on li "Reporting" at bounding box center [197, 403] width 333 height 32
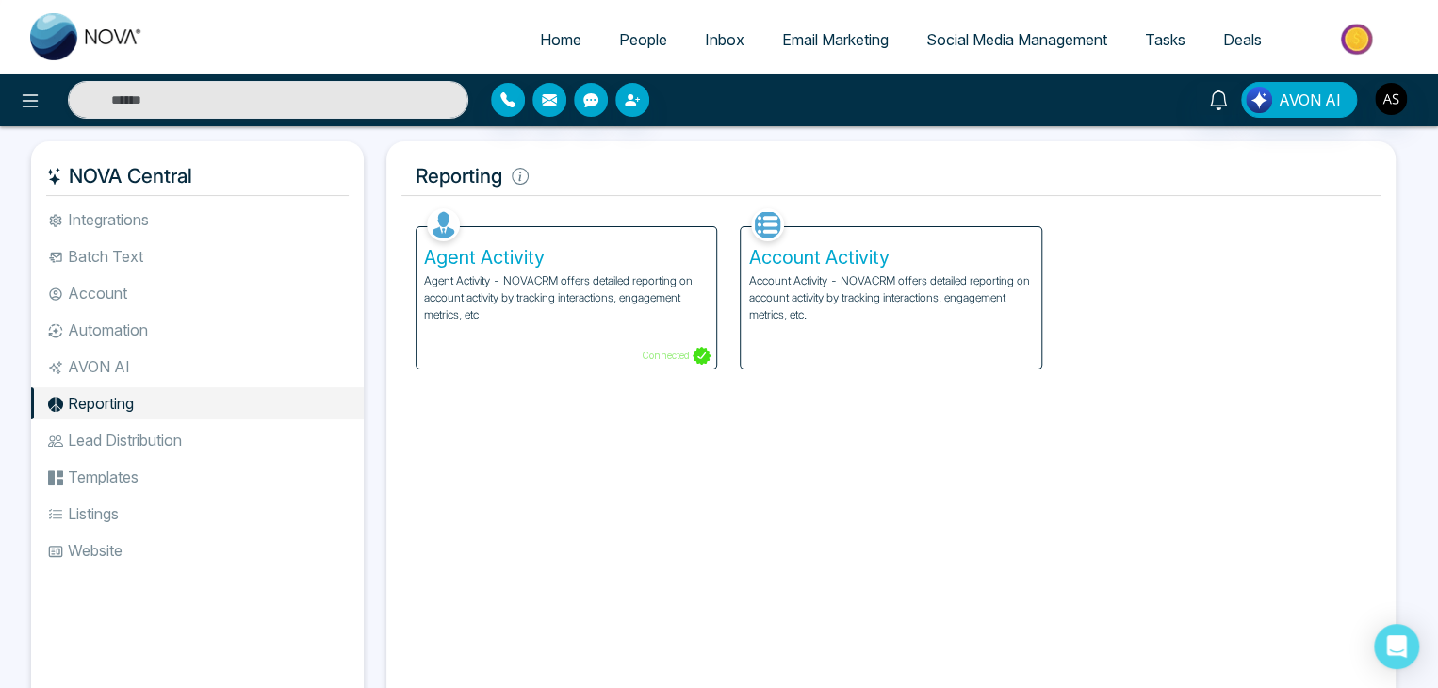
click at [255, 373] on li "AVON AI" at bounding box center [197, 366] width 333 height 32
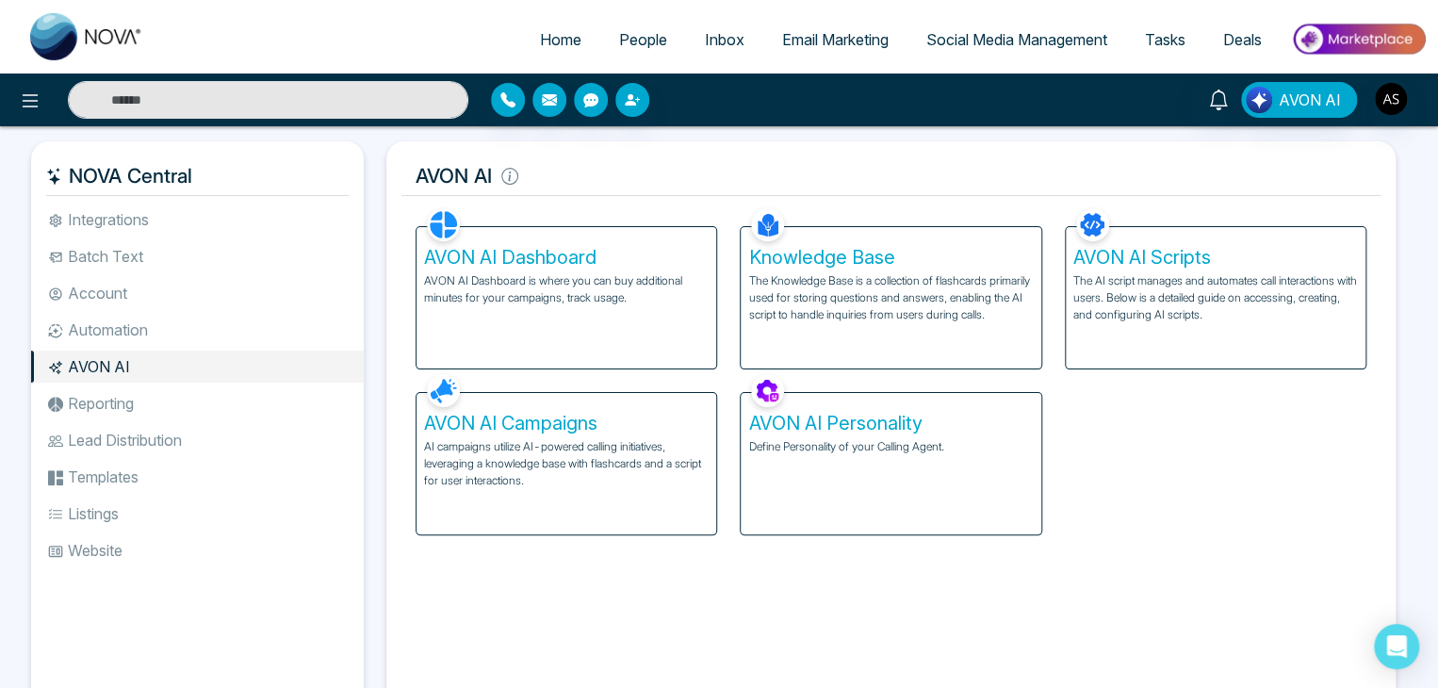
click at [255, 410] on li "Reporting" at bounding box center [197, 403] width 333 height 32
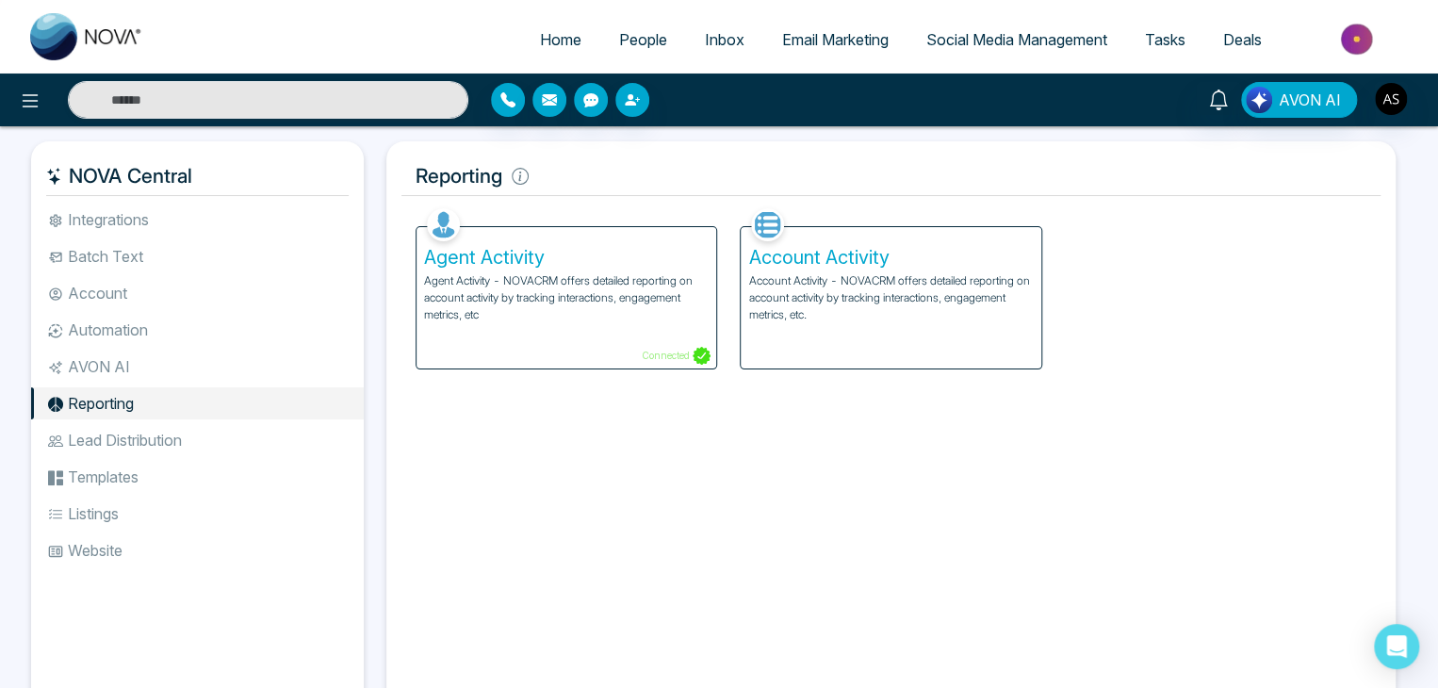
click at [260, 447] on li "Lead Distribution" at bounding box center [197, 440] width 333 height 32
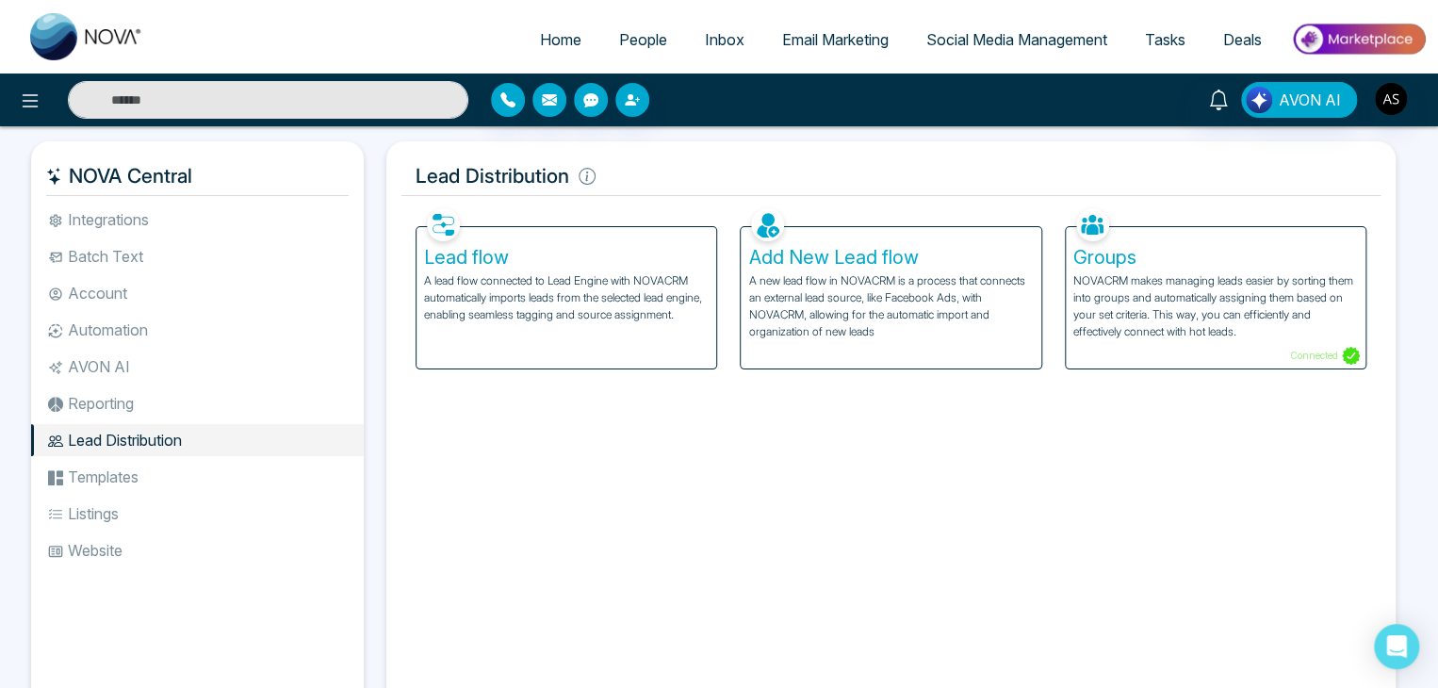
click at [257, 506] on li "Listings" at bounding box center [197, 513] width 333 height 32
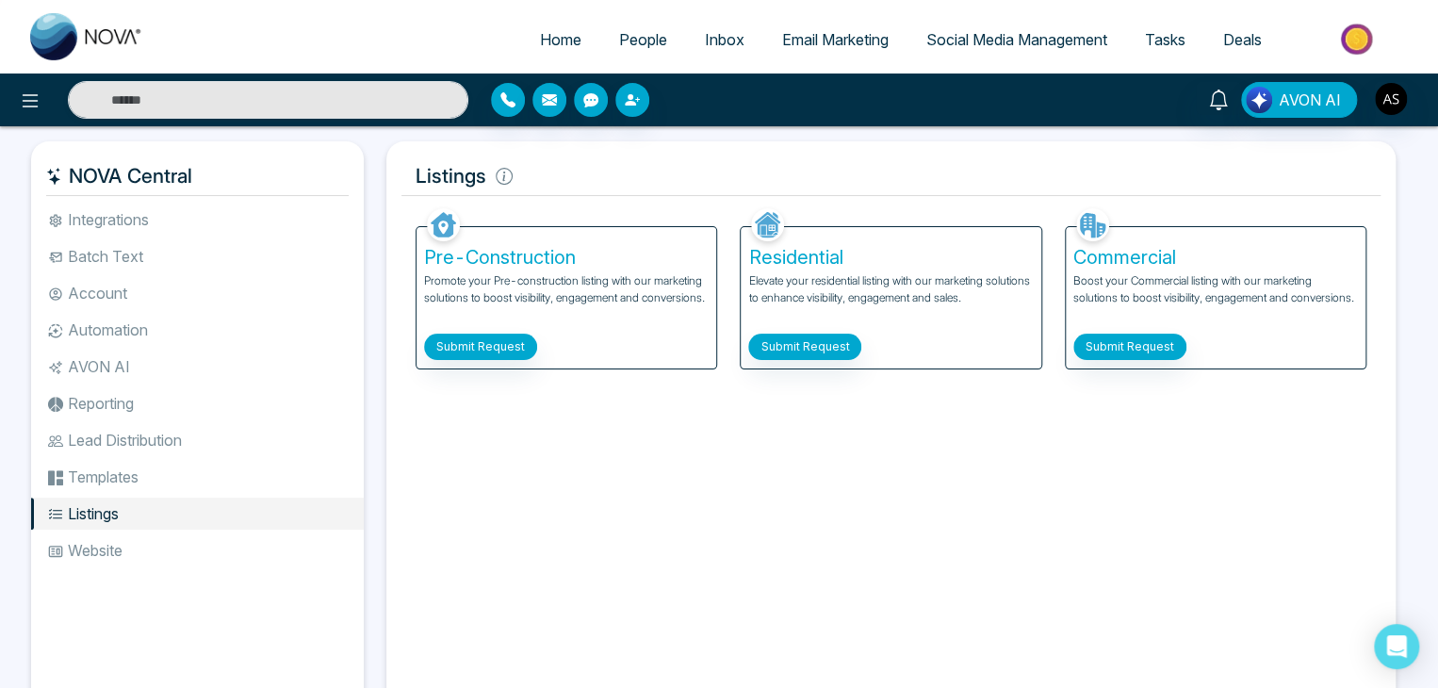
click at [275, 414] on li "Reporting" at bounding box center [197, 403] width 333 height 32
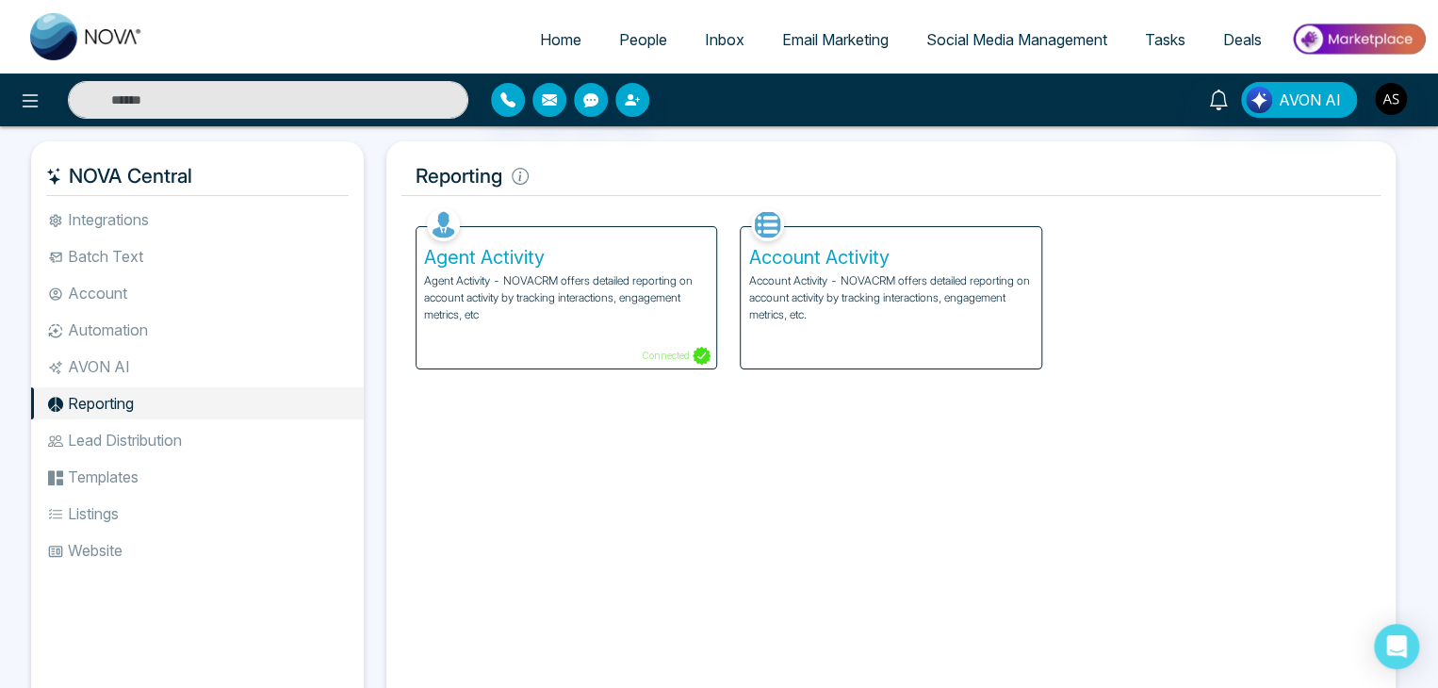
click at [278, 436] on li "Lead Distribution" at bounding box center [197, 440] width 333 height 32
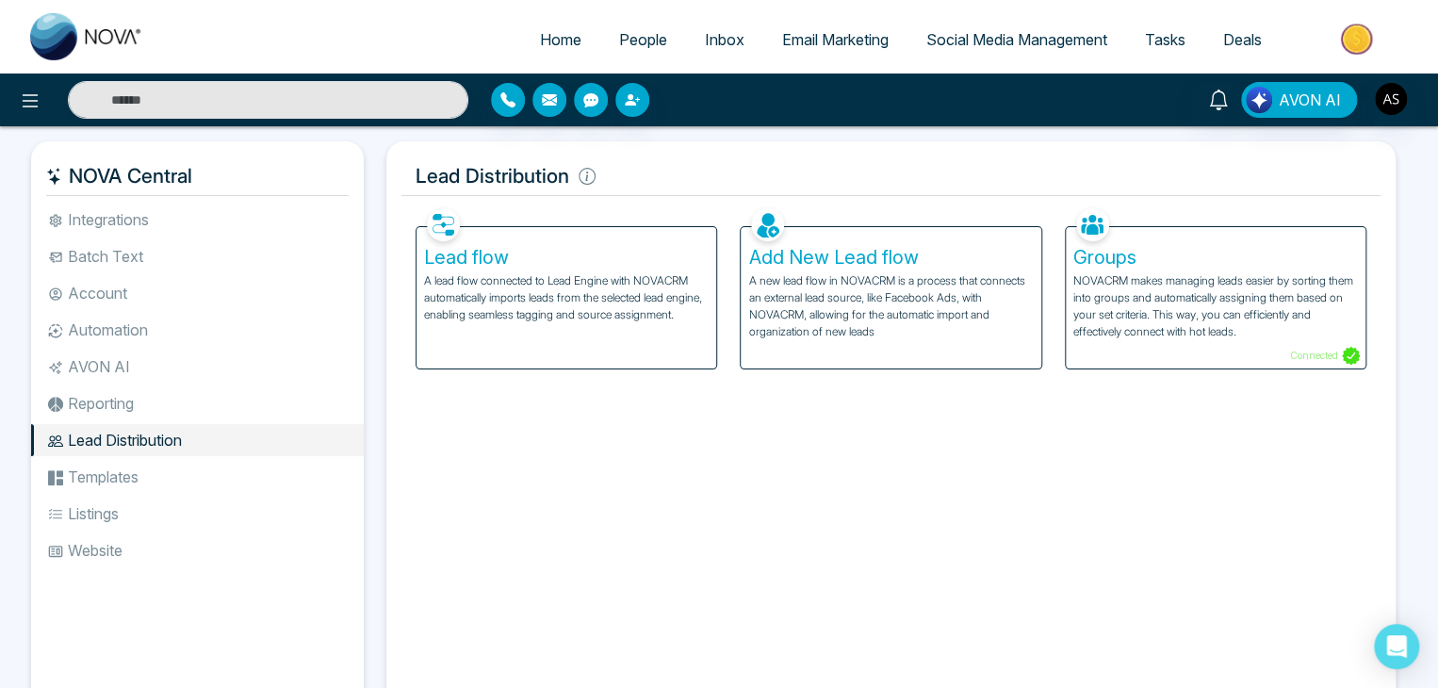
click at [280, 464] on li "Templates" at bounding box center [197, 477] width 333 height 32
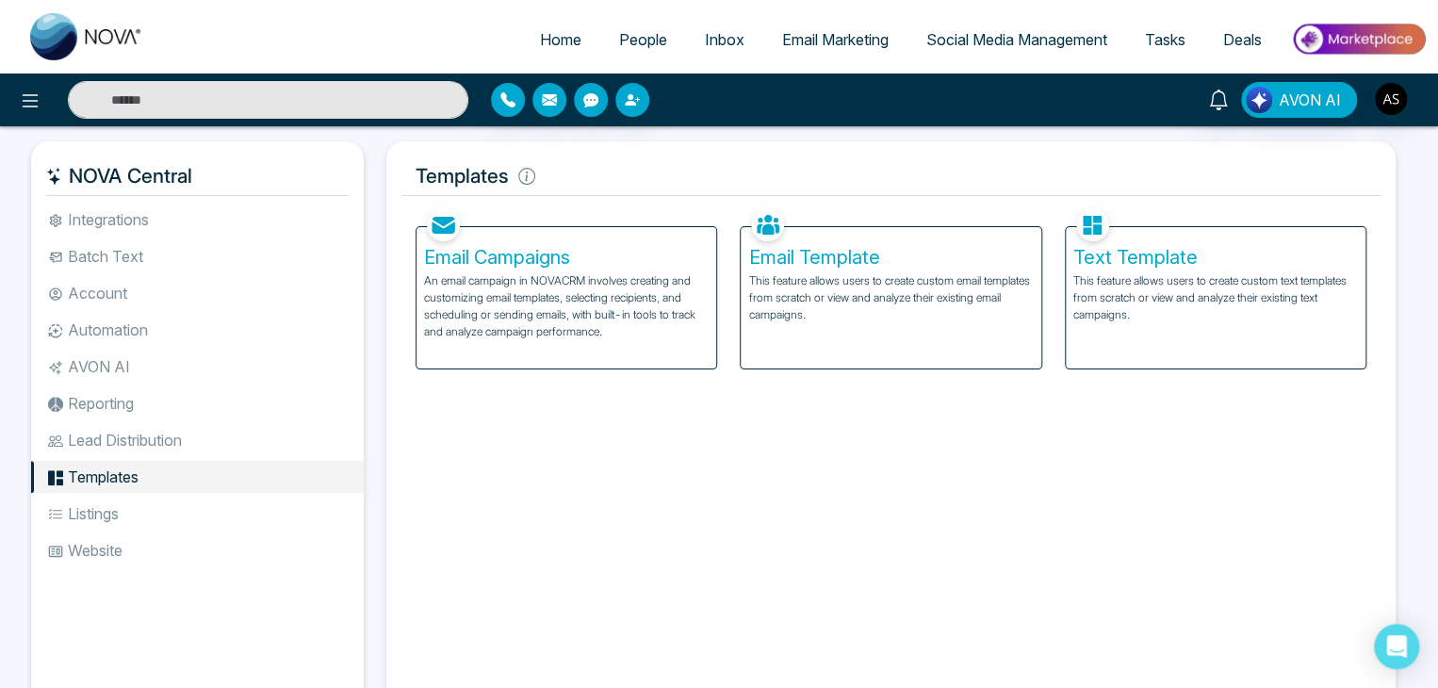
click at [283, 438] on li "Lead Distribution" at bounding box center [197, 440] width 333 height 32
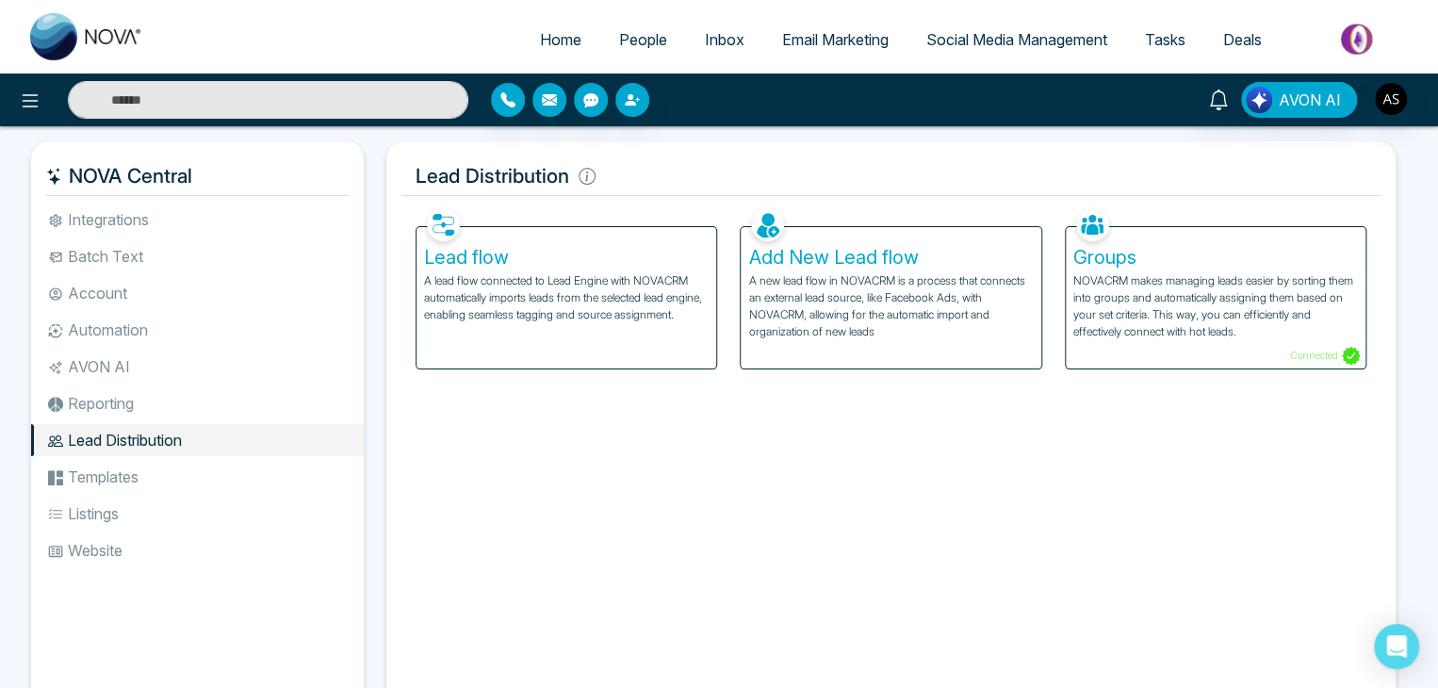
click at [285, 409] on li "Reporting" at bounding box center [197, 403] width 333 height 32
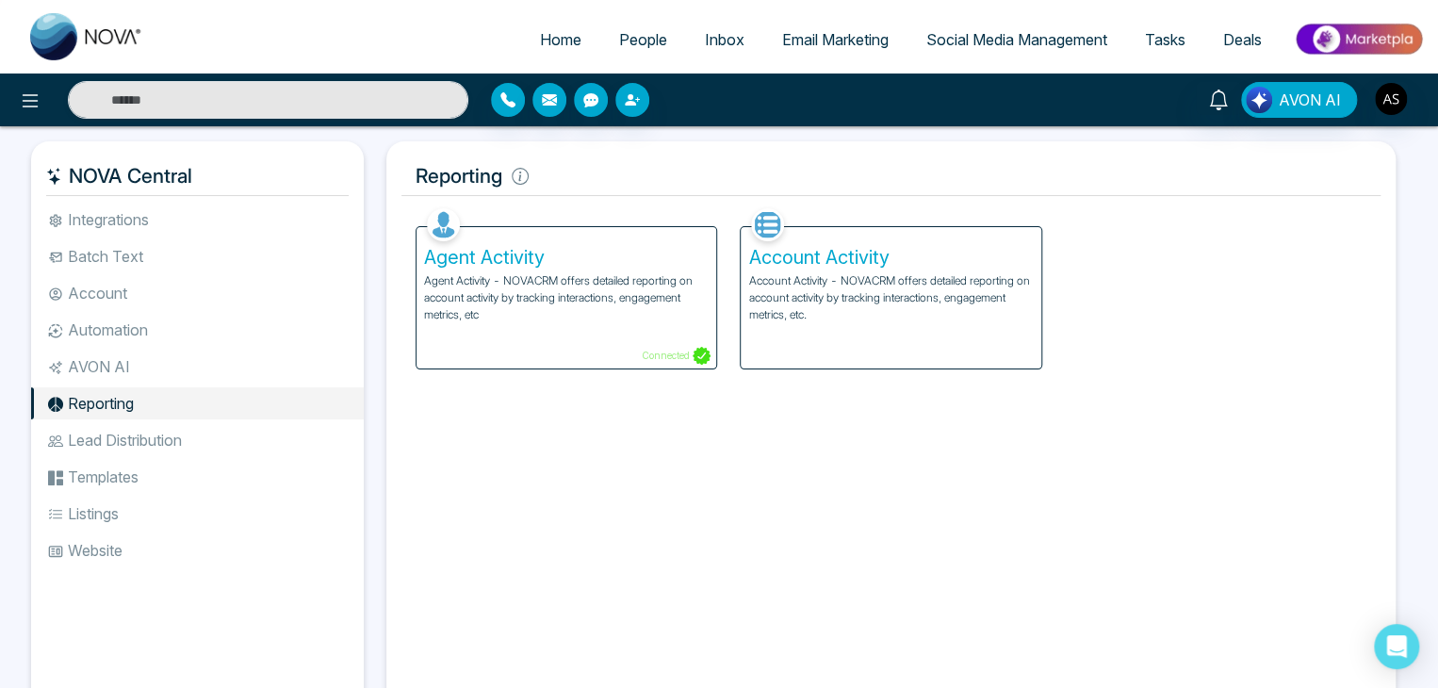
click at [279, 429] on li "Lead Distribution" at bounding box center [197, 440] width 333 height 32
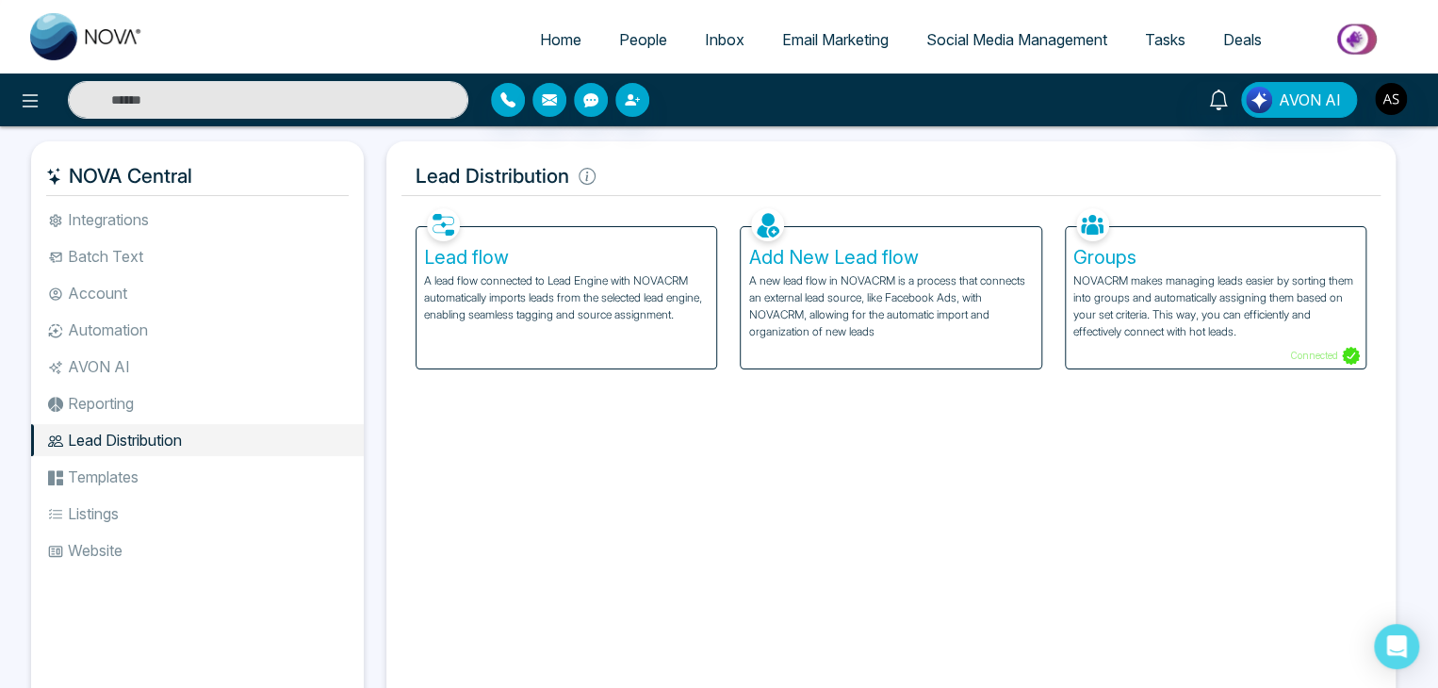
click at [281, 472] on li "Templates" at bounding box center [197, 477] width 333 height 32
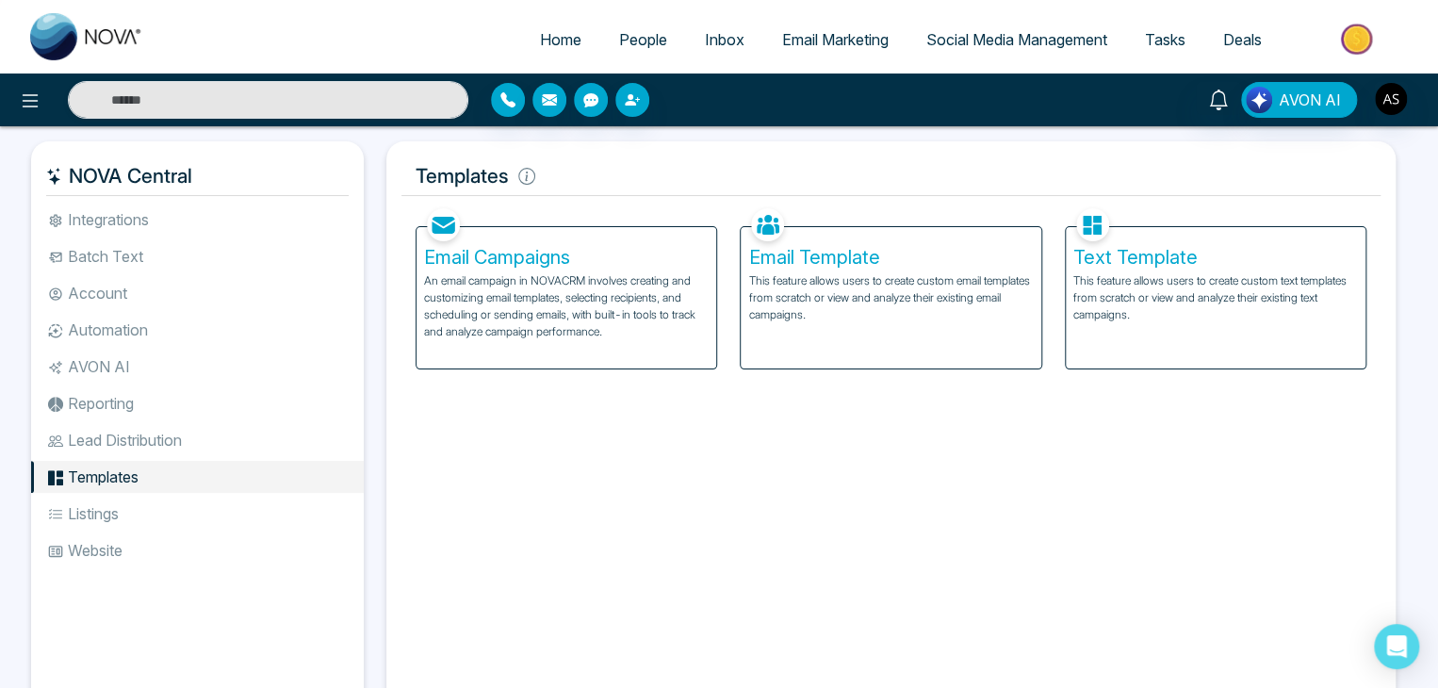
click at [281, 506] on li "Listings" at bounding box center [197, 513] width 333 height 32
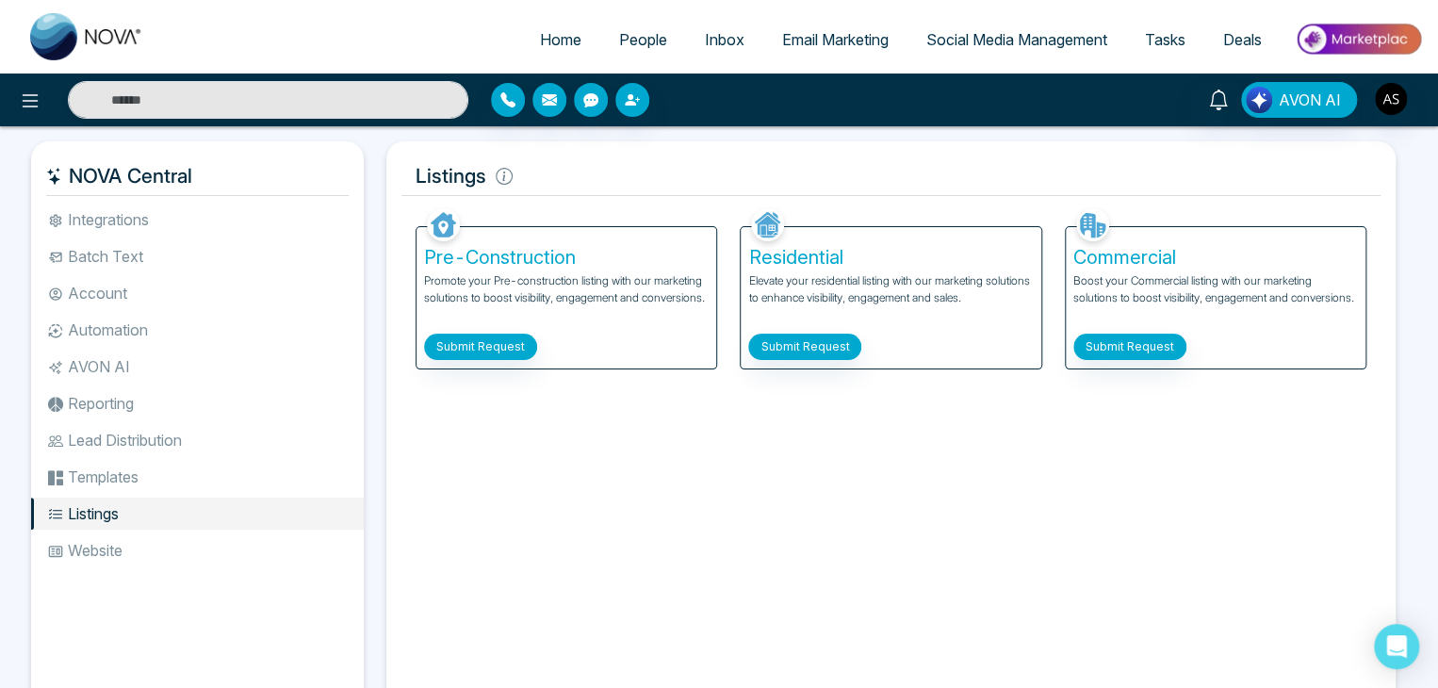
click at [294, 401] on li "Reporting" at bounding box center [197, 403] width 333 height 32
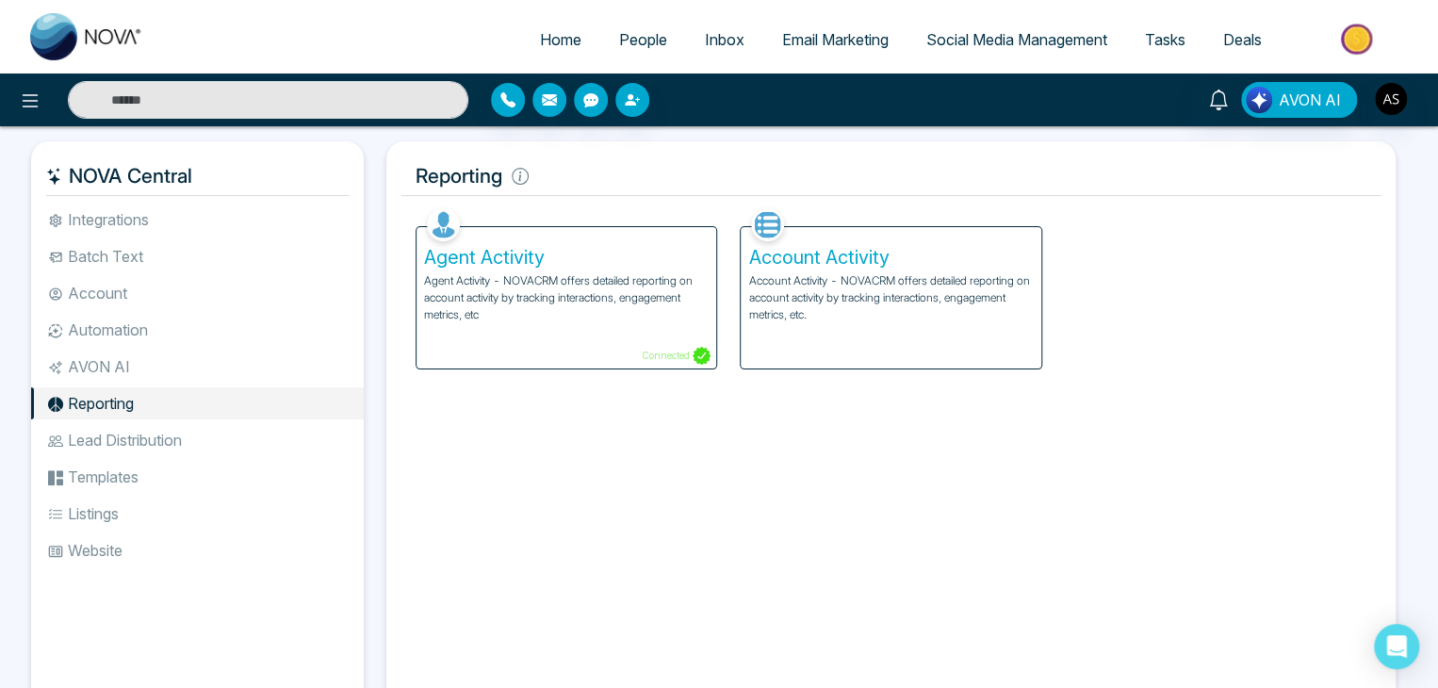
click at [677, 350] on p "Connected" at bounding box center [676, 356] width 70 height 18
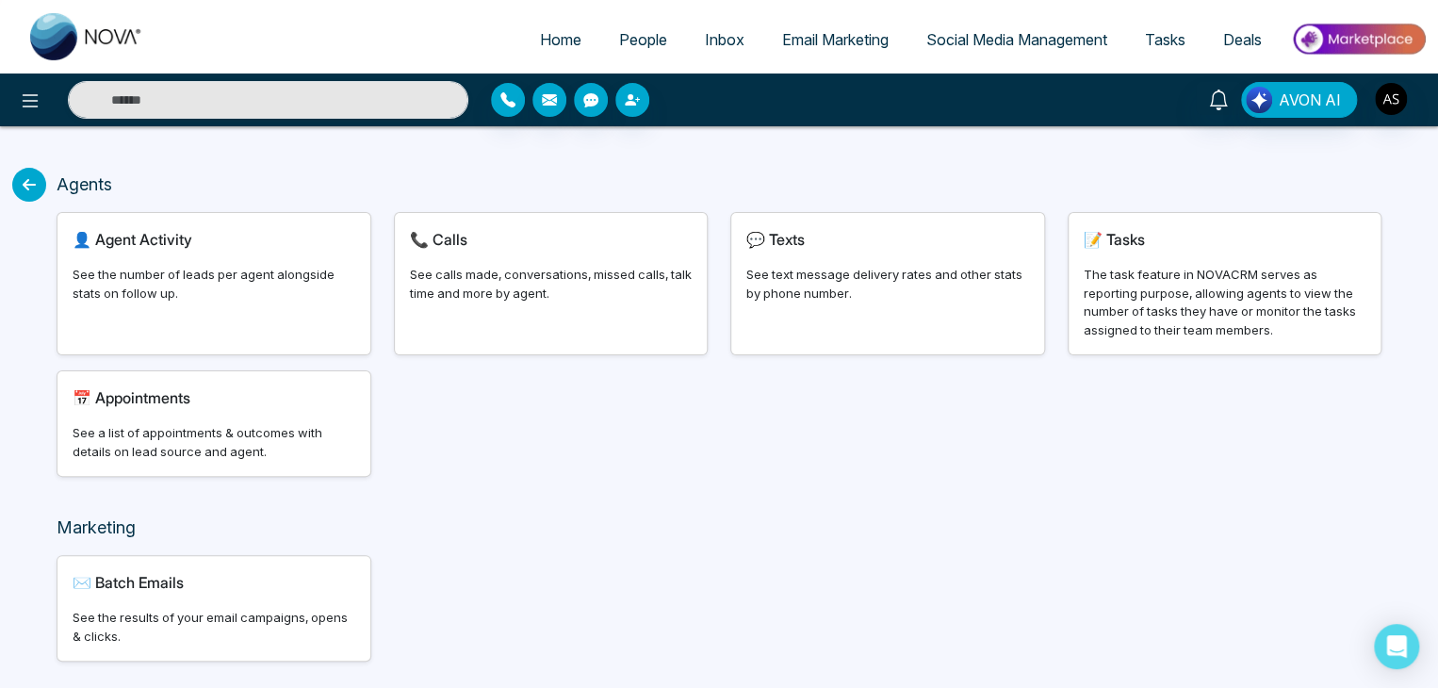
click at [27, 195] on icon at bounding box center [29, 185] width 34 height 34
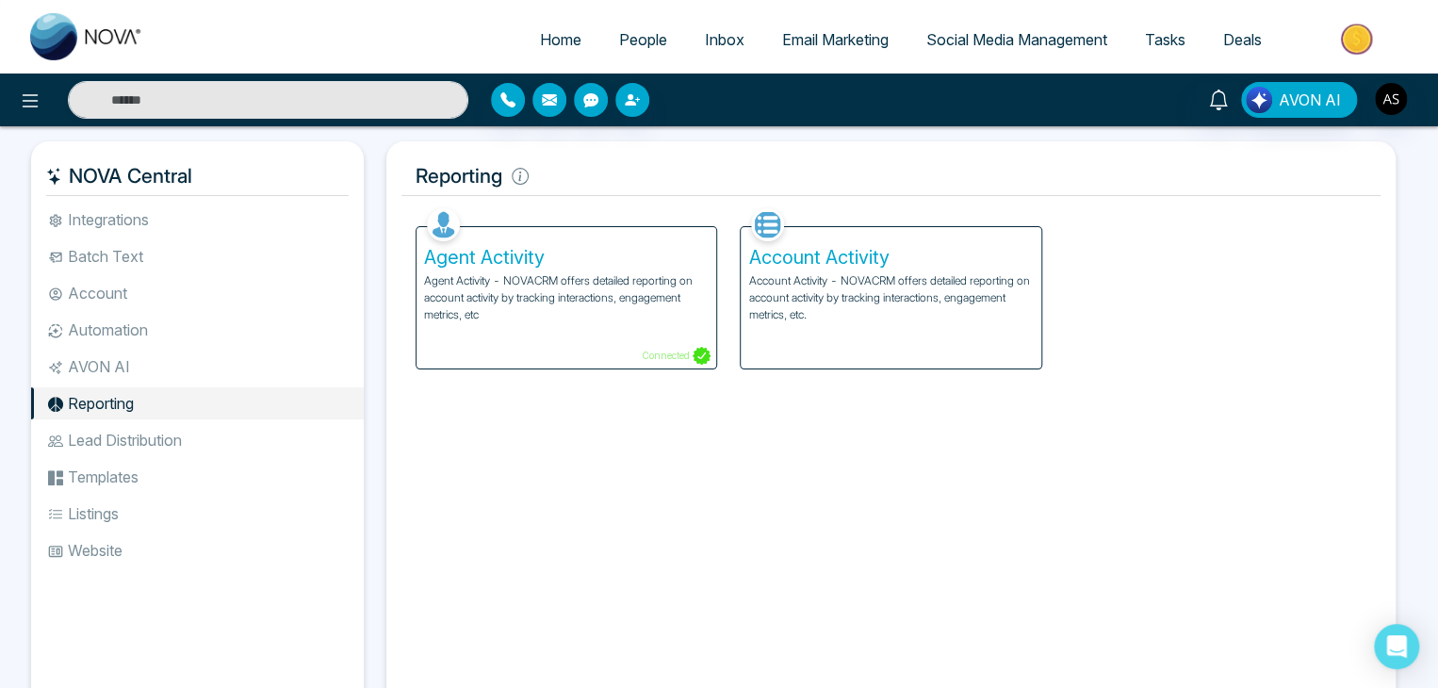
click at [150, 424] on li "Lead Distribution" at bounding box center [197, 440] width 333 height 32
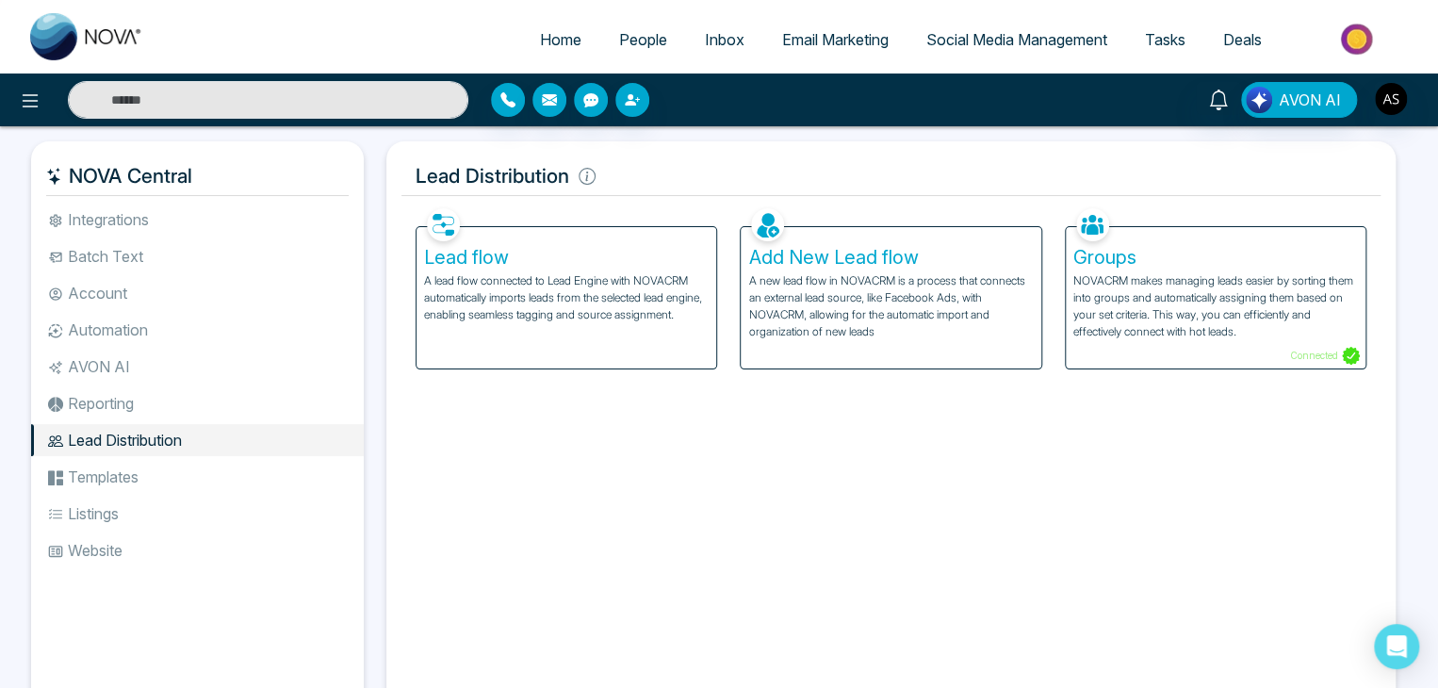
click at [930, 263] on h5 "Add New Lead flow" at bounding box center [890, 257] width 285 height 23
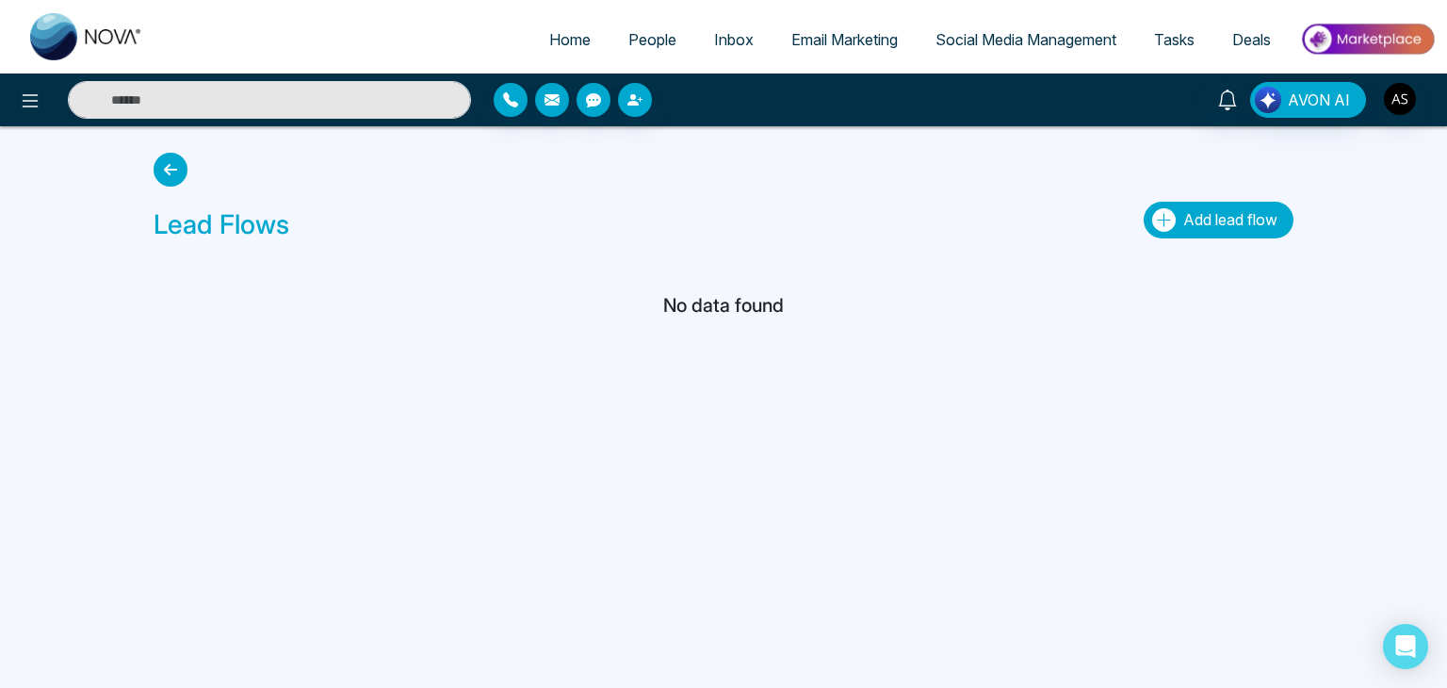
click at [1217, 219] on span "Add lead flow" at bounding box center [1230, 219] width 94 height 19
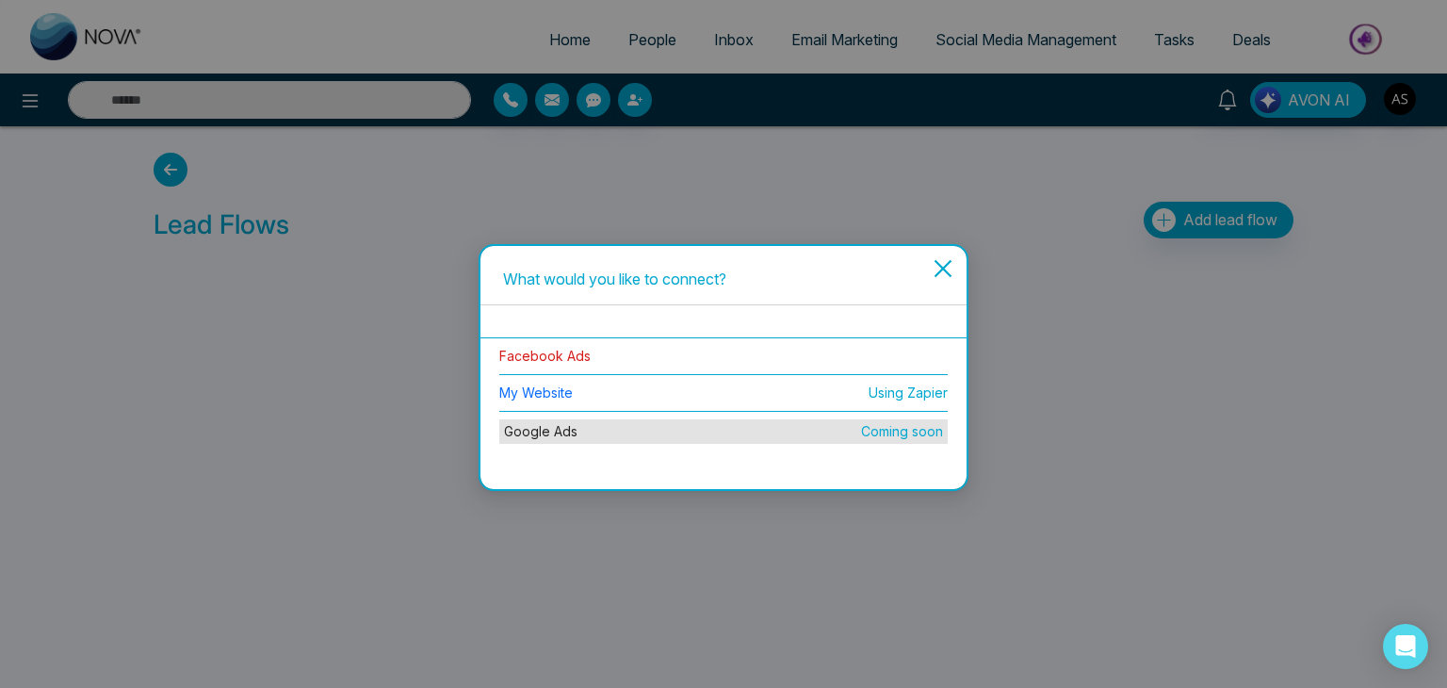
click at [584, 354] on link "Facebook Ads" at bounding box center [544, 356] width 91 height 16
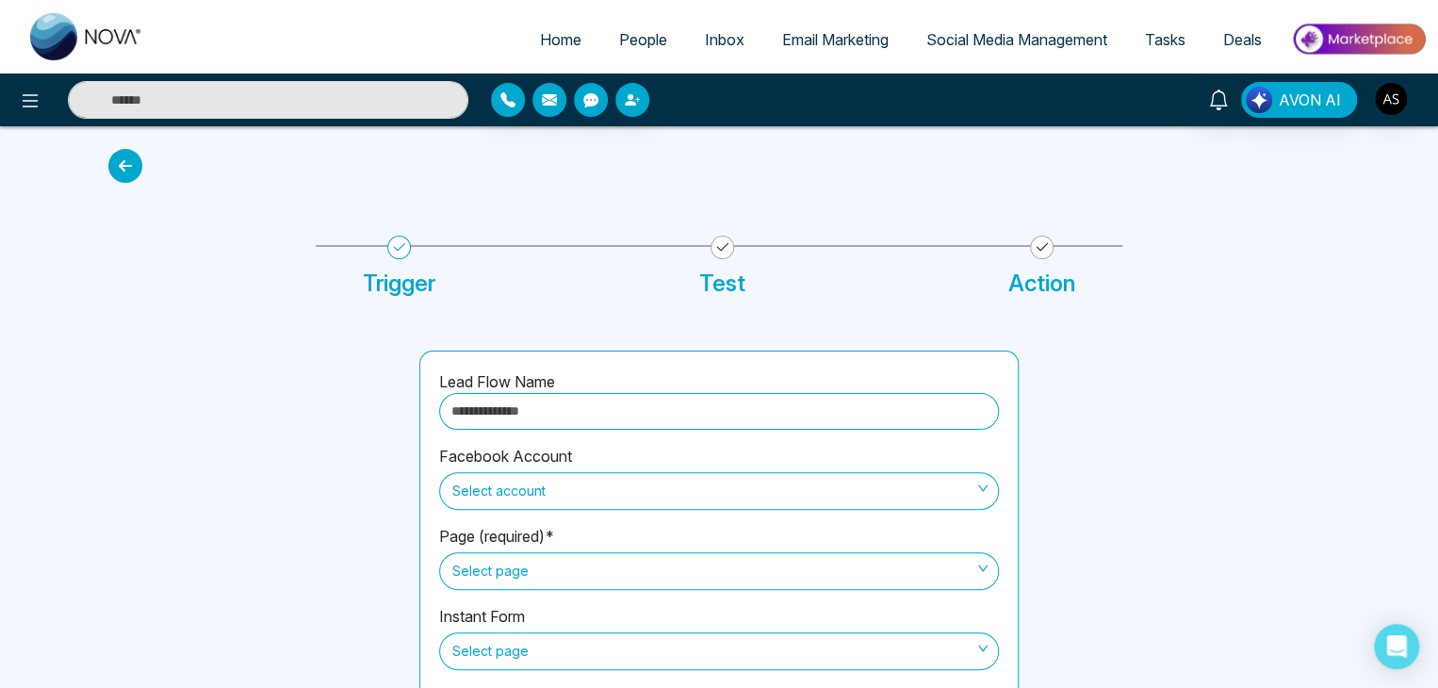
scroll to position [74, 0]
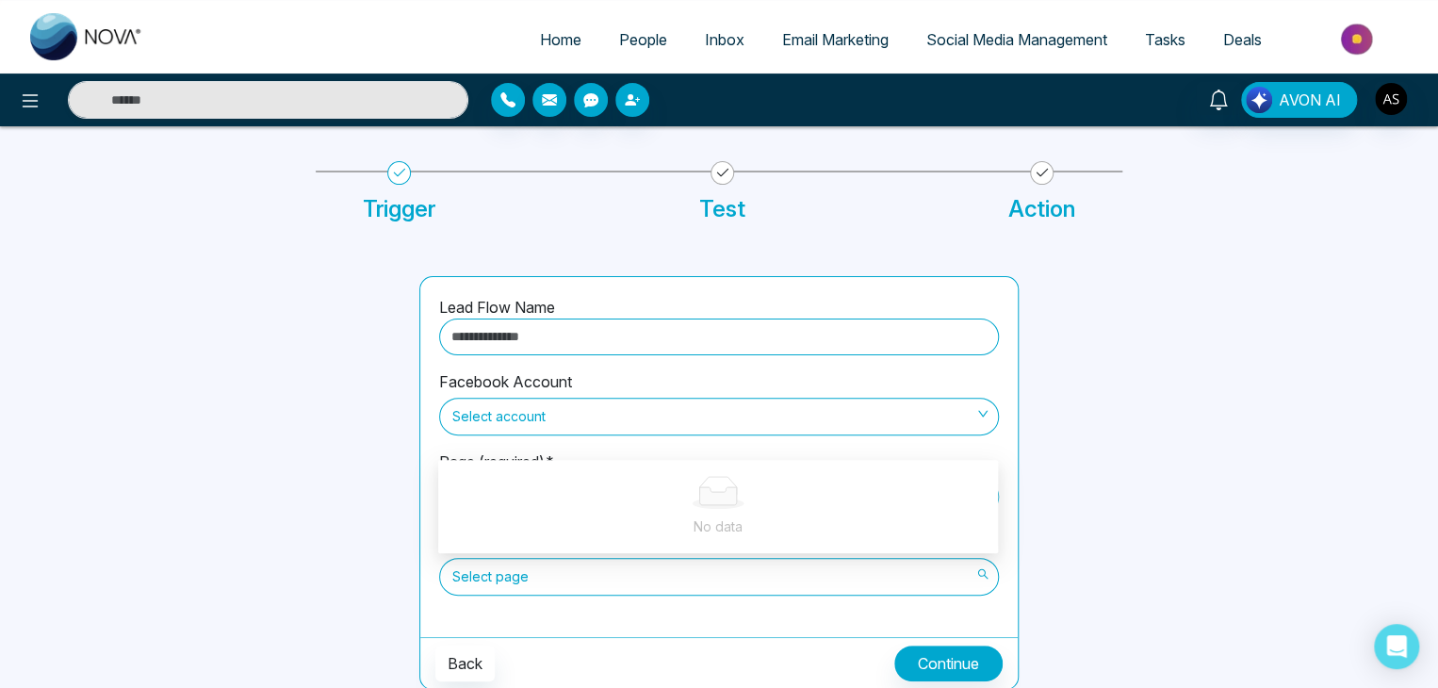
click at [633, 561] on span "Select page" at bounding box center [718, 577] width 533 height 32
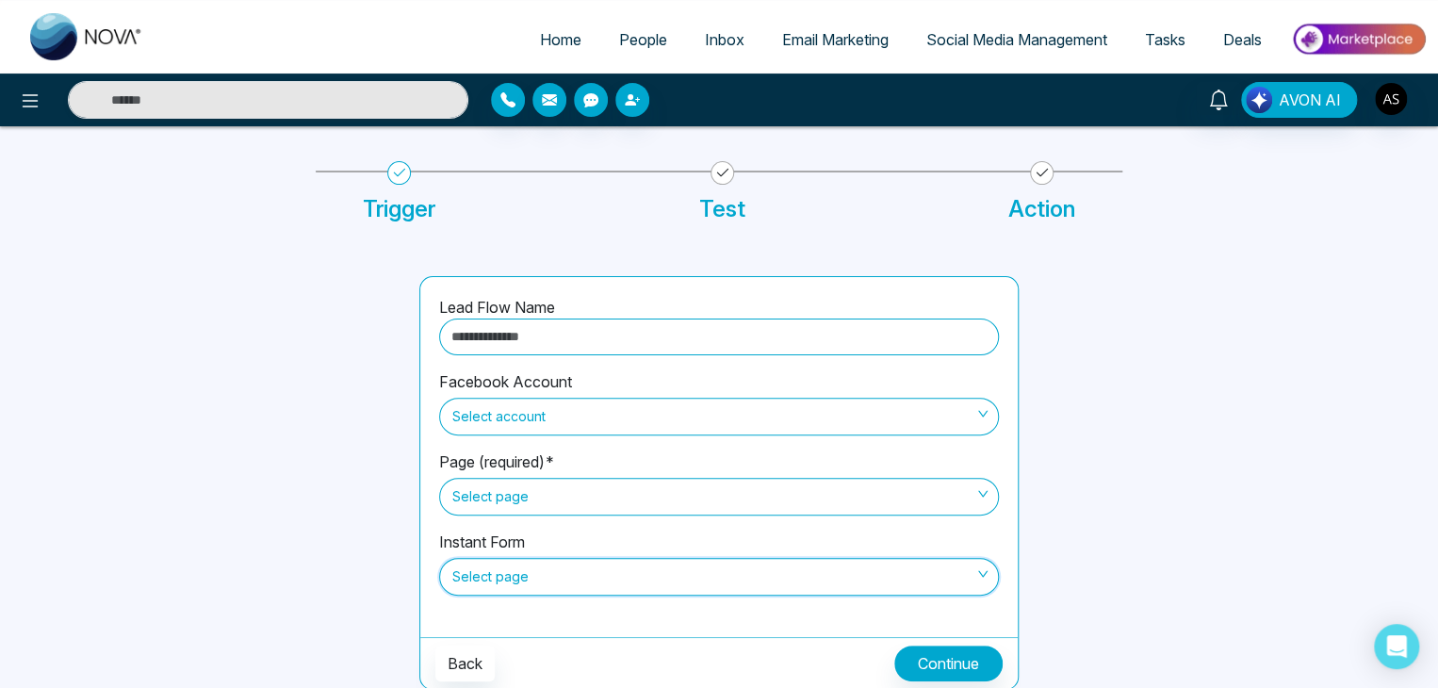
click at [633, 561] on span "Select page" at bounding box center [718, 577] width 533 height 32
click at [936, 646] on button "Continue" at bounding box center [948, 663] width 108 height 36
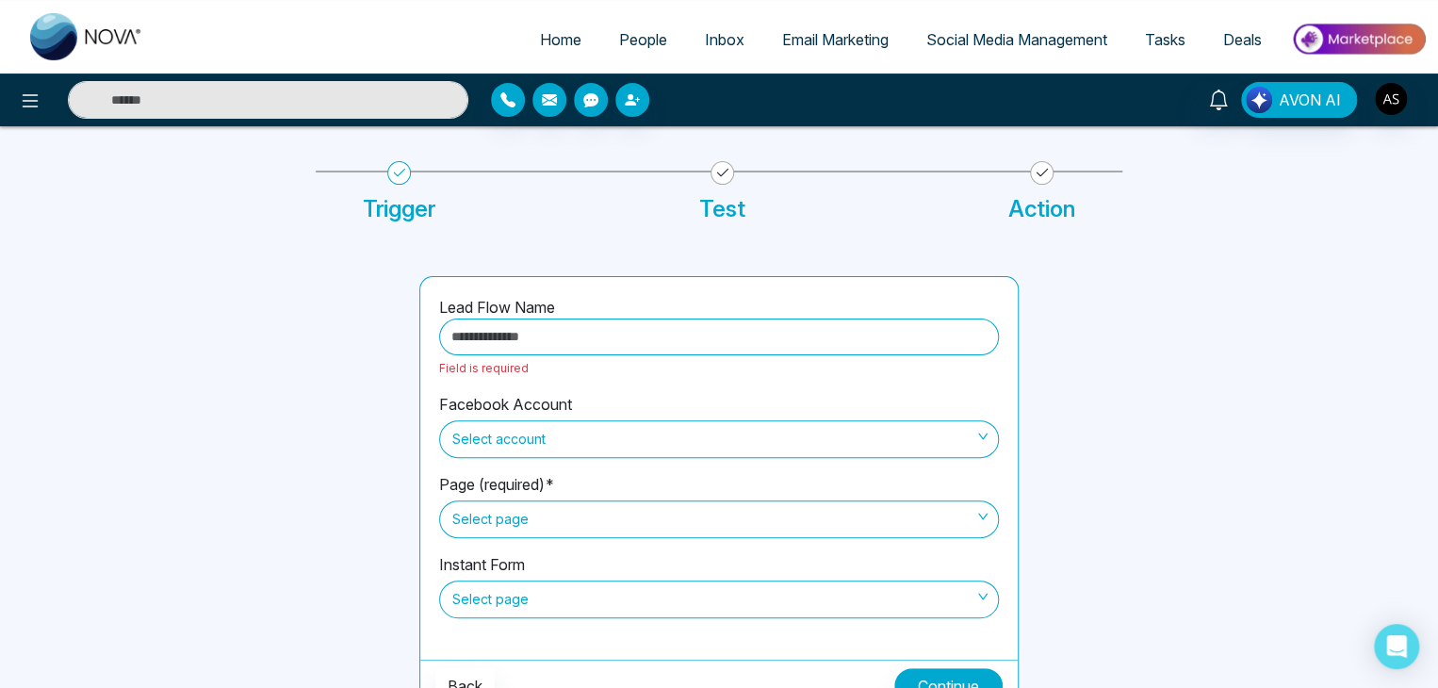
click at [887, 344] on input "text" at bounding box center [719, 336] width 560 height 37
click at [855, 452] on span "Select account" at bounding box center [718, 439] width 533 height 32
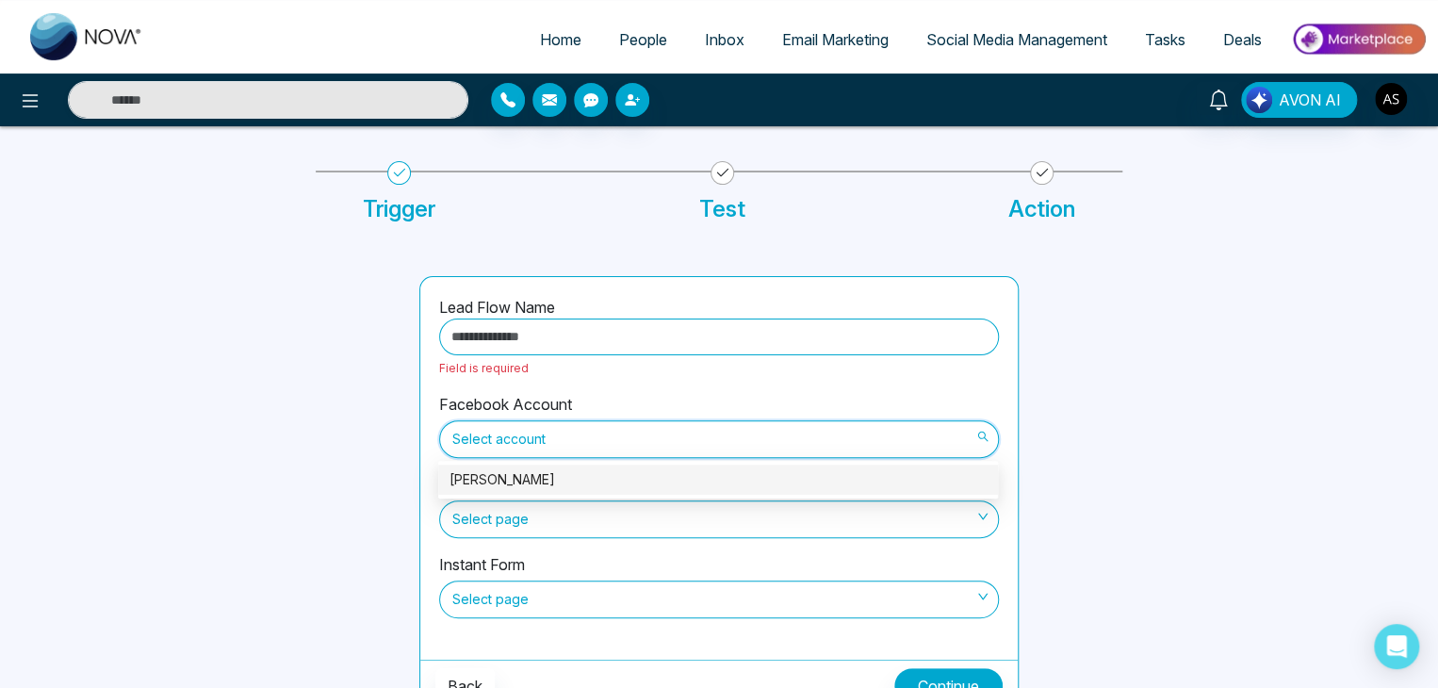
click at [838, 503] on span "Select page" at bounding box center [718, 519] width 533 height 32
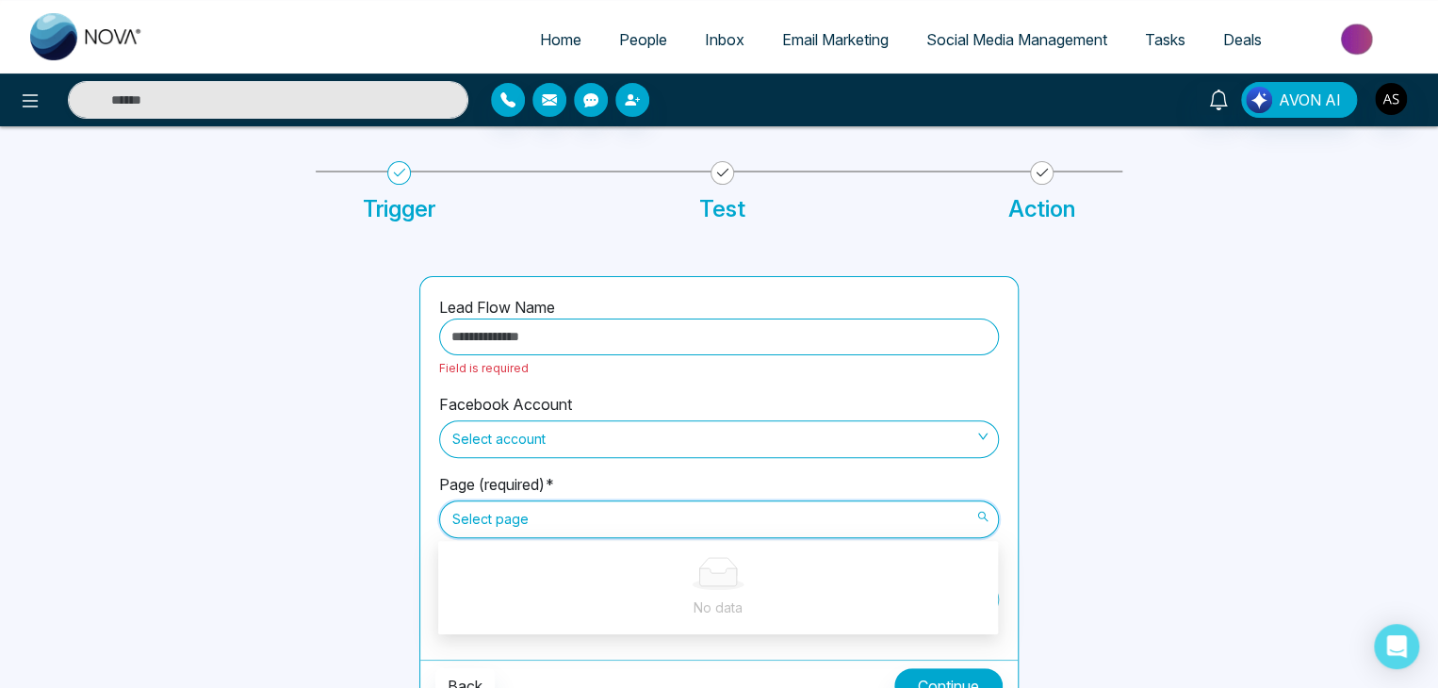
click at [855, 430] on span "Select account" at bounding box center [718, 439] width 533 height 32
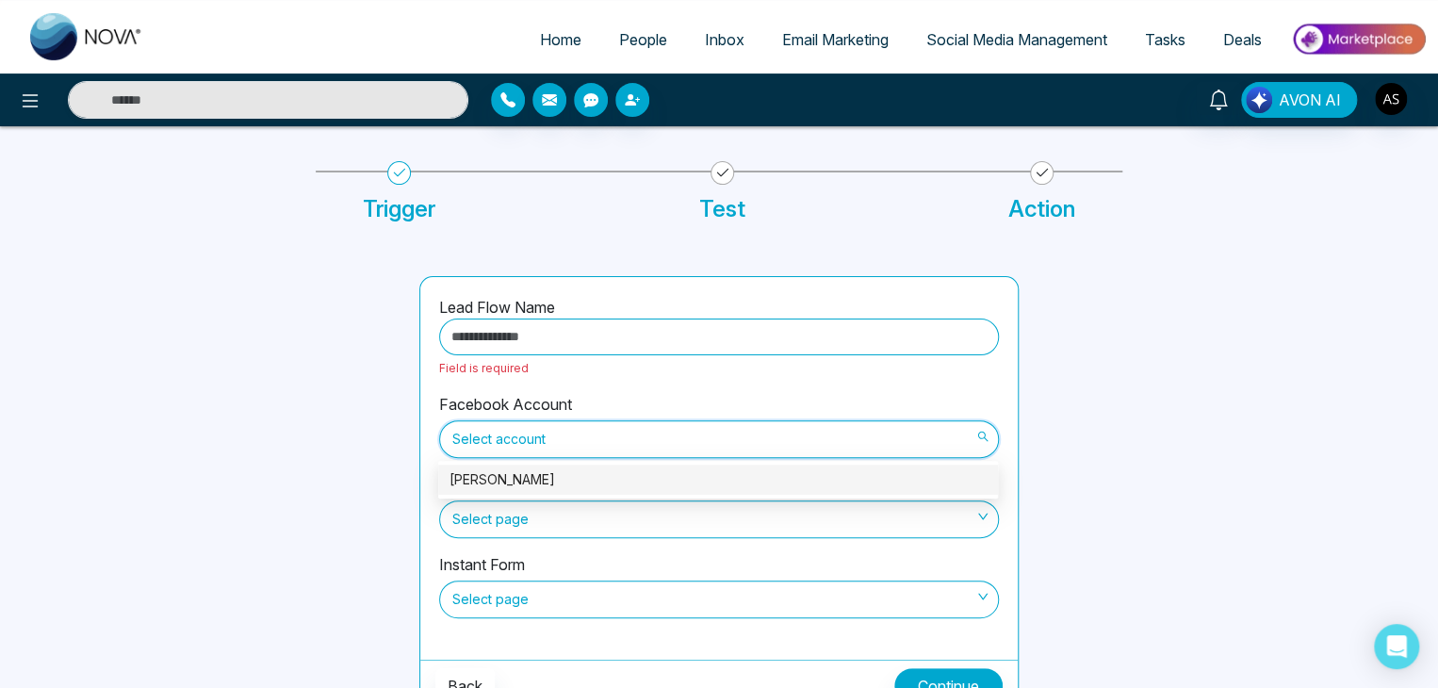
click at [849, 483] on div "[PERSON_NAME]" at bounding box center [717, 479] width 537 height 21
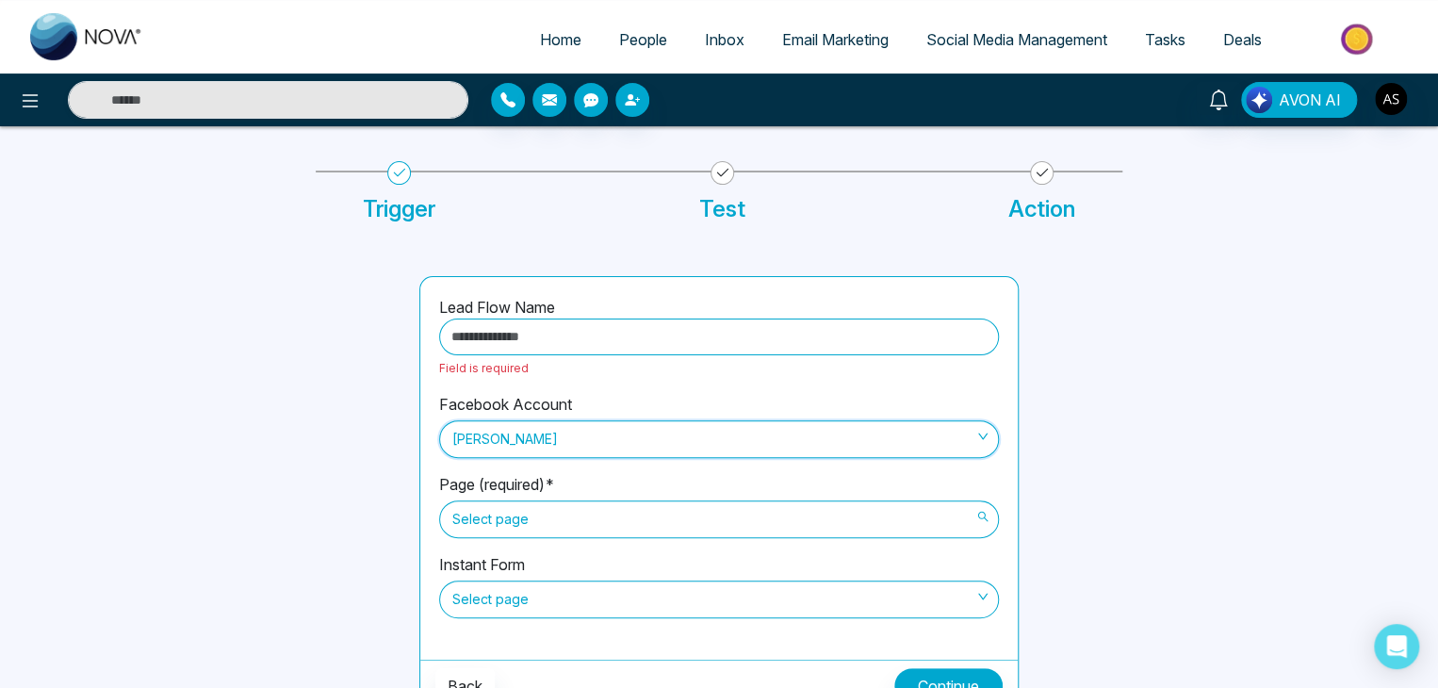
click at [843, 523] on span "Select page" at bounding box center [718, 519] width 533 height 32
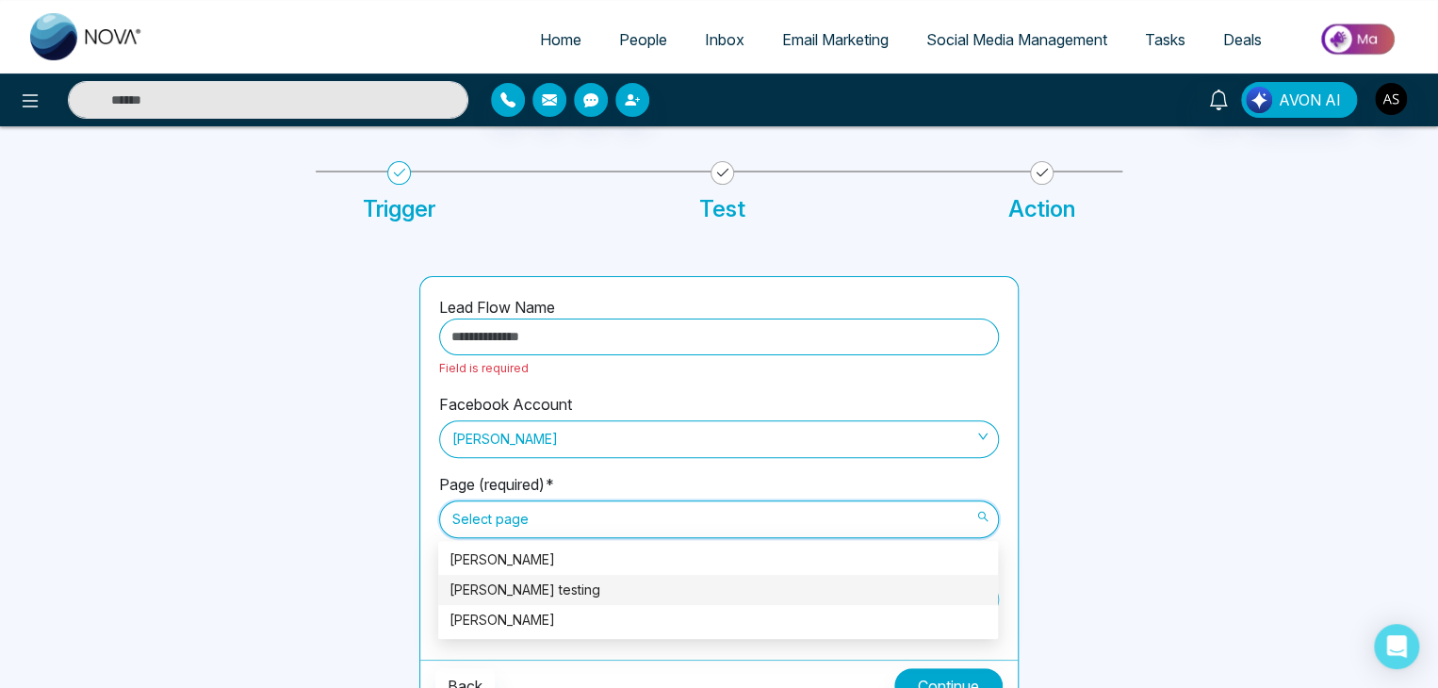
click at [833, 581] on div "[PERSON_NAME] testing" at bounding box center [717, 589] width 537 height 21
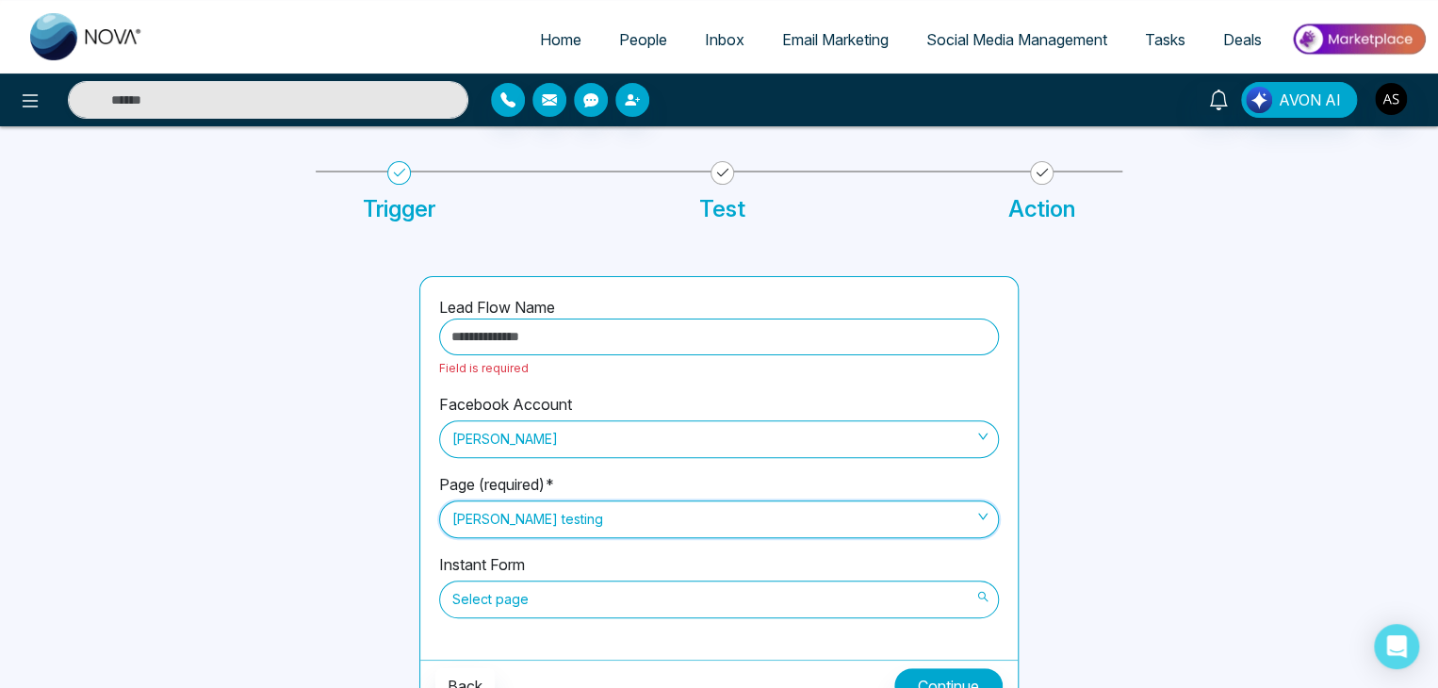
click at [813, 601] on span "Select page" at bounding box center [718, 599] width 533 height 32
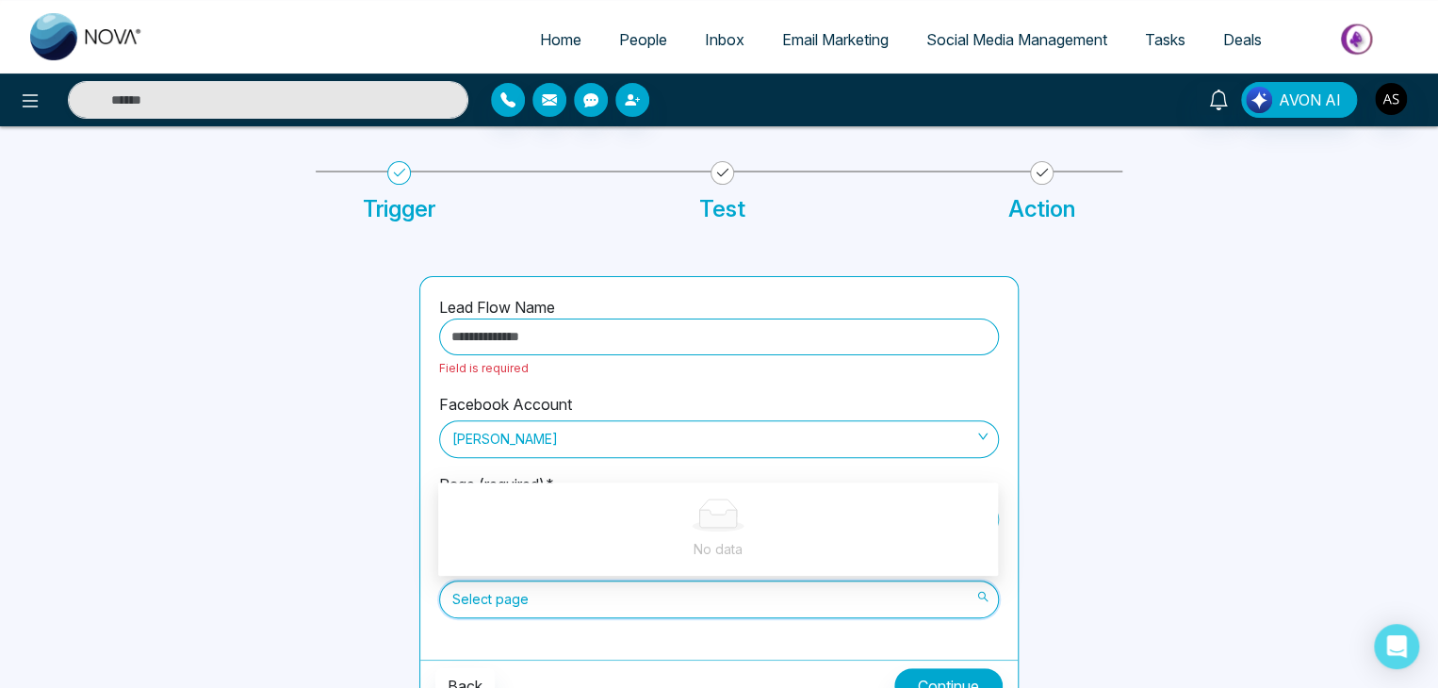
click at [798, 600] on span "Select page" at bounding box center [718, 599] width 533 height 32
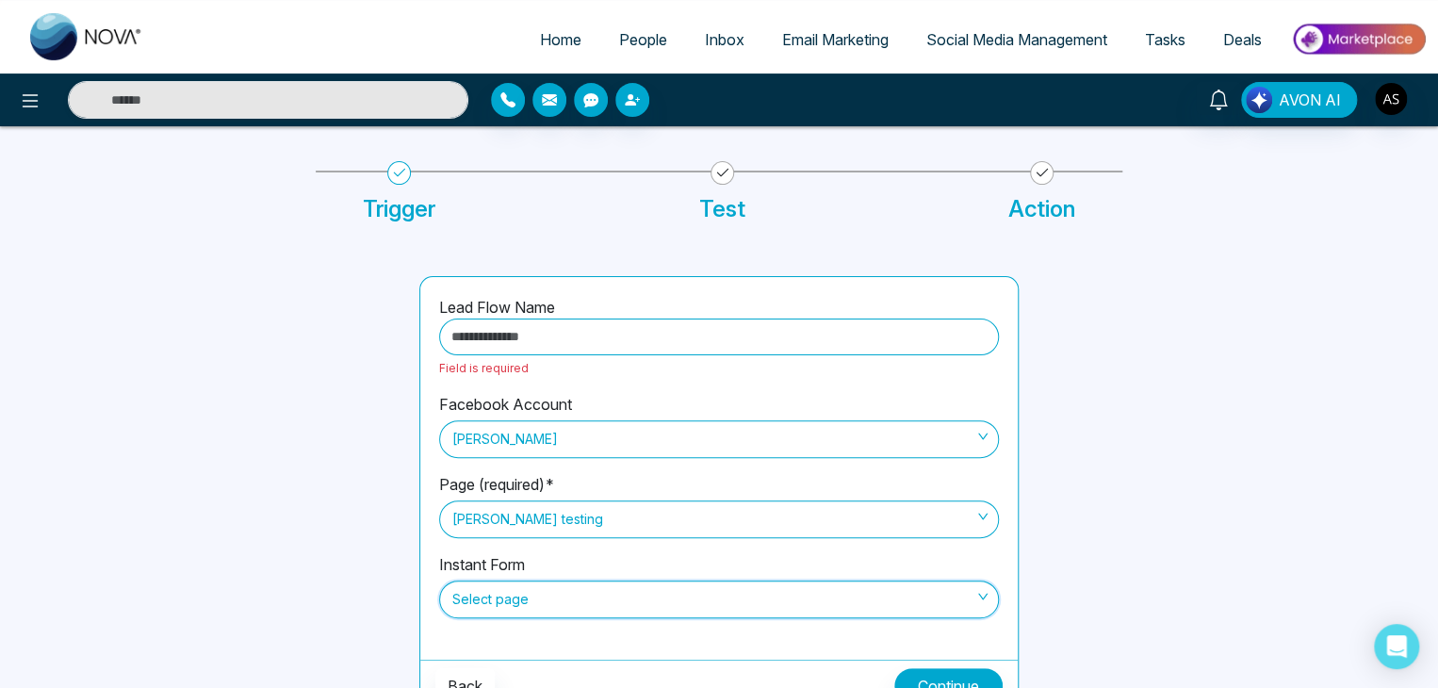
click at [734, 318] on input "text" at bounding box center [719, 336] width 560 height 37
click at [724, 180] on icon at bounding box center [722, 173] width 24 height 24
click at [557, 41] on span "Home" at bounding box center [560, 39] width 41 height 19
select select "*"
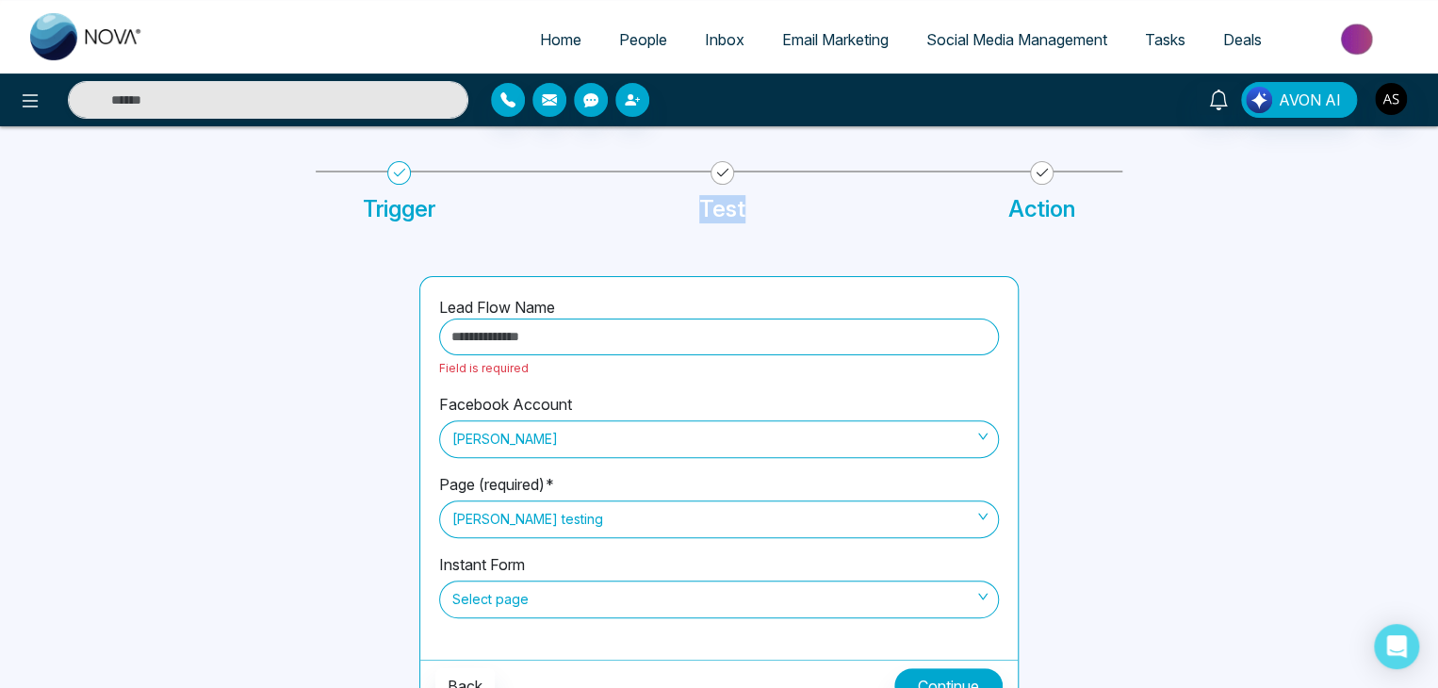
select select "*"
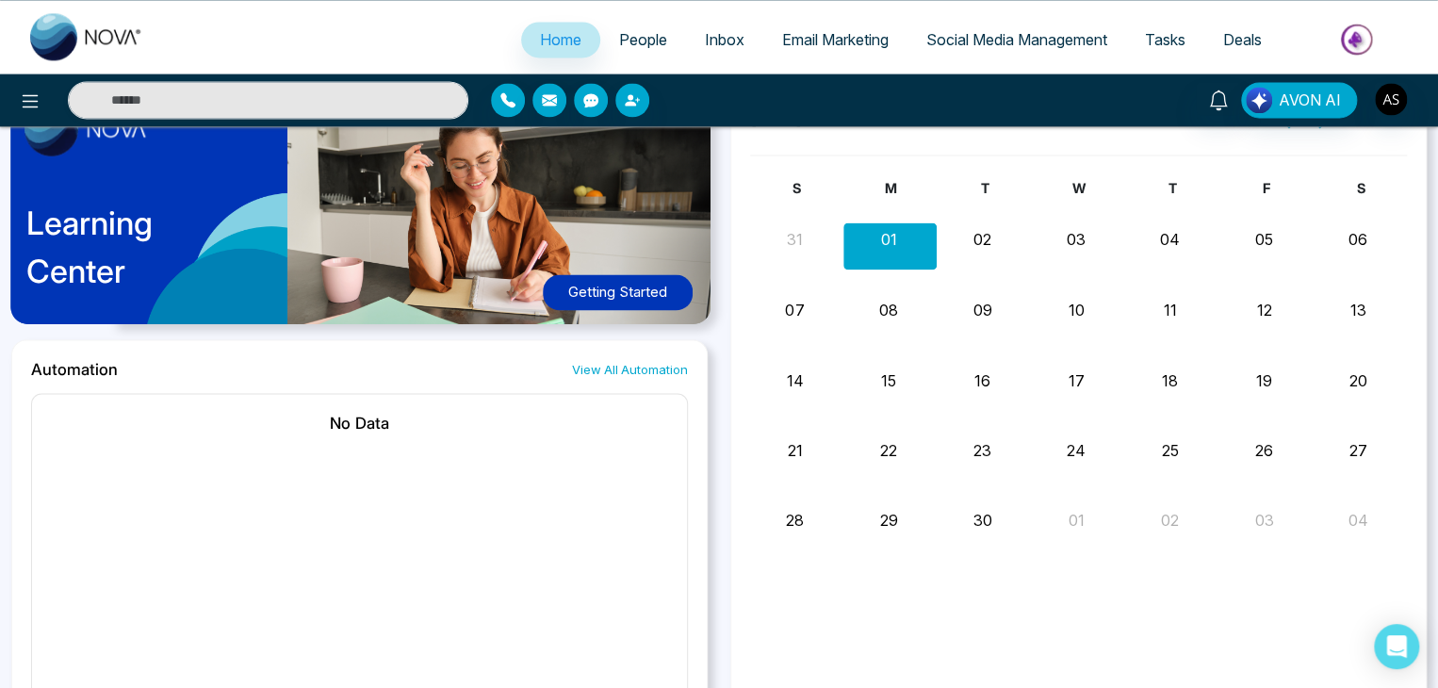
scroll to position [1515, 0]
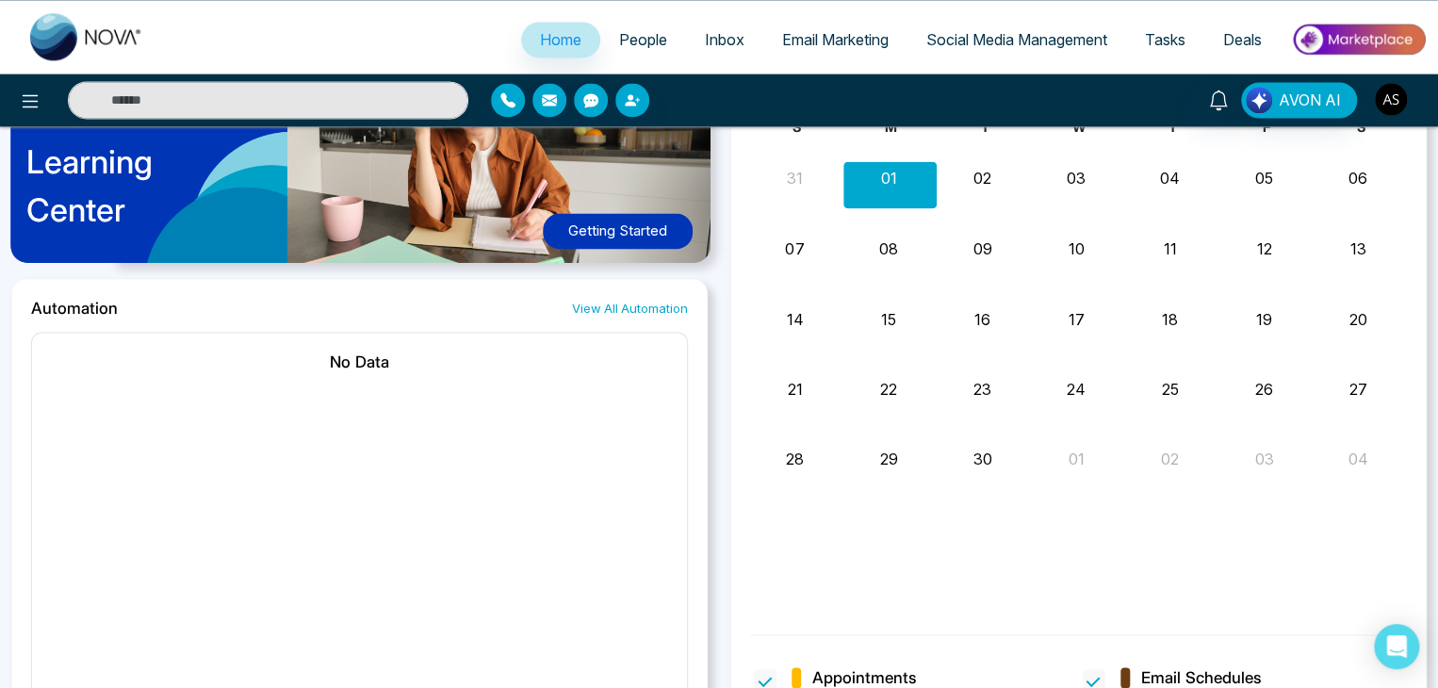
click at [1389, 101] on img "button" at bounding box center [1391, 99] width 32 height 32
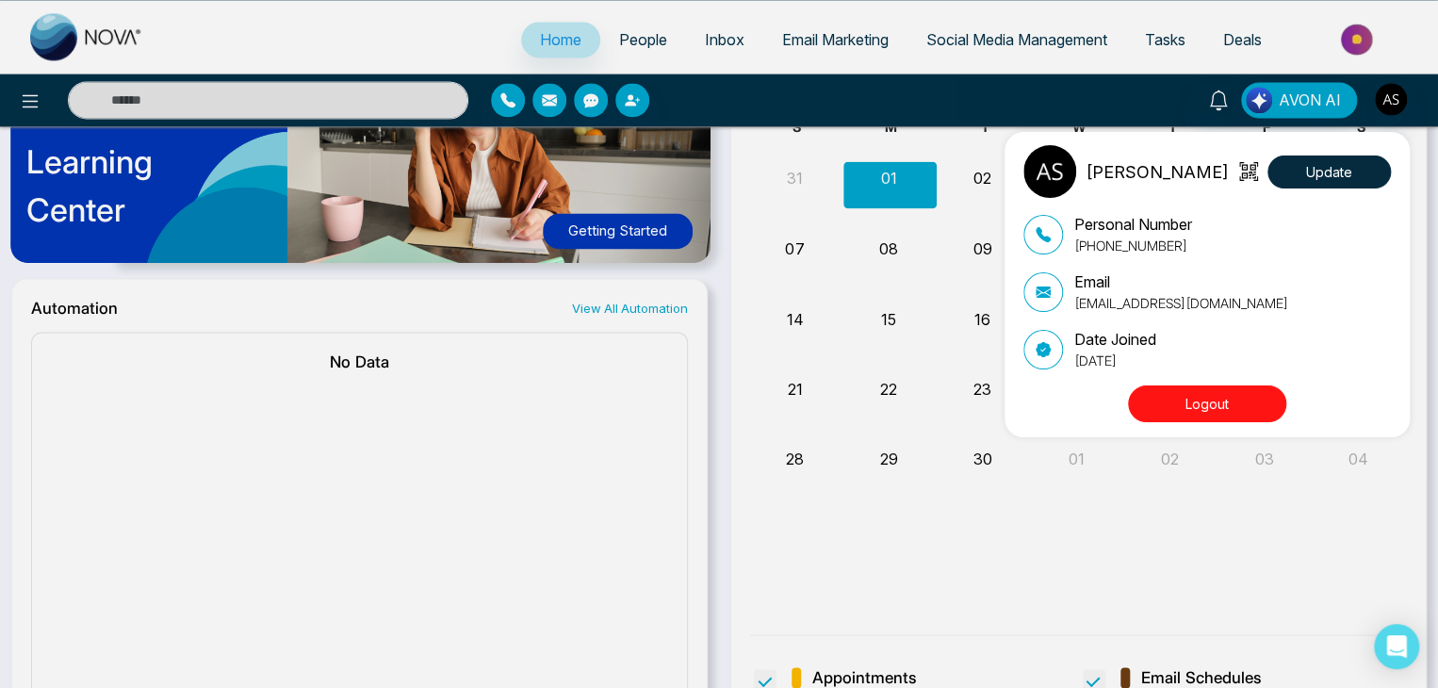
click at [1239, 409] on button "Logout" at bounding box center [1207, 403] width 158 height 37
